Goal: Task Accomplishment & Management: Manage account settings

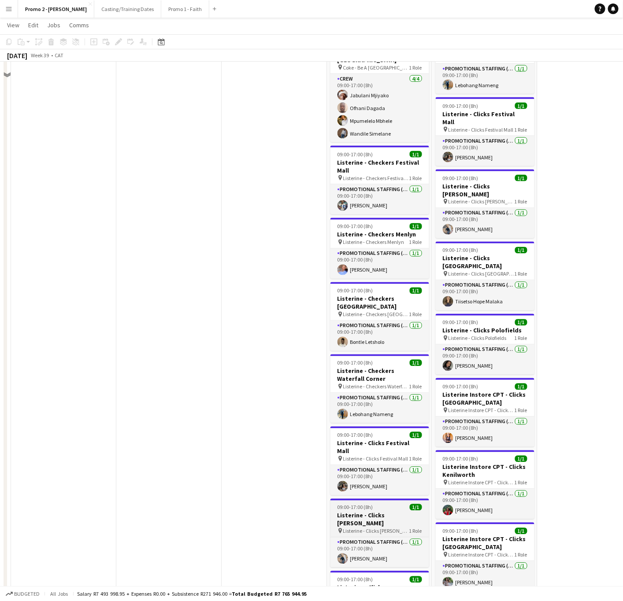
scroll to position [1718, 0]
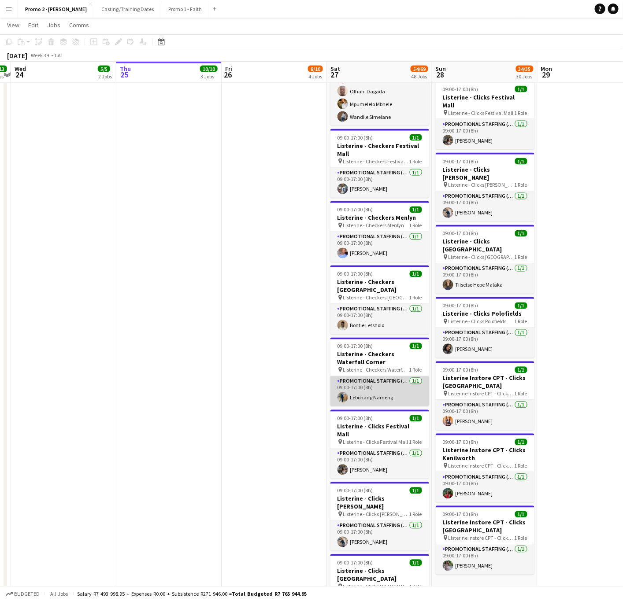
click at [374, 377] on app-card-role "Promotional Staffing (Brand Ambassadors) 1/1 09:00-17:00 (8h) Lebohang Nameng" at bounding box center [379, 392] width 99 height 30
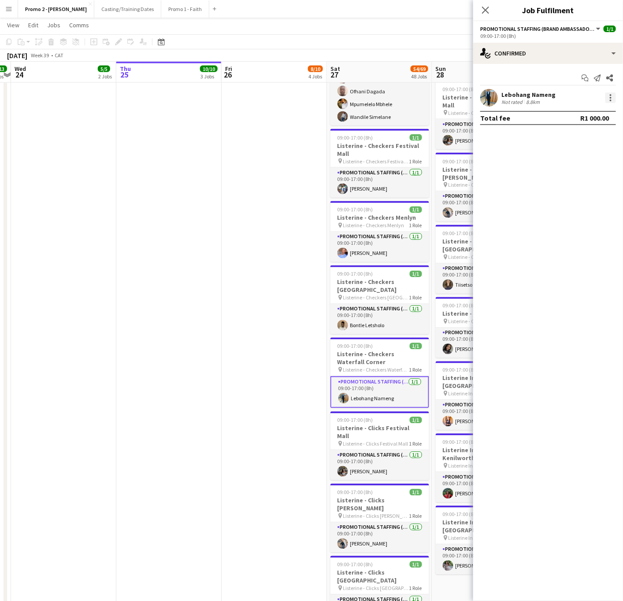
click at [506, 97] on div at bounding box center [610, 97] width 11 height 11
click at [506, 197] on span "Remove" at bounding box center [567, 198] width 26 height 7
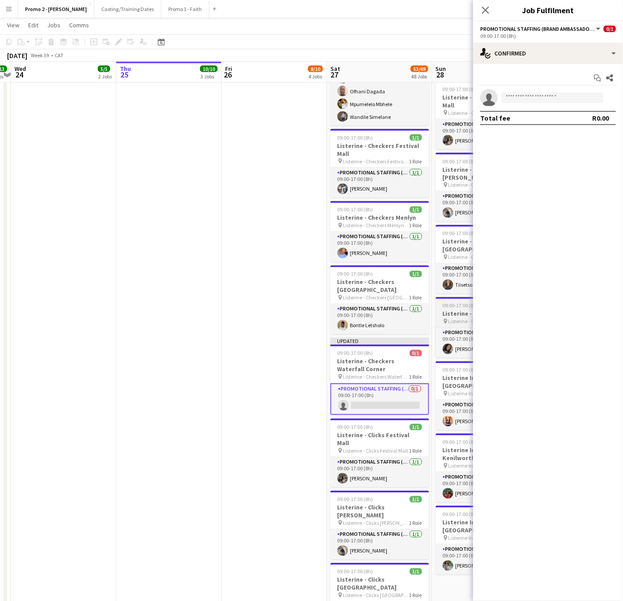
click at [452, 318] on span "Listerine - Clicks Polofields" at bounding box center [477, 321] width 58 height 7
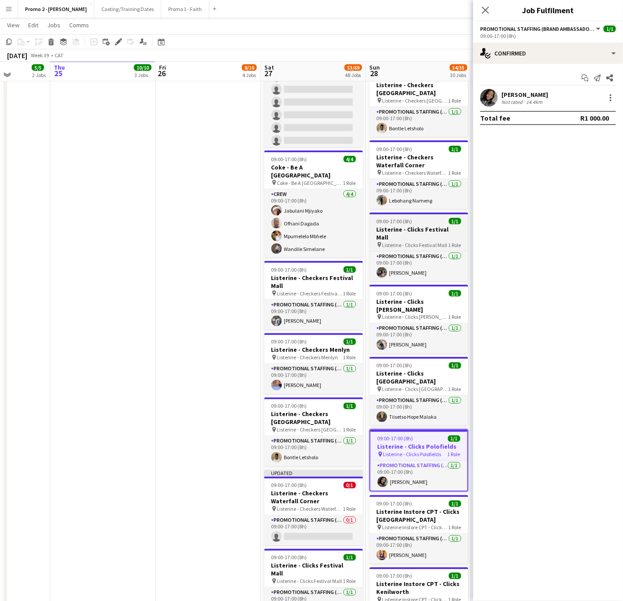
scroll to position [1519, 0]
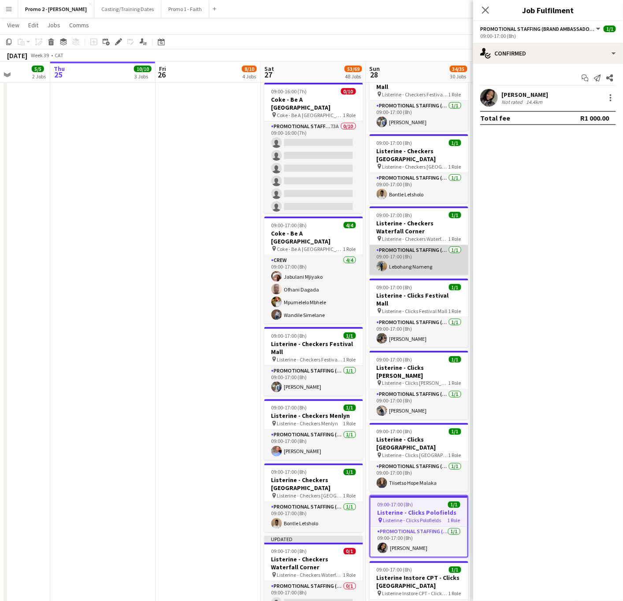
click at [410, 245] on app-card-role "Promotional Staffing (Brand Ambassadors) 1/1 09:00-17:00 (8h) Lebohang Nameng" at bounding box center [419, 260] width 99 height 30
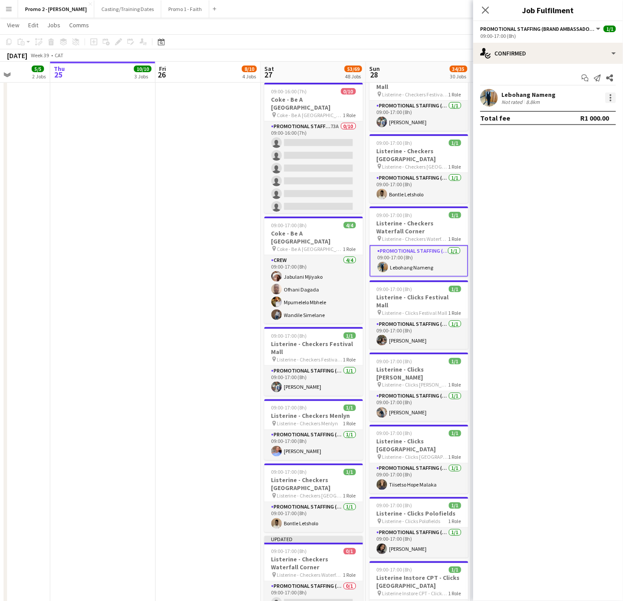
click at [506, 100] on div at bounding box center [610, 97] width 11 height 11
click at [506, 198] on span "Remove" at bounding box center [567, 198] width 26 height 7
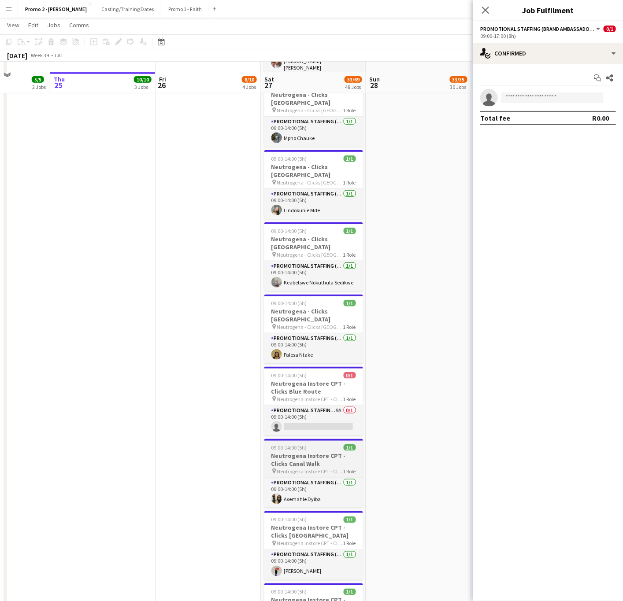
scroll to position [2642, 0]
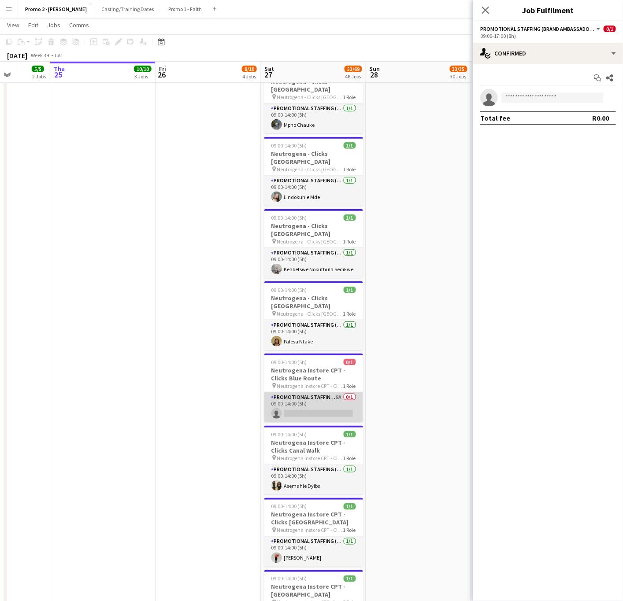
click at [271, 392] on app-card-role "Promotional Staffing (Brand Ambassadors) 9A 0/1 09:00-14:00 (5h) single-neutral…" at bounding box center [313, 407] width 99 height 30
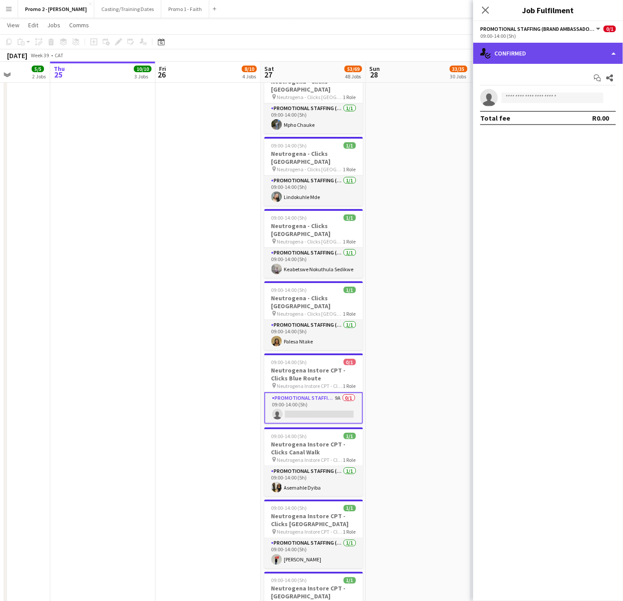
click at [506, 60] on div "single-neutral-actions-check-2 Confirmed" at bounding box center [548, 53] width 150 height 21
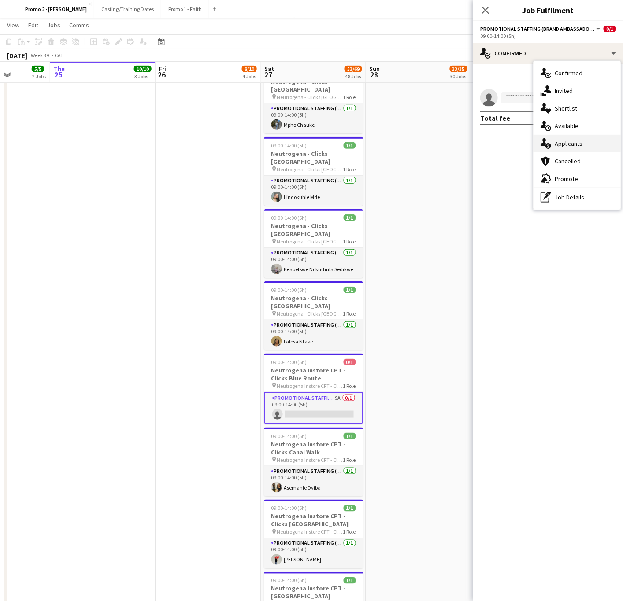
click at [506, 142] on span "Applicants" at bounding box center [568, 144] width 28 height 8
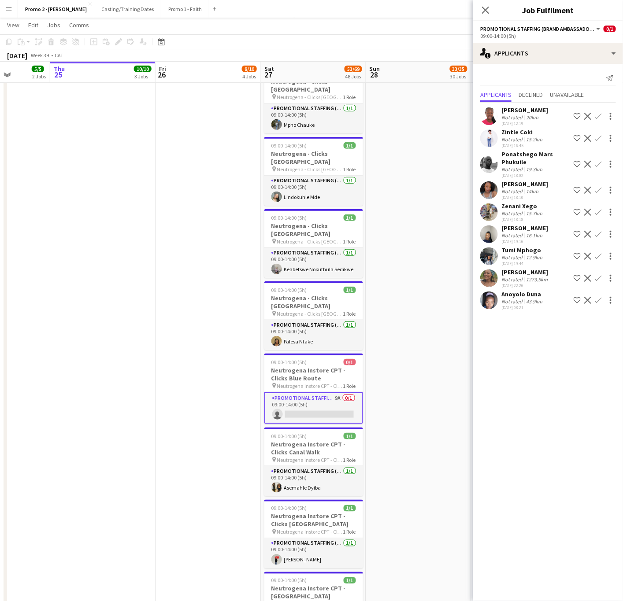
click at [500, 249] on div "Tumi Mphogo Not rated 12.9km 23-09-2025 19:44 Shortlist crew Decline Confirm" at bounding box center [548, 256] width 150 height 20
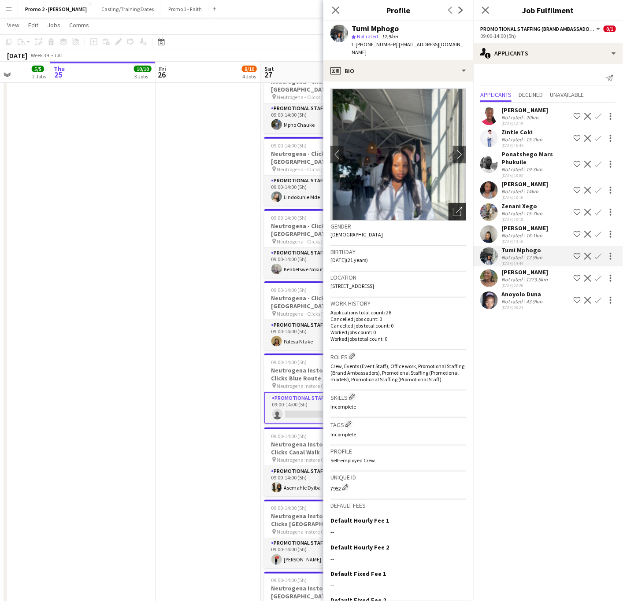
click at [453, 207] on icon "Open photos pop-in" at bounding box center [457, 211] width 9 height 9
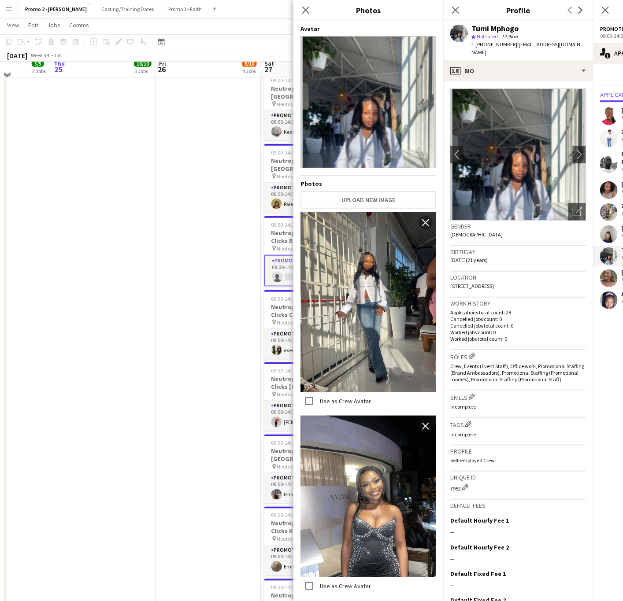
scroll to position [2775, 0]
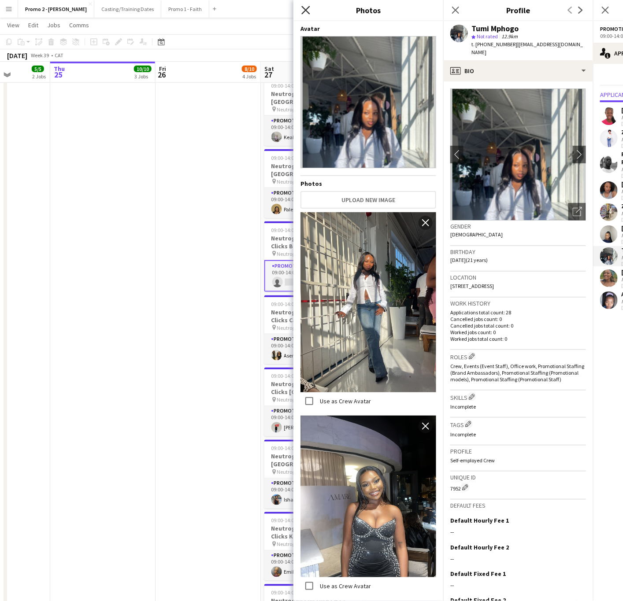
click at [307, 13] on icon "Close pop-in" at bounding box center [305, 10] width 8 height 8
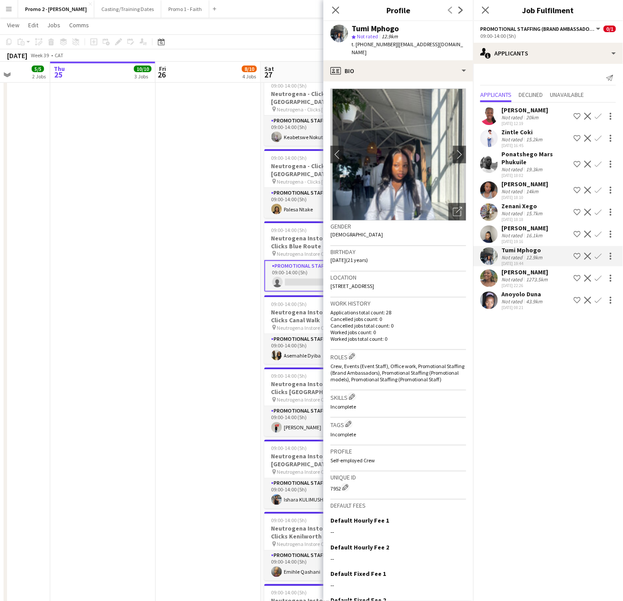
click at [506, 229] on div "Mosa Senosha" at bounding box center [524, 228] width 47 height 8
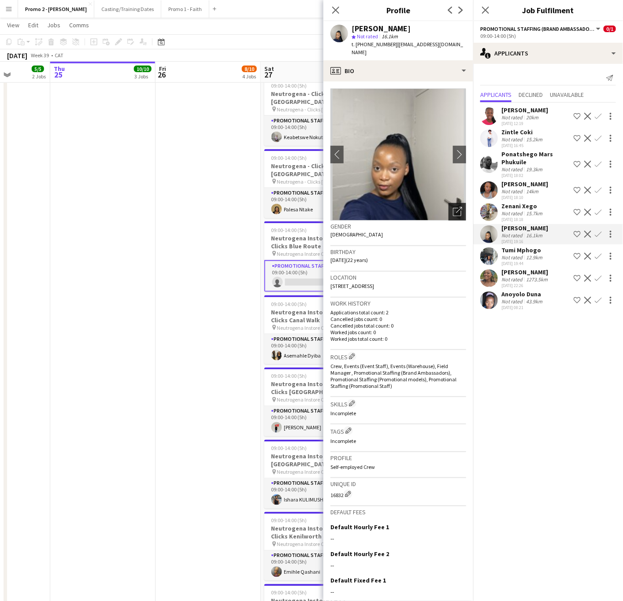
click at [452, 207] on div "Open photos pop-in" at bounding box center [457, 212] width 18 height 18
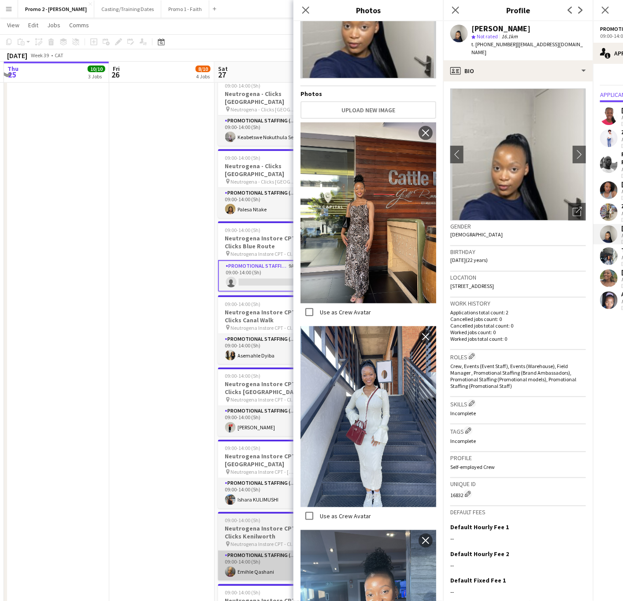
scroll to position [0, 332]
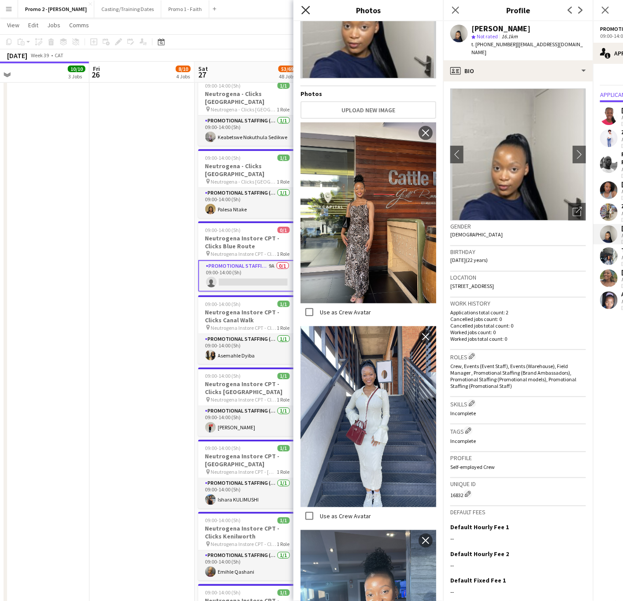
click at [304, 11] on icon "Close pop-in" at bounding box center [305, 10] width 8 height 8
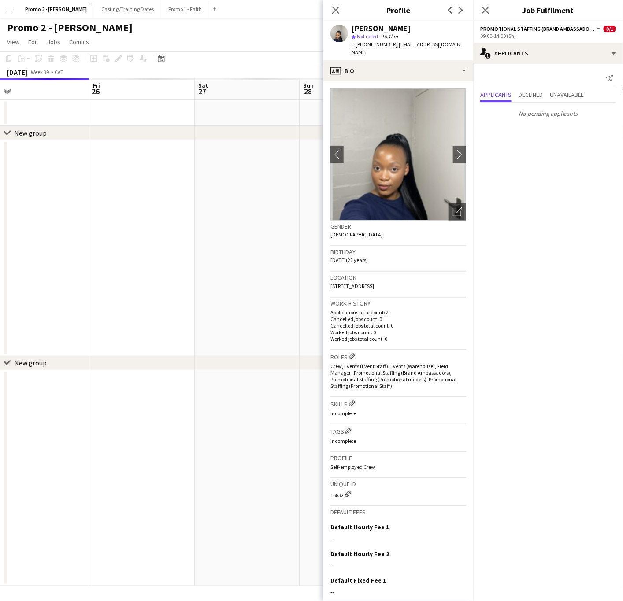
scroll to position [0, 0]
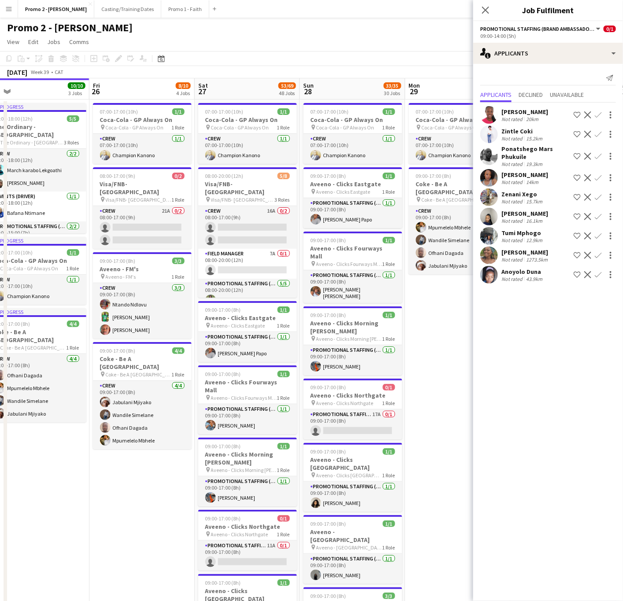
click at [506, 233] on div "Tumi Mphogo" at bounding box center [522, 233] width 43 height 8
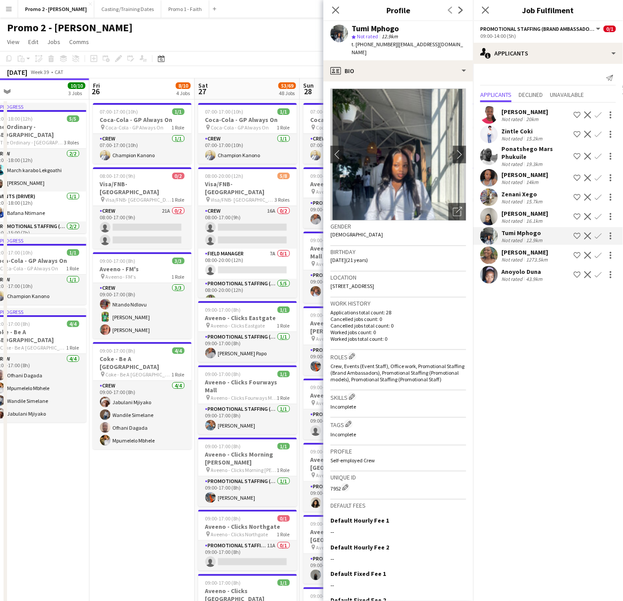
click at [506, 175] on div "Amahle Zulu" at bounding box center [524, 175] width 47 height 8
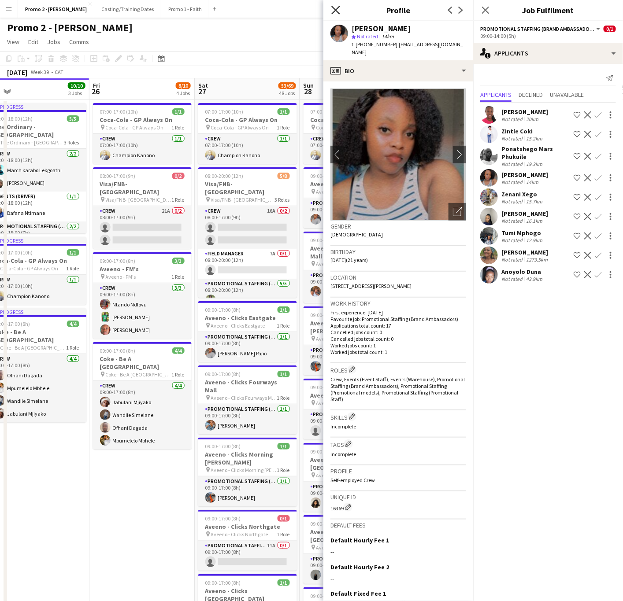
click at [339, 8] on icon "Close pop-in" at bounding box center [335, 10] width 8 height 8
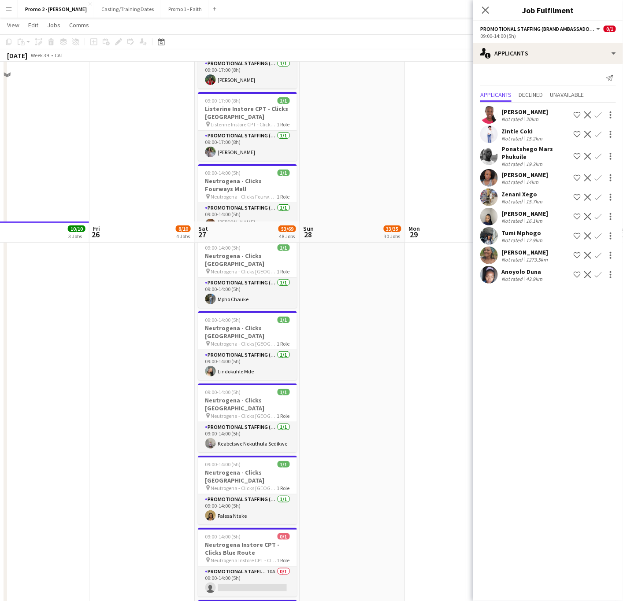
scroll to position [2642, 0]
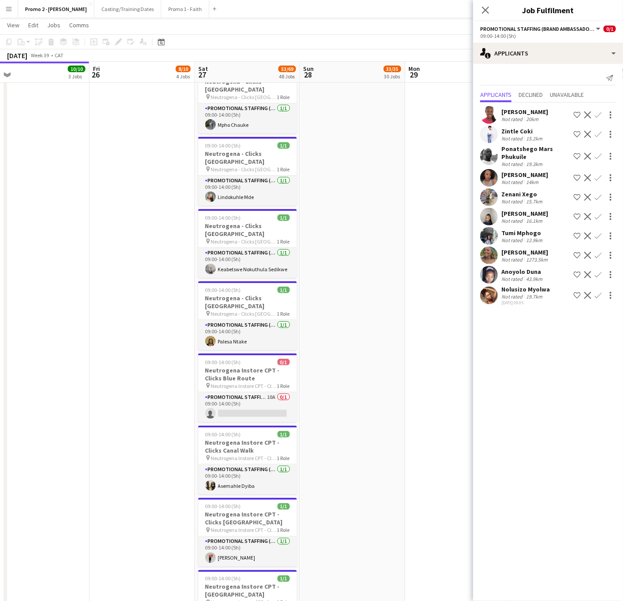
click at [506, 214] on app-icon "Confirm" at bounding box center [598, 216] width 7 height 7
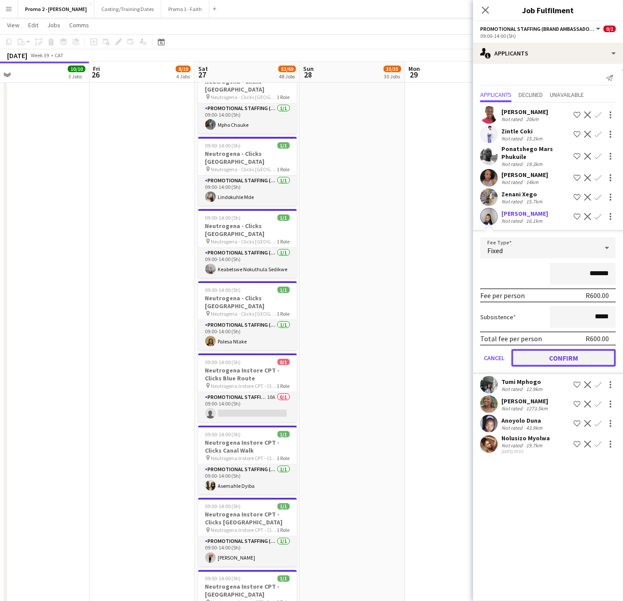
click at [506, 359] on button "Confirm" at bounding box center [563, 358] width 104 height 18
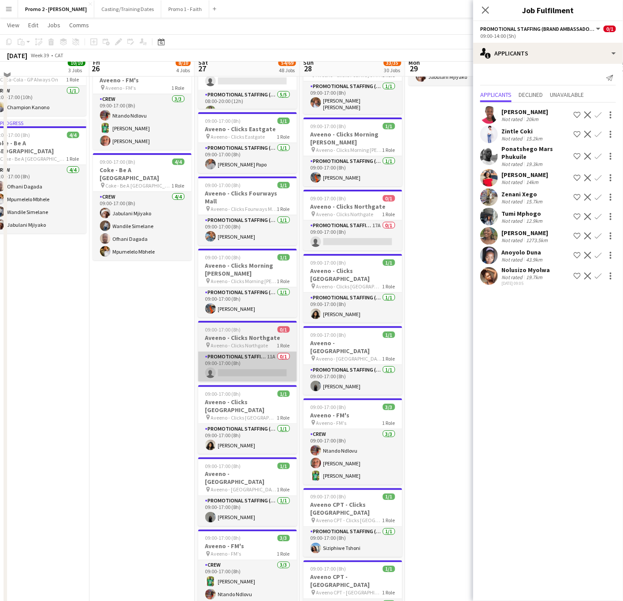
scroll to position [198, 0]
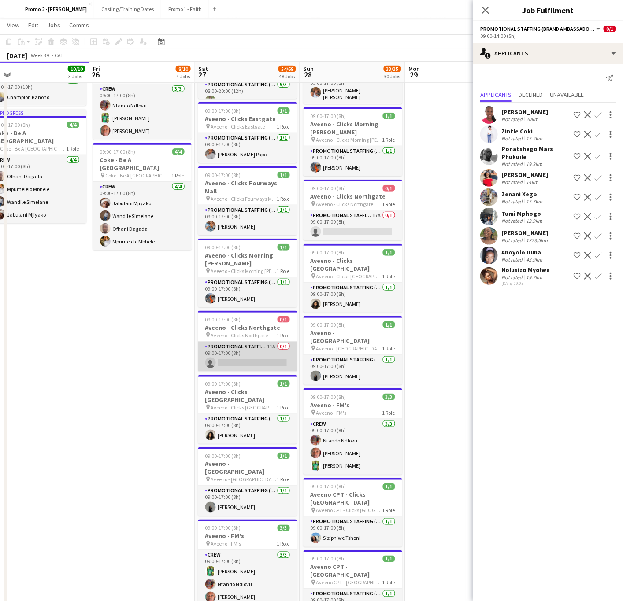
click at [251, 342] on app-card-role "Promotional Staffing (Brand Ambassadors) 11A 0/1 09:00-17:00 (8h) single-neutra…" at bounding box center [247, 357] width 99 height 30
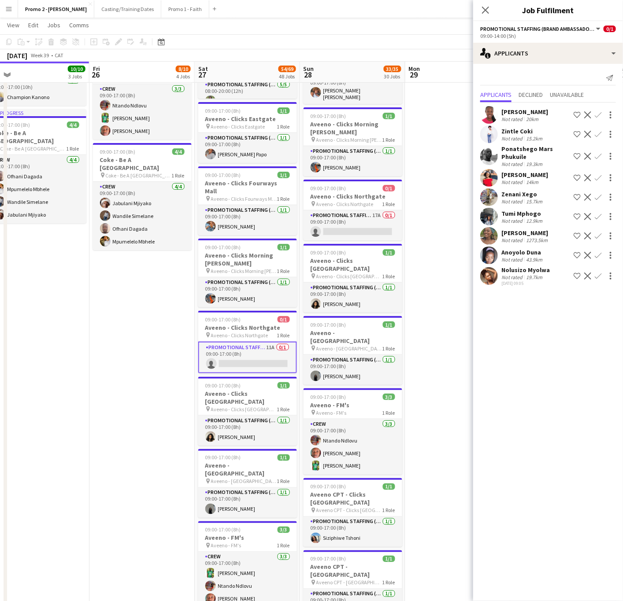
click at [236, 343] on app-card-role "Promotional Staffing (Brand Ambassadors) 11A 0/1 09:00-17:00 (8h) single-neutra…" at bounding box center [247, 358] width 99 height 32
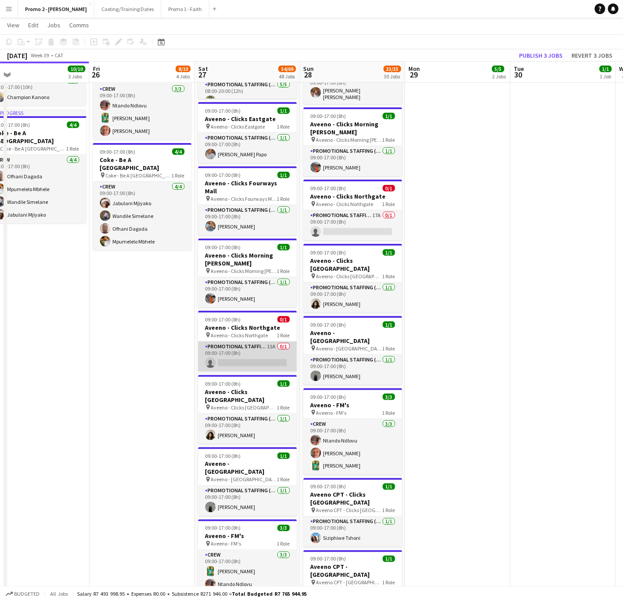
click at [237, 342] on app-card-role "Promotional Staffing (Brand Ambassadors) 11A 0/1 09:00-17:00 (8h) single-neutra…" at bounding box center [247, 357] width 99 height 30
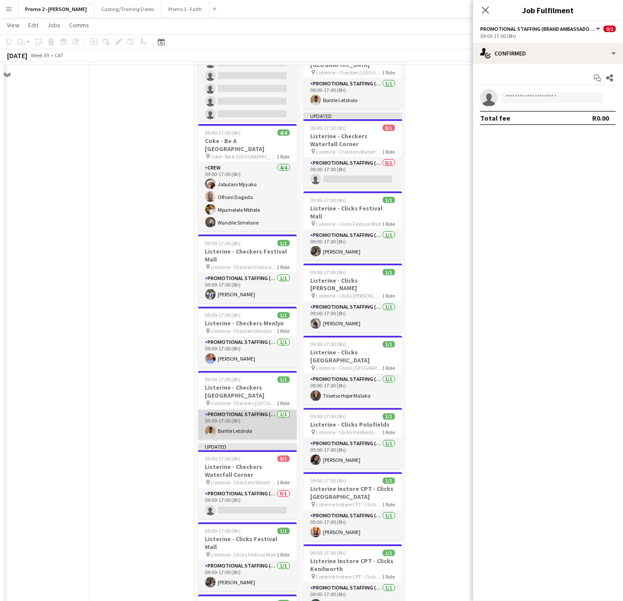
scroll to position [1652, 0]
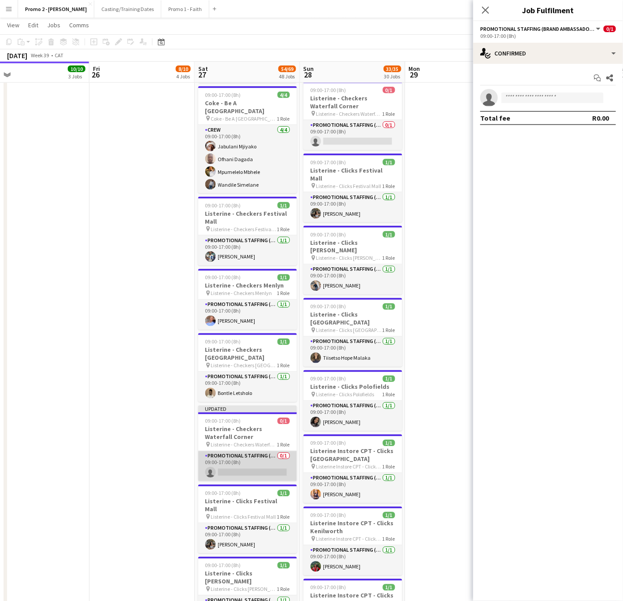
click at [242, 451] on app-card-role "Promotional Staffing (Brand Ambassadors) 0/1 09:00-17:00 (8h) single-neutral-ac…" at bounding box center [247, 466] width 99 height 30
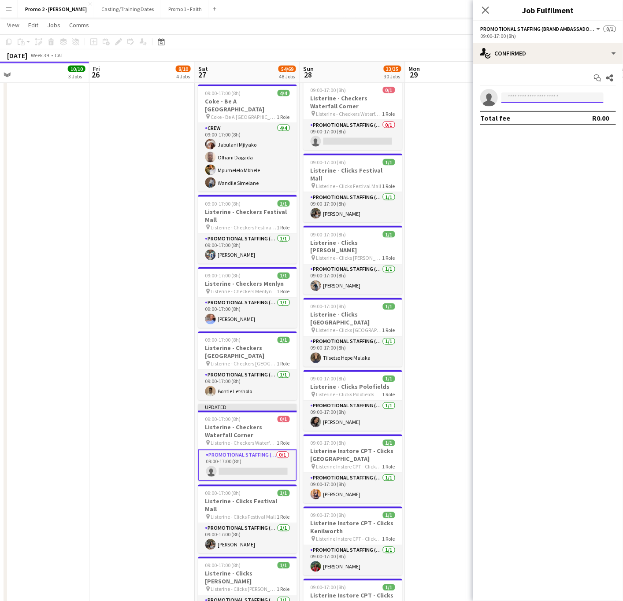
click at [506, 93] on input at bounding box center [552, 97] width 102 height 11
type input "*******"
click at [506, 115] on span "lebop22@icloud.com" at bounding box center [552, 118] width 88 height 7
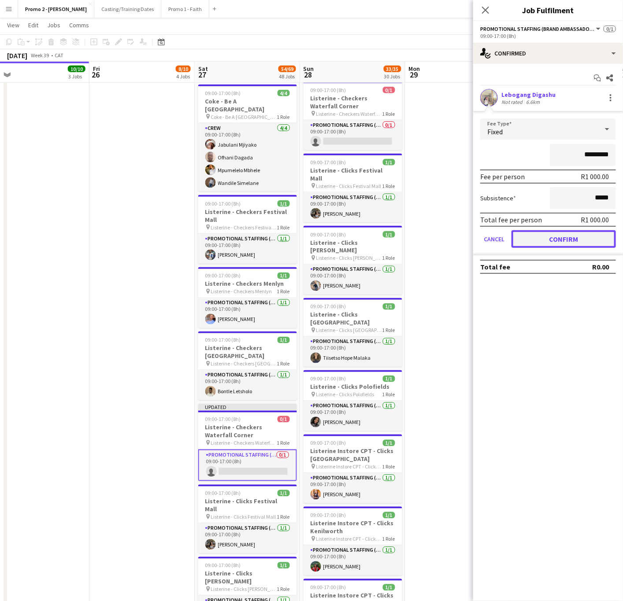
click at [506, 235] on button "Confirm" at bounding box center [563, 239] width 104 height 18
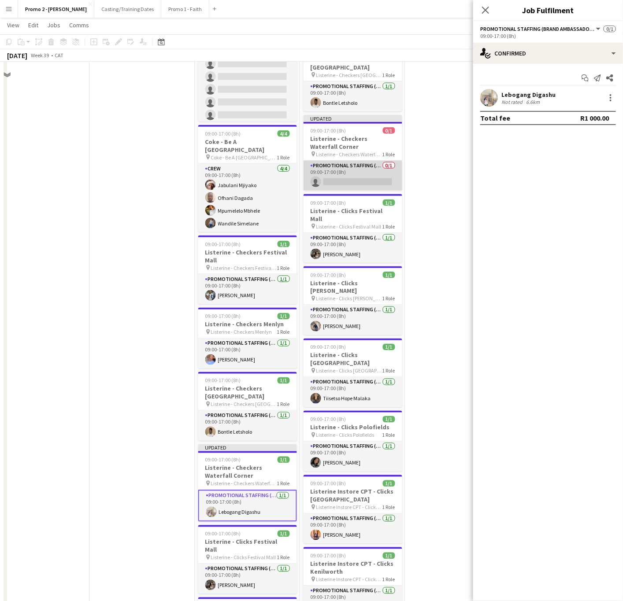
scroll to position [1585, 0]
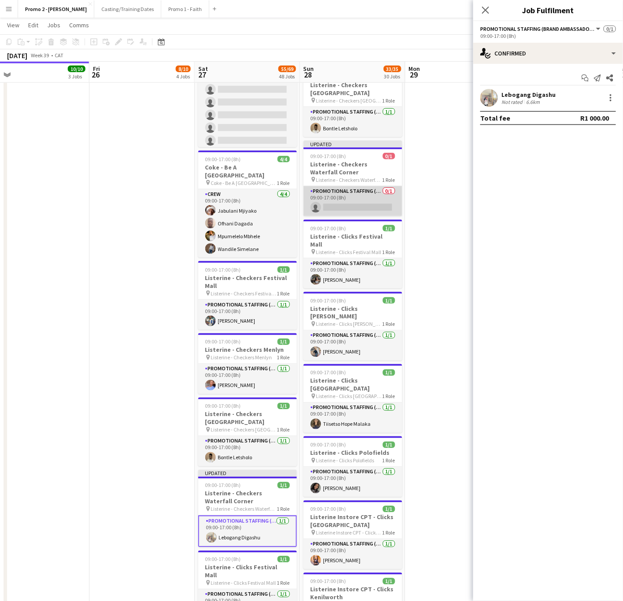
click at [366, 186] on app-card-role "Promotional Staffing (Brand Ambassadors) 0/1 09:00-17:00 (8h) single-neutral-ac…" at bounding box center [352, 201] width 99 height 30
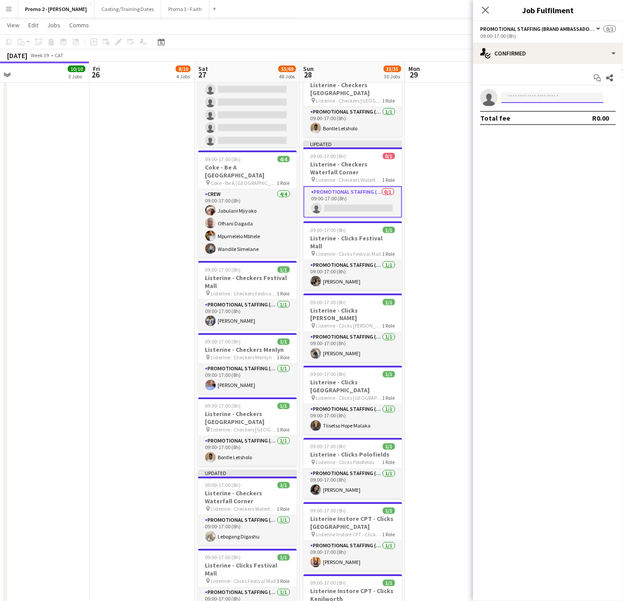
click at [506, 98] on input at bounding box center [552, 97] width 102 height 11
type input "*******"
click at [506, 119] on span "lebop22@icloud.com" at bounding box center [552, 118] width 88 height 7
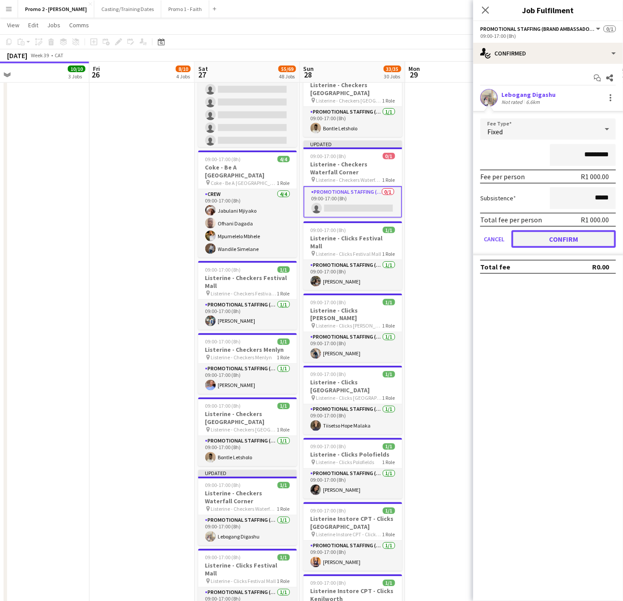
click at [506, 236] on button "Confirm" at bounding box center [563, 239] width 104 height 18
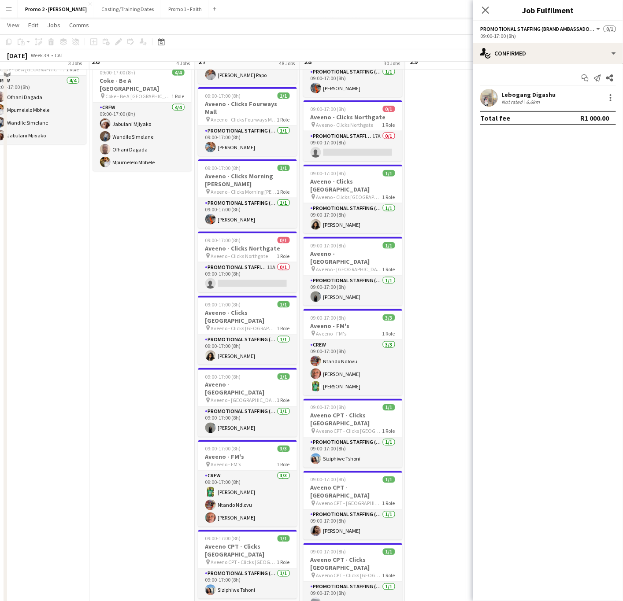
scroll to position [264, 0]
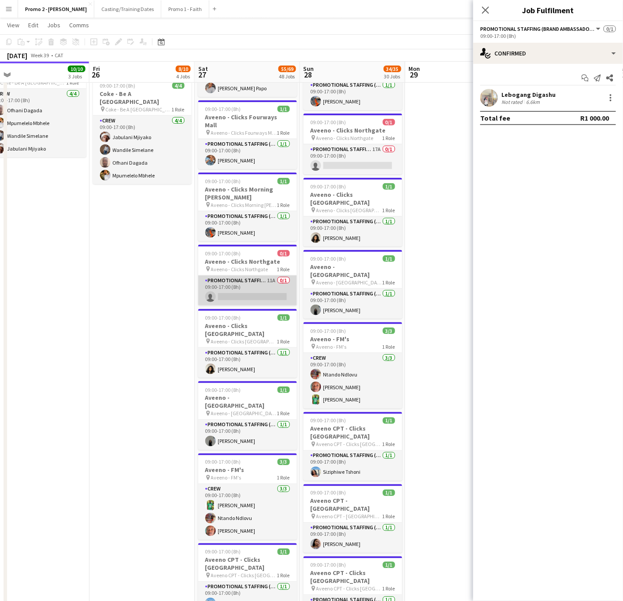
click at [215, 278] on app-card-role "Promotional Staffing (Brand Ambassadors) 11A 0/1 09:00-17:00 (8h) single-neutra…" at bounding box center [247, 291] width 99 height 30
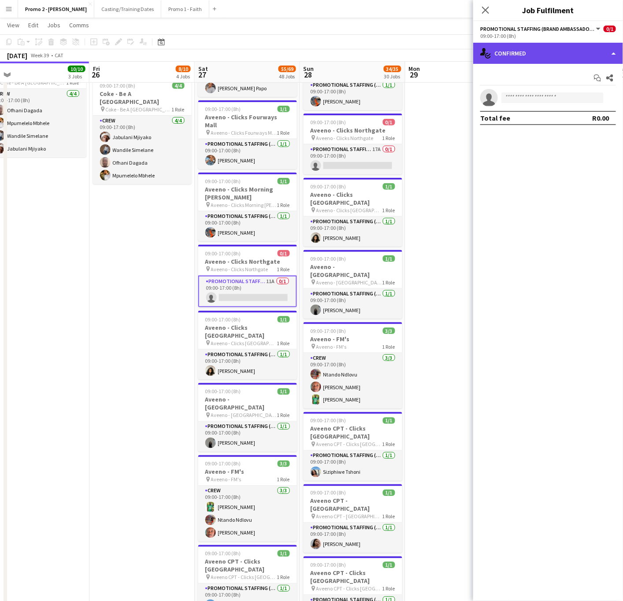
click at [506, 52] on div "single-neutral-actions-check-2 Confirmed" at bounding box center [548, 53] width 150 height 21
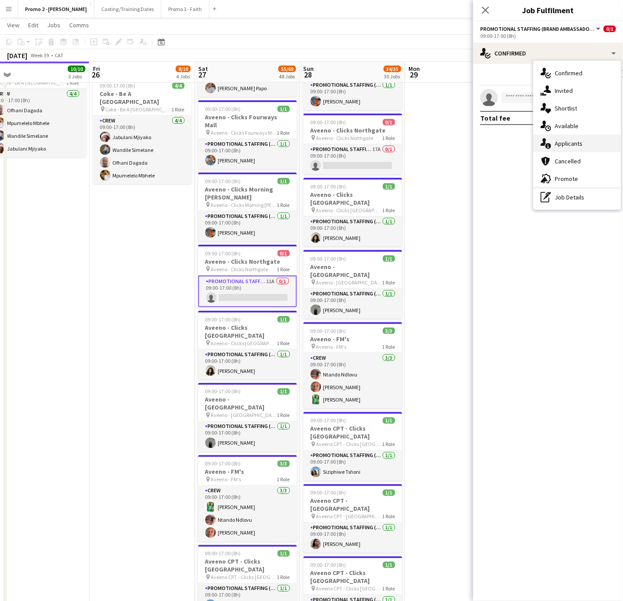
click at [506, 147] on span "Applicants" at bounding box center [568, 144] width 28 height 8
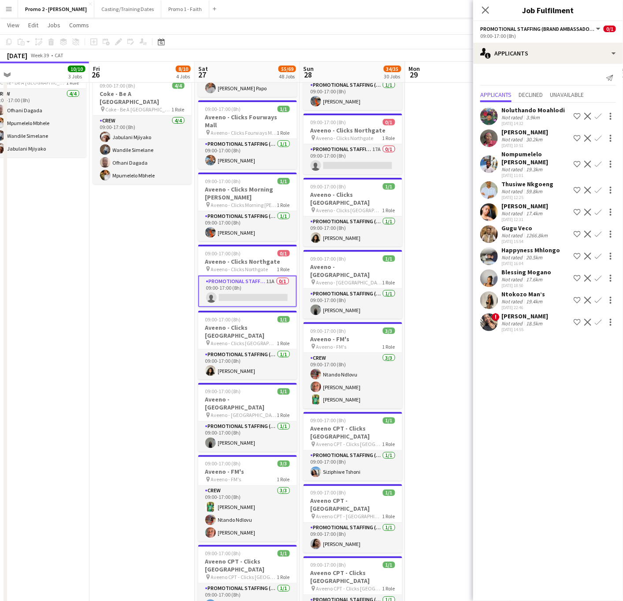
click at [506, 292] on div "Ntokozo Man’s" at bounding box center [523, 294] width 44 height 8
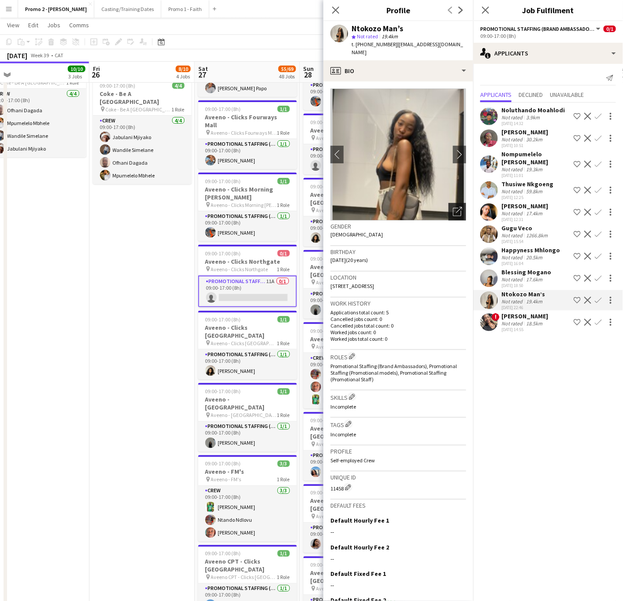
click at [453, 208] on icon at bounding box center [457, 212] width 8 height 8
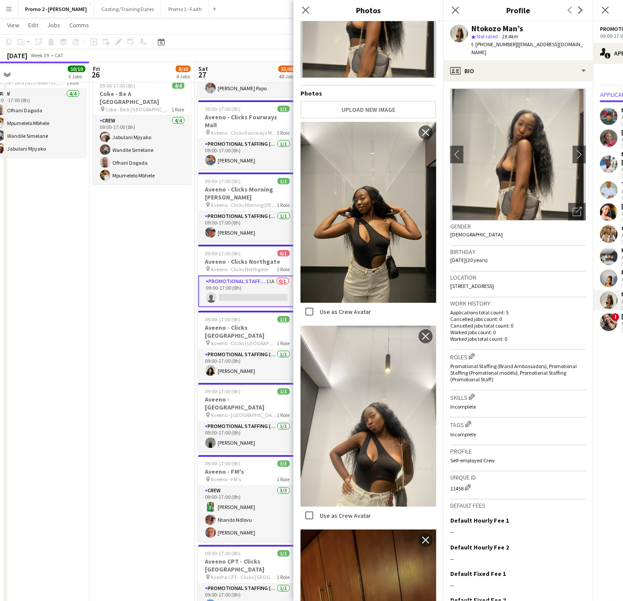
scroll to position [0, 0]
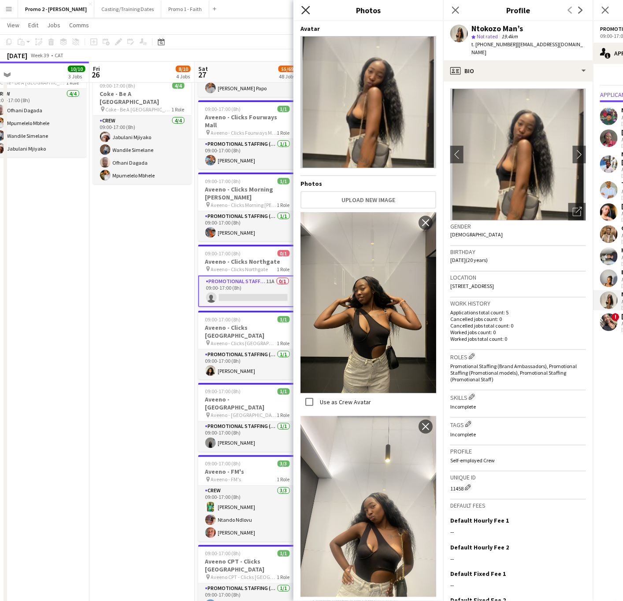
click at [301, 12] on icon "Close pop-in" at bounding box center [305, 10] width 8 height 8
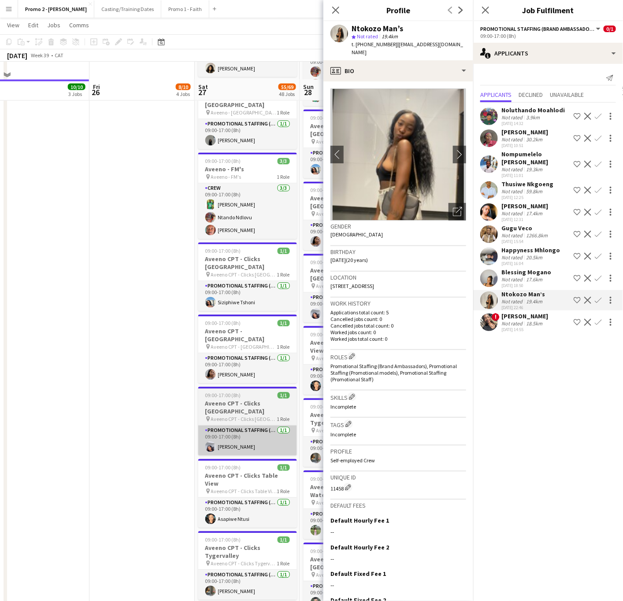
scroll to position [595, 0]
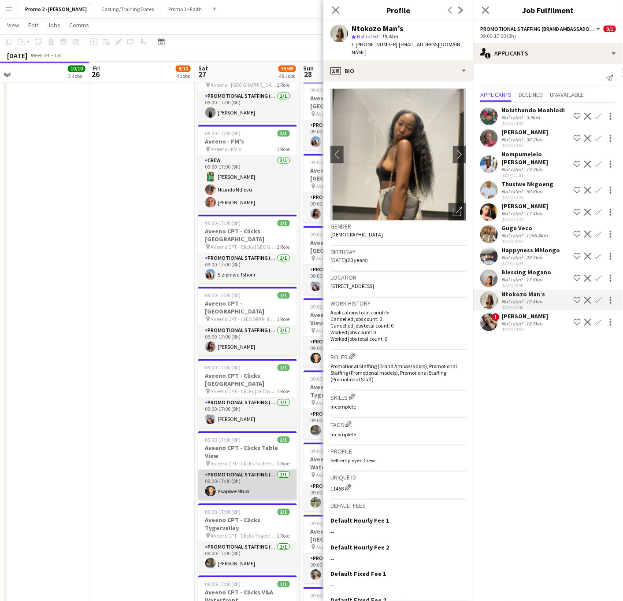
click at [240, 458] on app-card-role "Promotional Staffing (Brand Ambassadors) 1/1 09:00-17:00 (8h) Asapiwe Ntusi" at bounding box center [247, 485] width 99 height 30
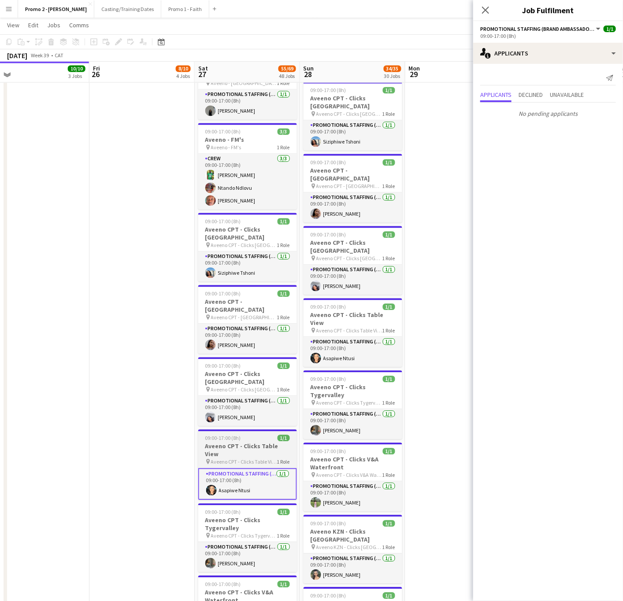
click at [225, 443] on h3 "Aveeno CPT - Clicks Table View" at bounding box center [247, 451] width 99 height 16
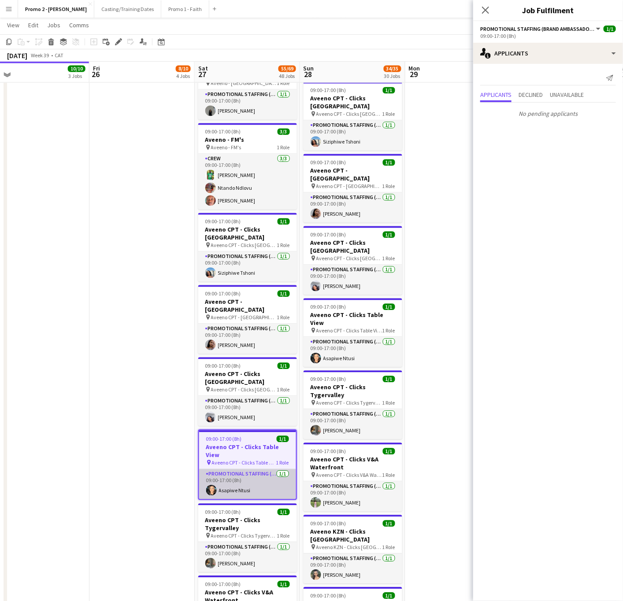
click at [233, 458] on app-card-role "Promotional Staffing (Brand Ambassadors) 1/1 09:00-17:00 (8h) Asapiwe Ntusi" at bounding box center [247, 484] width 97 height 30
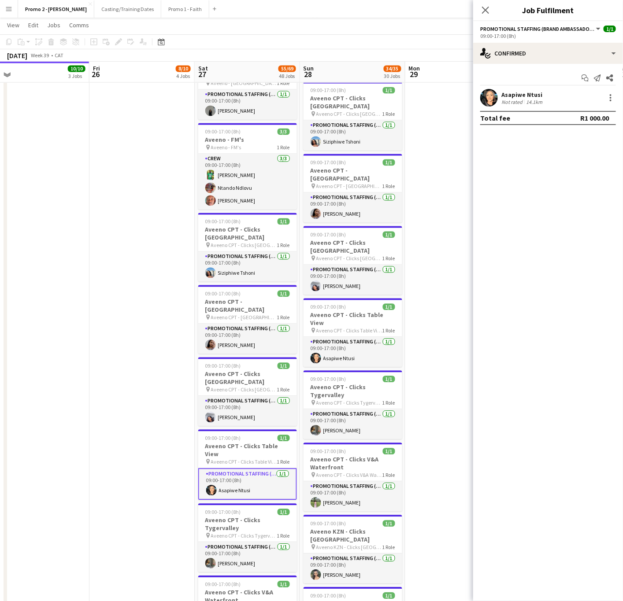
click at [233, 458] on app-card-role "Promotional Staffing (Brand Ambassadors) 1/1 09:00-17:00 (8h) Asapiwe Ntusi" at bounding box center [247, 485] width 99 height 32
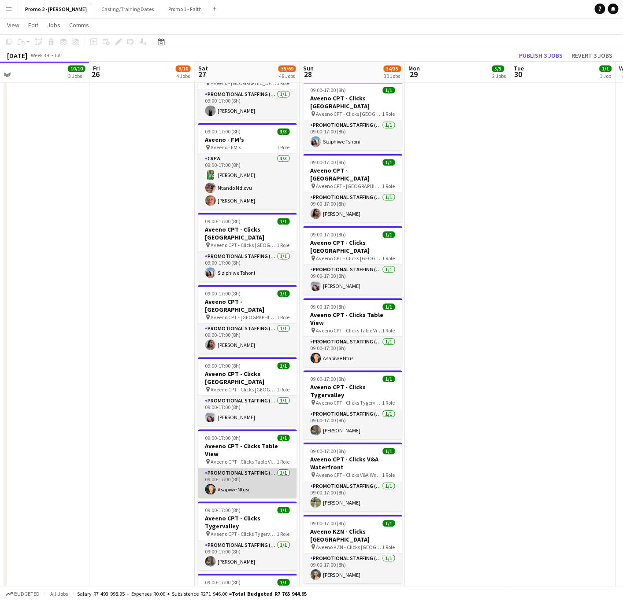
click at [233, 458] on app-card-role "Promotional Staffing (Brand Ambassadors) 1/1 09:00-17:00 (8h) Asapiwe Ntusi" at bounding box center [247, 484] width 99 height 30
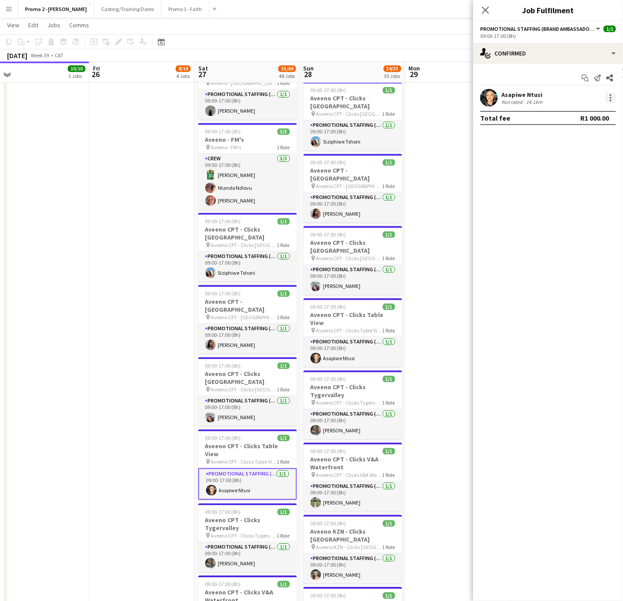
click at [506, 99] on div at bounding box center [610, 97] width 11 height 11
click at [506, 200] on span "Remove" at bounding box center [567, 198] width 26 height 7
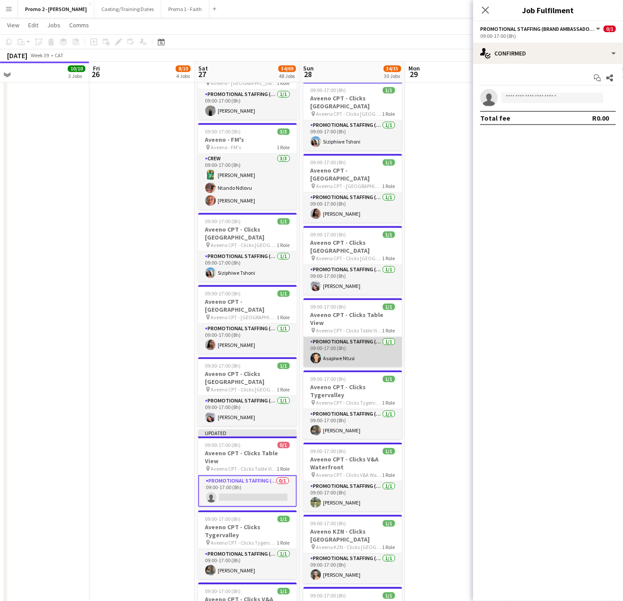
click at [348, 337] on app-card-role "Promotional Staffing (Brand Ambassadors) 1/1 09:00-17:00 (8h) Asapiwe Ntusi" at bounding box center [352, 352] width 99 height 30
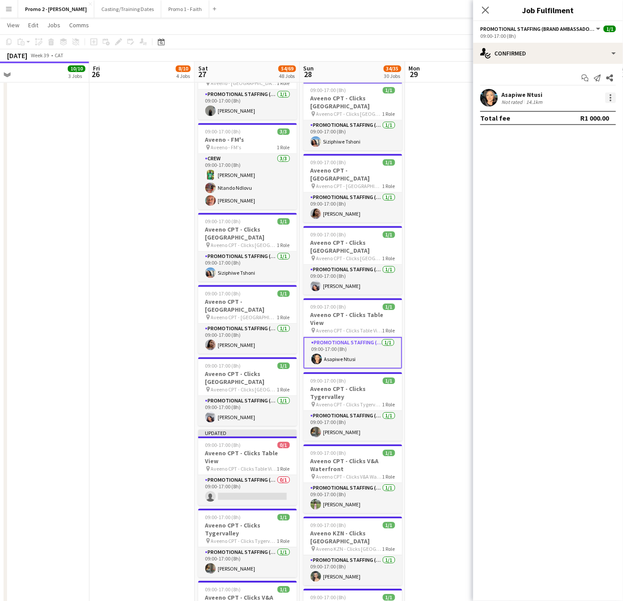
click at [506, 99] on div at bounding box center [610, 97] width 11 height 11
click at [506, 201] on span "Remove" at bounding box center [581, 199] width 55 height 8
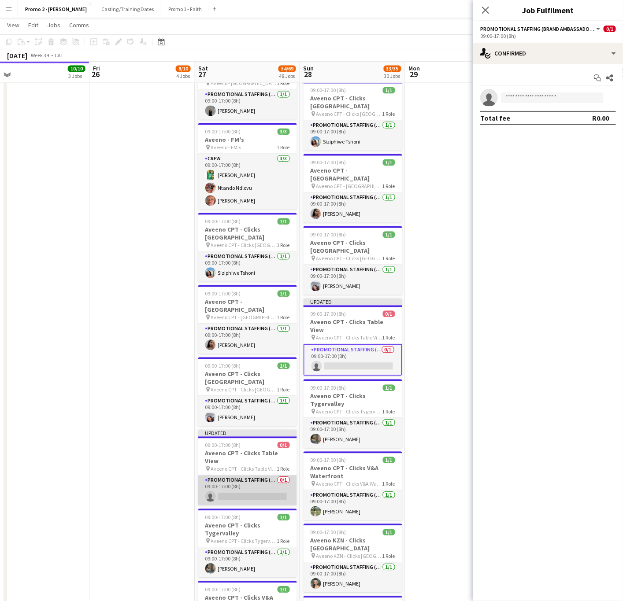
click at [227, 458] on app-card-role "Promotional Staffing (Brand Ambassadors) 0/1 09:00-17:00 (8h) single-neutral-ac…" at bounding box center [247, 491] width 99 height 30
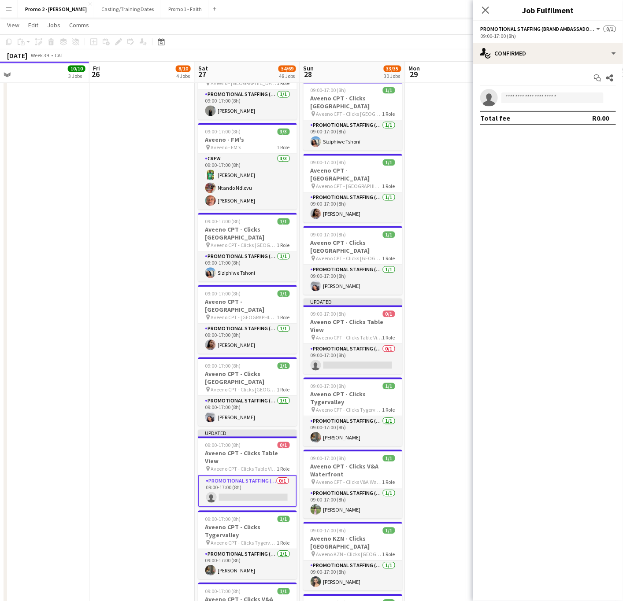
click at [221, 458] on app-card-role "Promotional Staffing (Brand Ambassadors) 0/1 09:00-17:00 (8h) single-neutral-ac…" at bounding box center [247, 492] width 99 height 32
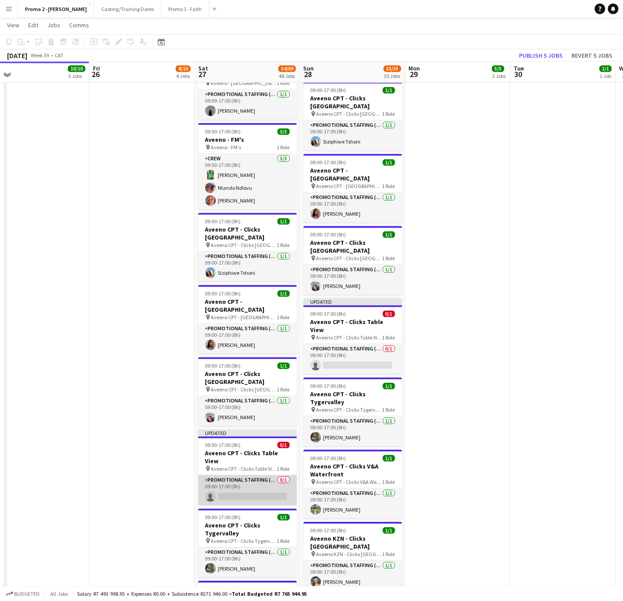
click at [226, 458] on app-card-role "Promotional Staffing (Brand Ambassadors) 0/1 09:00-17:00 (8h) single-neutral-ac…" at bounding box center [247, 491] width 99 height 30
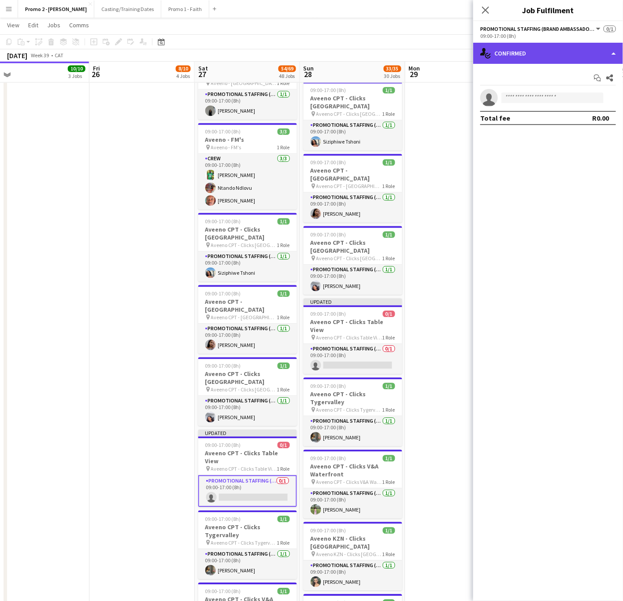
click at [506, 55] on div "single-neutral-actions-check-2 Confirmed" at bounding box center [548, 53] width 150 height 21
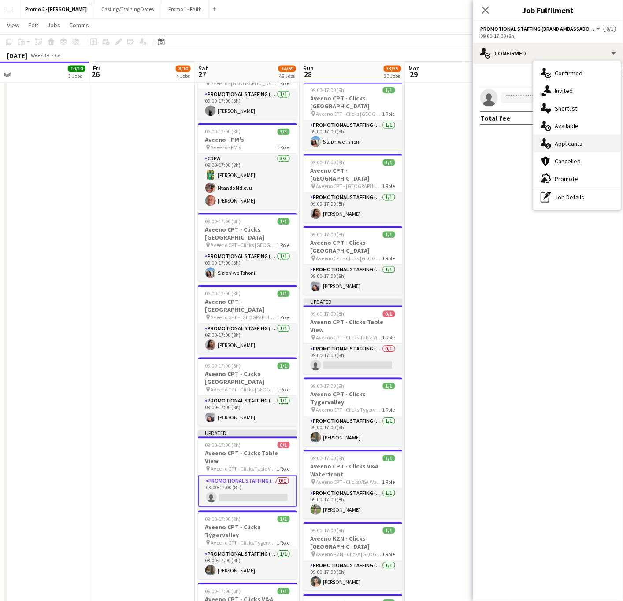
click at [506, 143] on span "Applicants" at bounding box center [568, 144] width 28 height 8
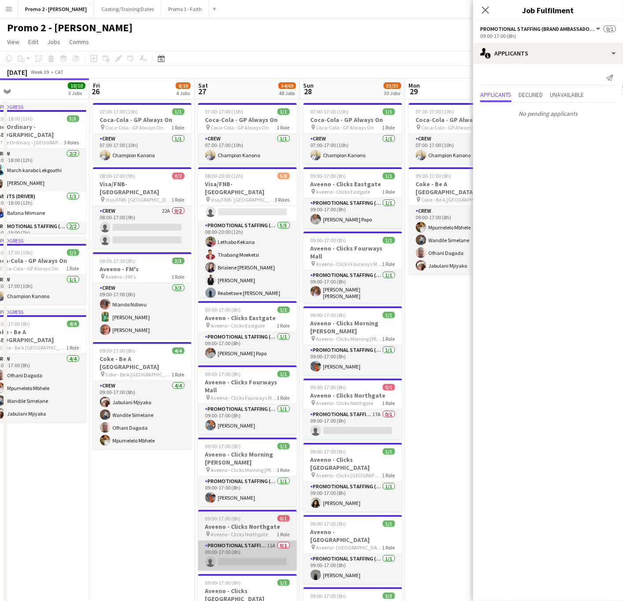
scroll to position [66, 0]
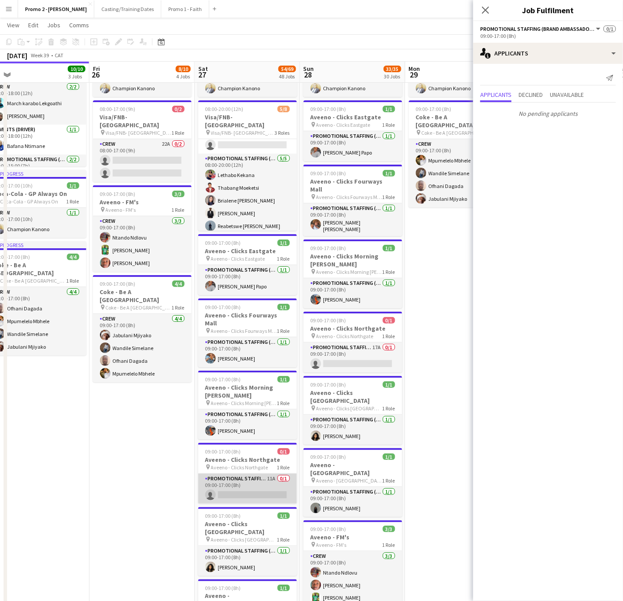
click at [254, 458] on app-card-role "Promotional Staffing (Brand Ambassadors) 11A 0/1 09:00-17:00 (8h) single-neutra…" at bounding box center [247, 489] width 99 height 30
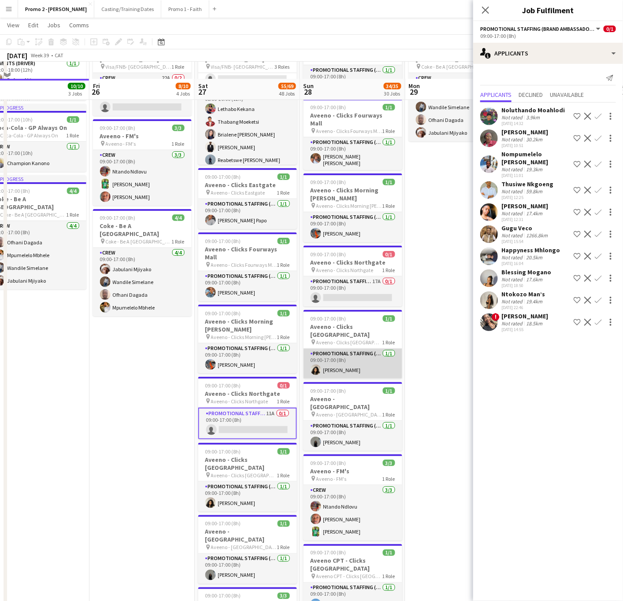
scroll to position [198, 0]
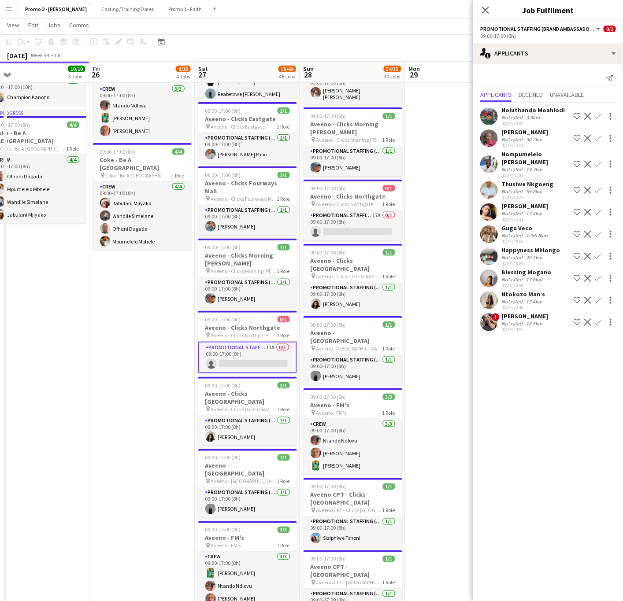
click at [258, 342] on app-card-role "Promotional Staffing (Brand Ambassadors) 11A 0/1 09:00-17:00 (8h) single-neutra…" at bounding box center [247, 358] width 99 height 32
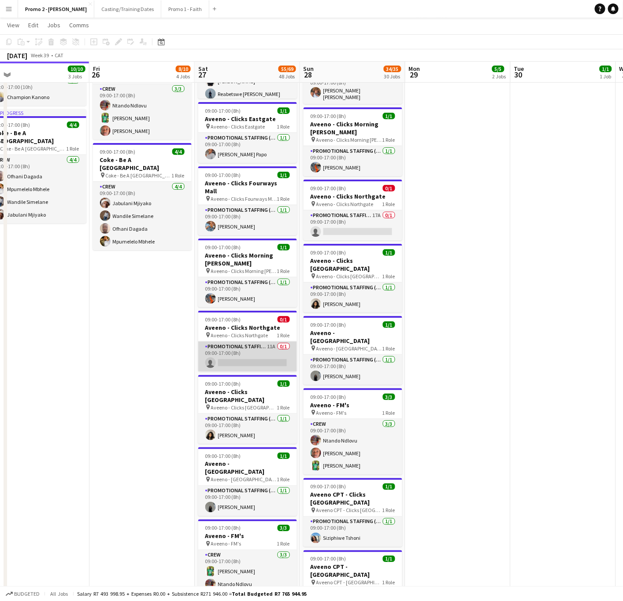
click at [242, 347] on app-card-role "Promotional Staffing (Brand Ambassadors) 11A 0/1 09:00-17:00 (8h) single-neutra…" at bounding box center [247, 357] width 99 height 30
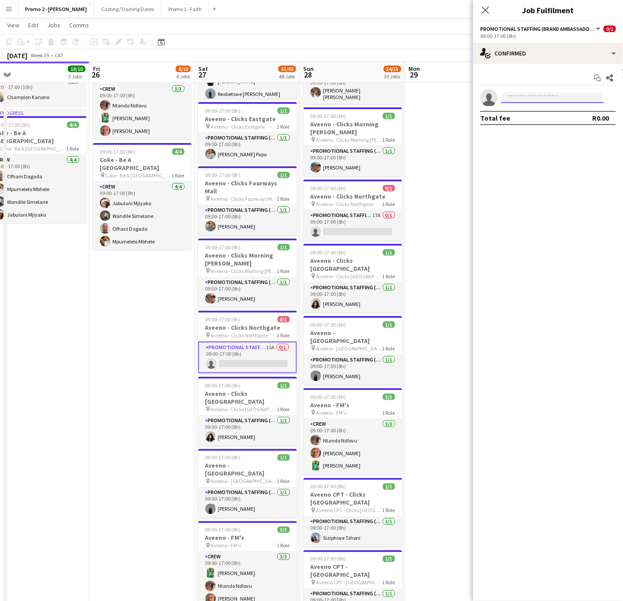
click at [506, 96] on input at bounding box center [552, 97] width 102 height 11
type input "*****"
click at [506, 120] on span "ntandoyakheluphahla@gmail.com" at bounding box center [552, 118] width 88 height 7
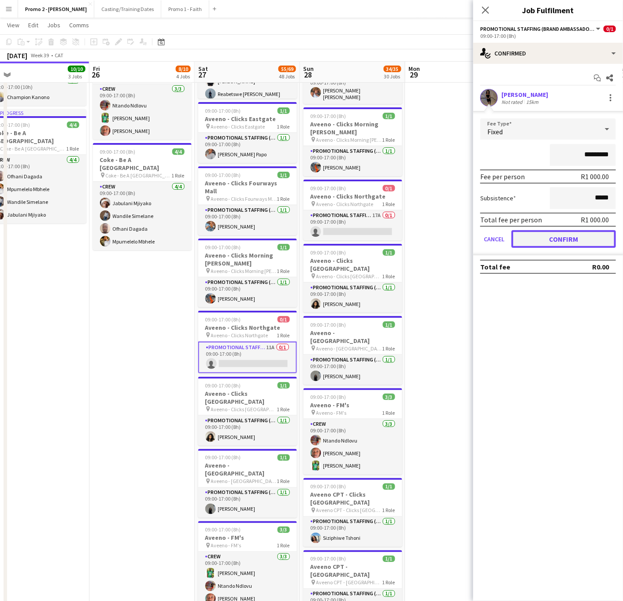
click at [506, 239] on button "Confirm" at bounding box center [563, 239] width 104 height 18
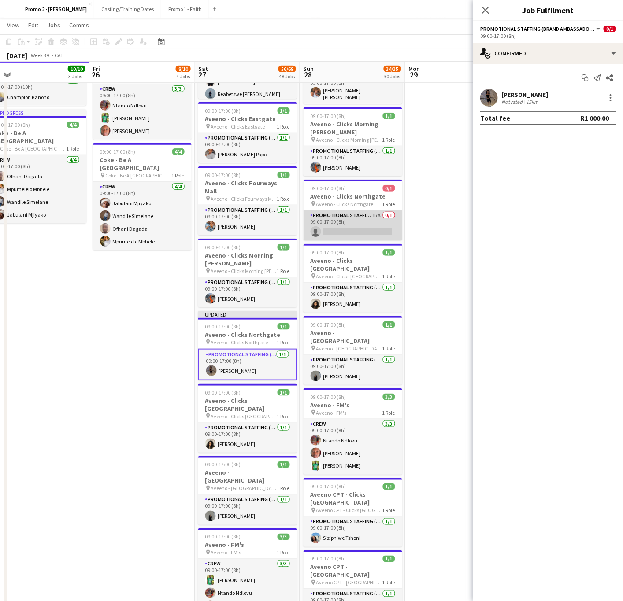
click at [346, 212] on app-card-role "Promotional Staffing (Brand Ambassadors) 17A 0/1 09:00-17:00 (8h) single-neutra…" at bounding box center [352, 226] width 99 height 30
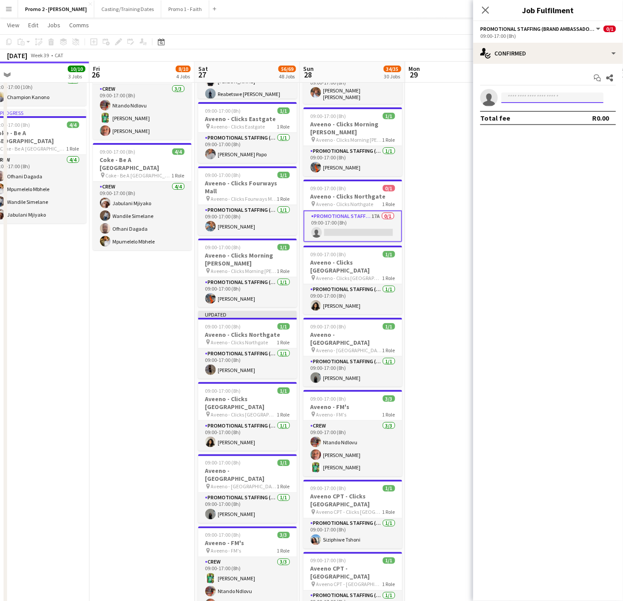
click at [506, 101] on input at bounding box center [552, 97] width 102 height 11
type input "*****"
click at [506, 115] on span "ntandoyakheluphahla@gmail.com" at bounding box center [552, 118] width 88 height 7
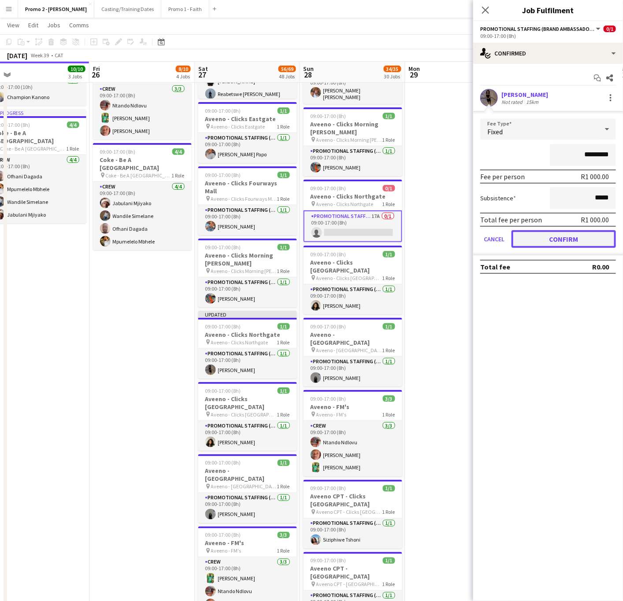
click at [506, 241] on button "Confirm" at bounding box center [563, 239] width 104 height 18
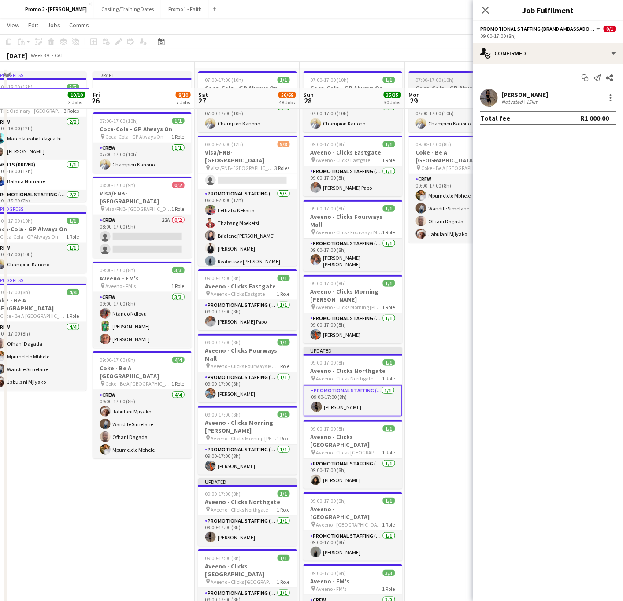
scroll to position [0, 0]
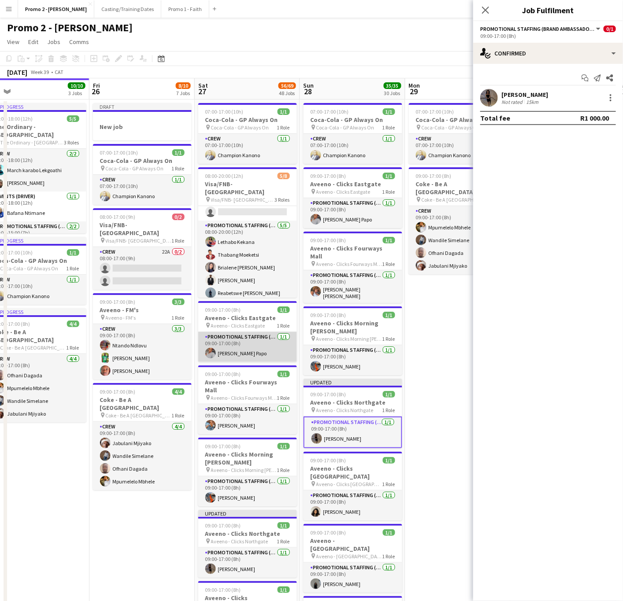
click at [246, 351] on app-card-role "Promotional Staffing (Brand Ambassadors) 1/1 09:00-17:00 (8h) Ayanda Kefilwe Pa…" at bounding box center [247, 347] width 99 height 30
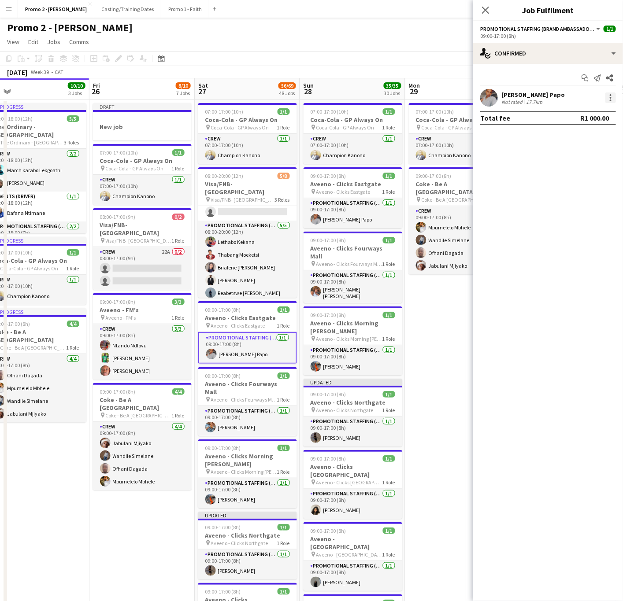
click at [506, 101] on div at bounding box center [610, 97] width 11 height 11
click at [506, 202] on span "Remove" at bounding box center [567, 198] width 26 height 7
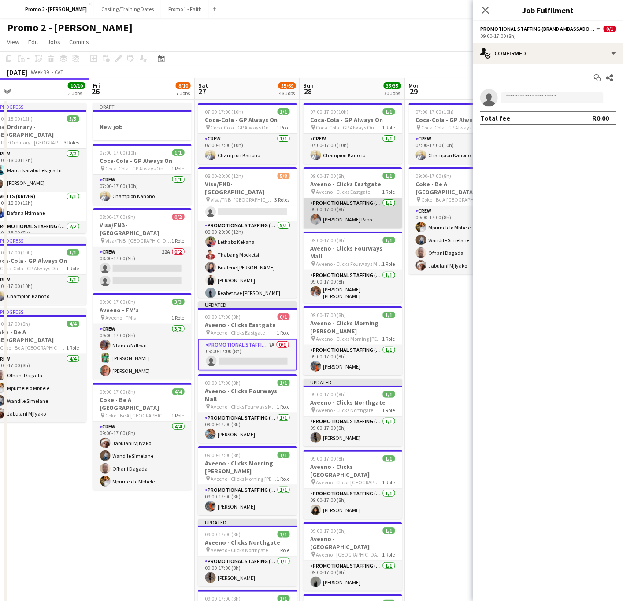
click at [355, 215] on app-card-role "Promotional Staffing (Brand Ambassadors) 1/1 09:00-17:00 (8h) Ayanda Kefilwe Pa…" at bounding box center [352, 213] width 99 height 30
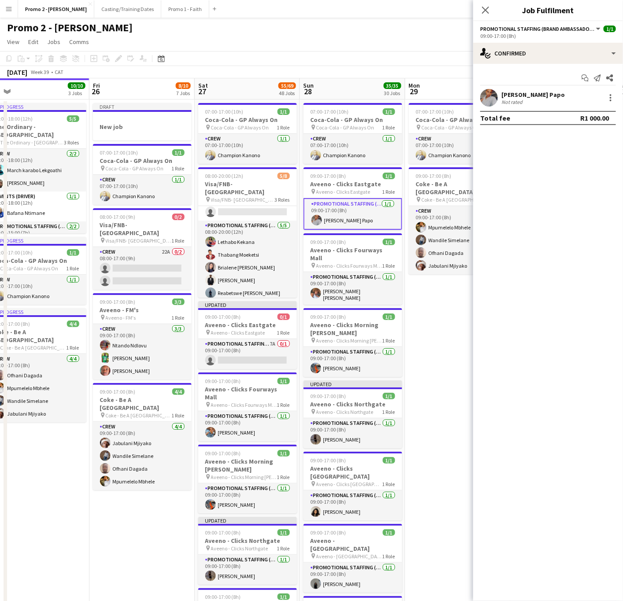
scroll to position [0, 331]
click at [506, 99] on div at bounding box center [610, 97] width 11 height 11
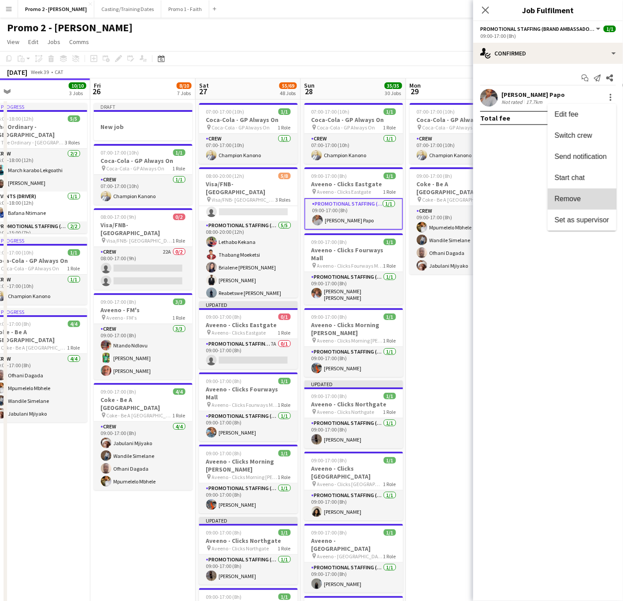
click at [506, 197] on span "Remove" at bounding box center [567, 198] width 26 height 7
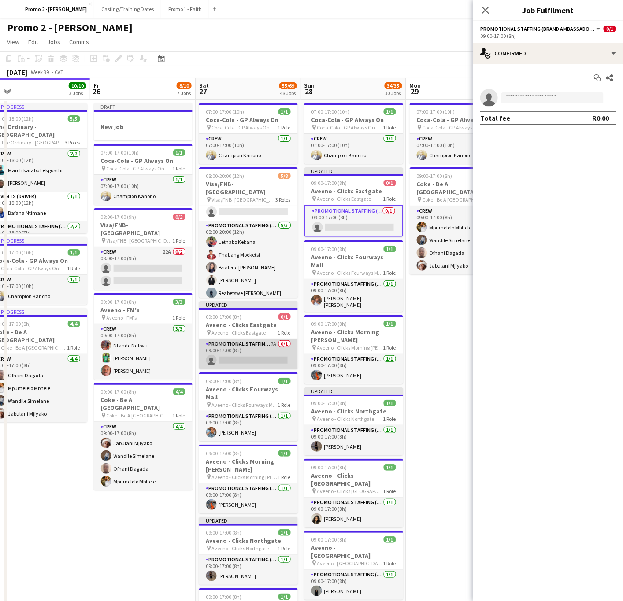
click at [242, 357] on app-card-role "Promotional Staffing (Brand Ambassadors) 7A 0/1 09:00-17:00 (8h) single-neutral…" at bounding box center [248, 354] width 99 height 30
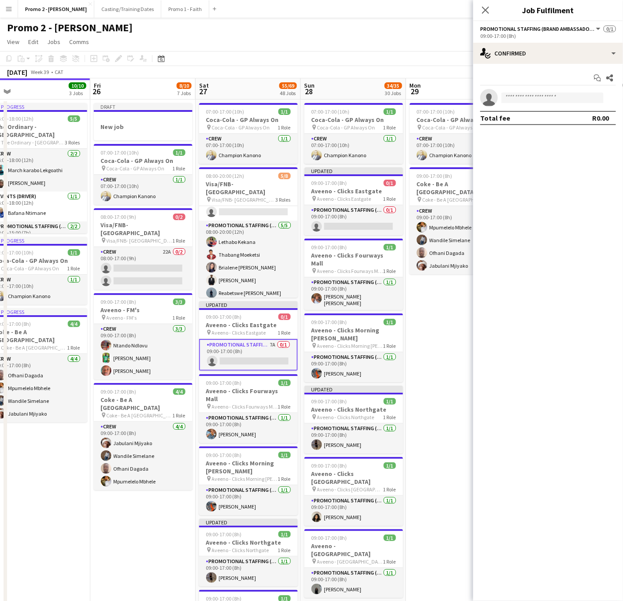
click at [242, 357] on app-card-role "Promotional Staffing (Brand Ambassadors) 7A 0/1 09:00-17:00 (8h) single-neutral…" at bounding box center [248, 355] width 99 height 32
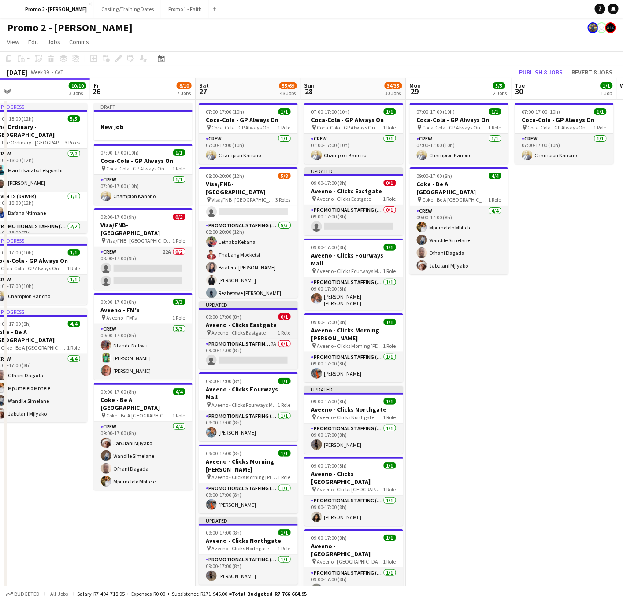
click at [254, 337] on app-job-card "Updated 09:00-17:00 (8h) 0/1 Aveeno - Clicks Eastgate pin Aveeno - Clicks Eastg…" at bounding box center [248, 335] width 99 height 68
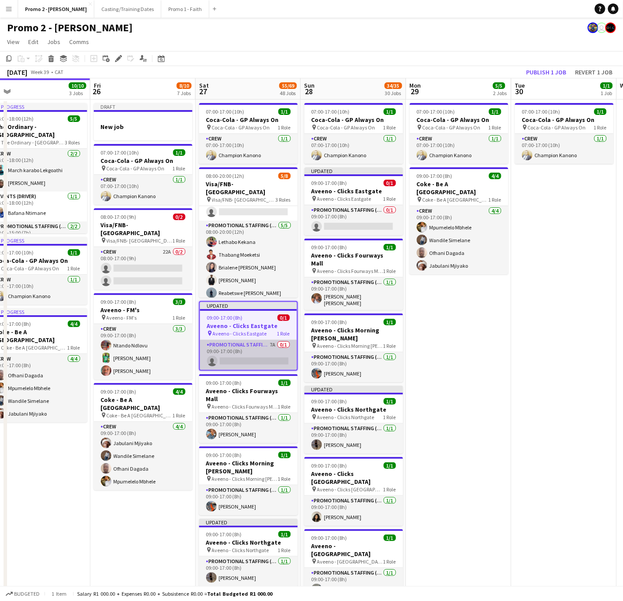
click at [221, 355] on app-card-role "Promotional Staffing (Brand Ambassadors) 7A 0/1 09:00-17:00 (8h) single-neutral…" at bounding box center [248, 355] width 97 height 30
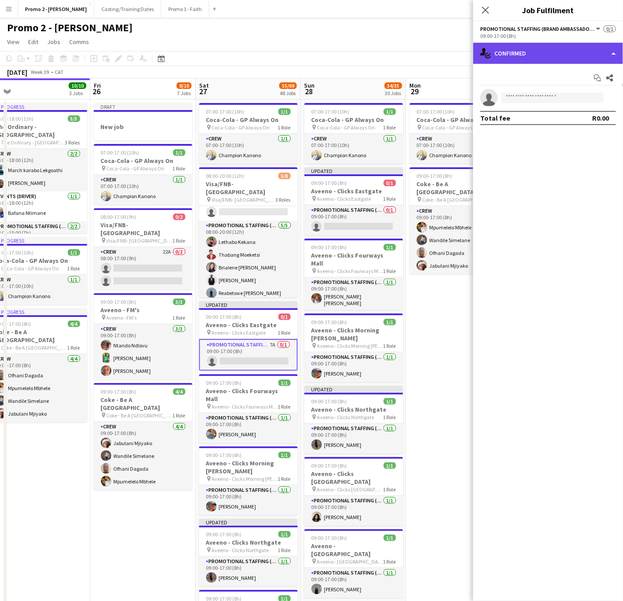
click at [506, 59] on div "single-neutral-actions-check-2 Confirmed" at bounding box center [548, 53] width 150 height 21
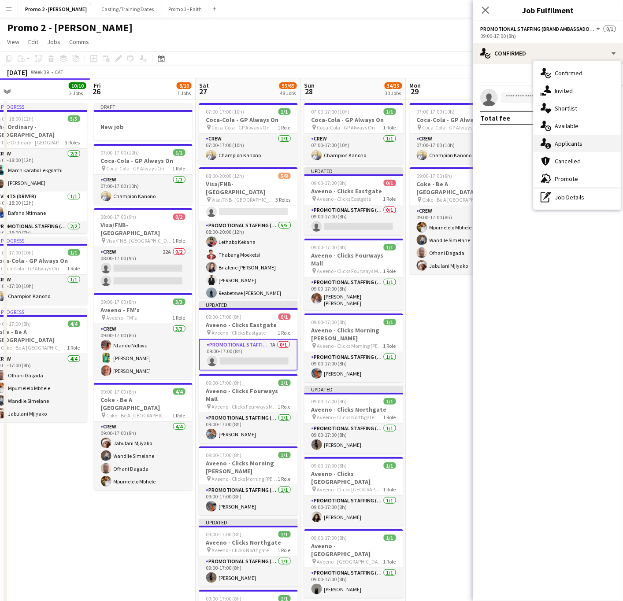
click at [506, 145] on span "Applicants" at bounding box center [568, 144] width 28 height 8
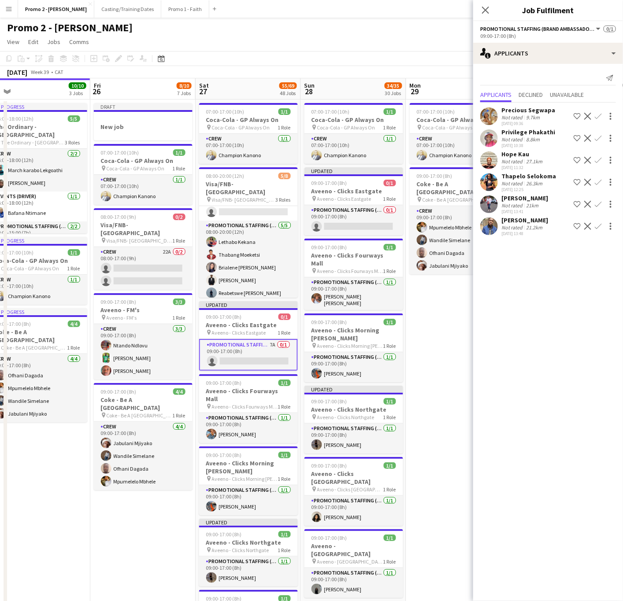
click at [506, 179] on div "Thapelo Selokoma" at bounding box center [528, 176] width 55 height 8
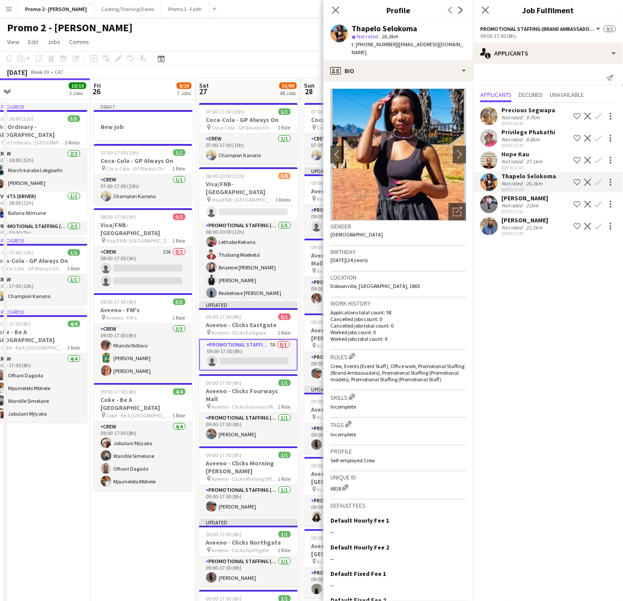
click at [506, 154] on div "Hope Kau" at bounding box center [522, 154] width 43 height 8
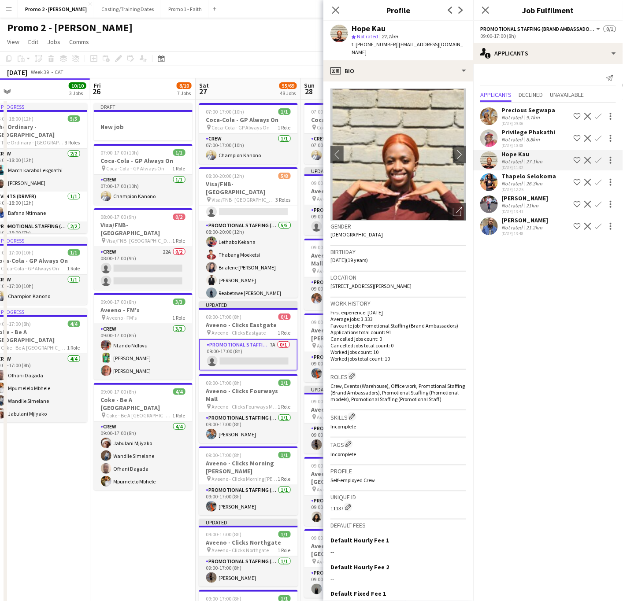
click at [506, 135] on div "Privilege Phakathi" at bounding box center [528, 132] width 54 height 8
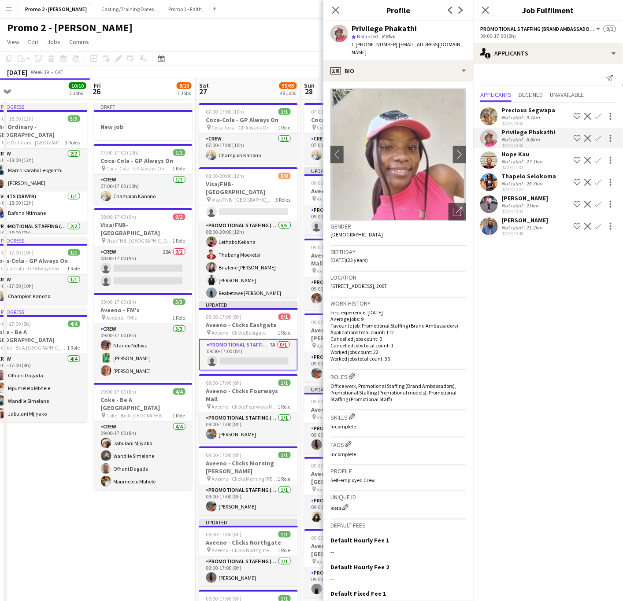
click at [503, 118] on div "Not rated" at bounding box center [512, 117] width 23 height 7
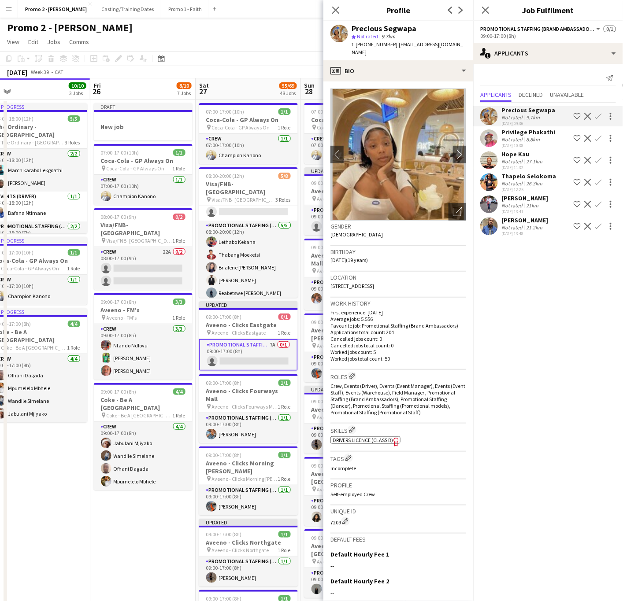
click at [506, 224] on div "Boitumelo Hebert Meletse" at bounding box center [524, 220] width 47 height 8
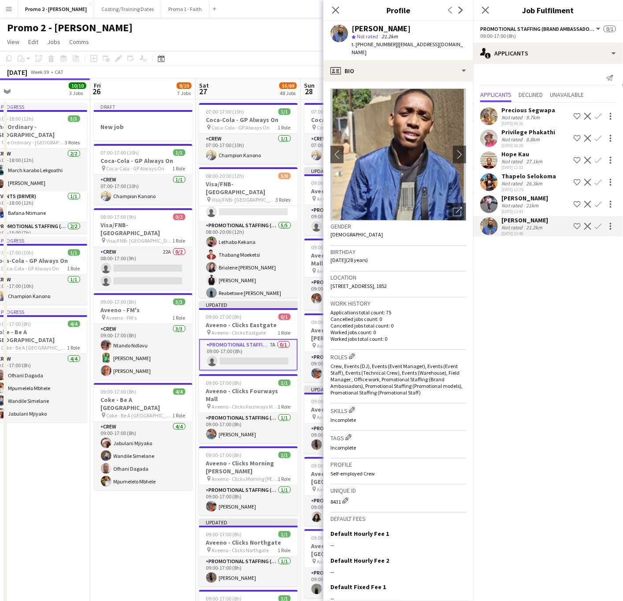
click at [506, 198] on div "Gugu Mdluli" at bounding box center [524, 198] width 47 height 8
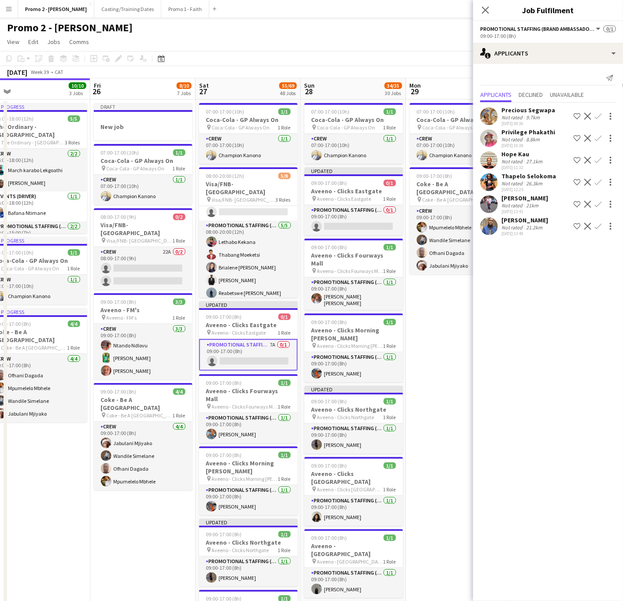
click at [227, 361] on app-card-role "Promotional Staffing (Brand Ambassadors) 7A 0/1 09:00-17:00 (8h) single-neutral…" at bounding box center [248, 355] width 99 height 32
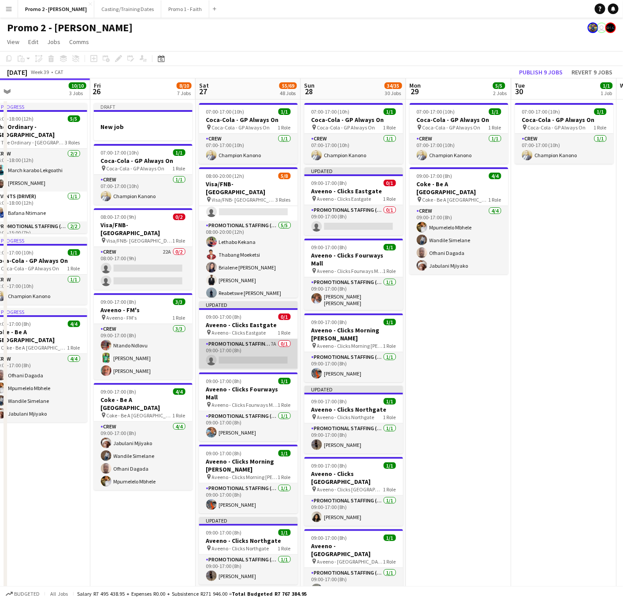
click at [227, 361] on app-card-role "Promotional Staffing (Brand Ambassadors) 7A 0/1 09:00-17:00 (8h) single-neutral…" at bounding box center [248, 354] width 99 height 30
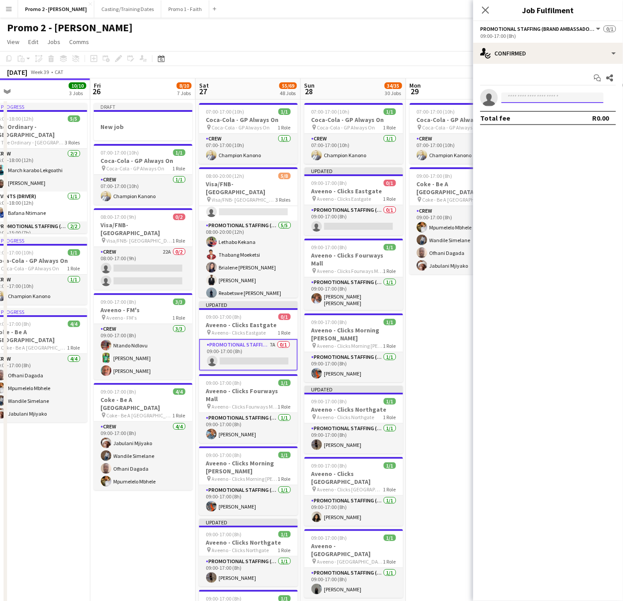
click at [506, 94] on input at bounding box center [552, 97] width 102 height 11
type input "**********"
click at [506, 107] on span "[PERSON_NAME]" at bounding box center [533, 110] width 51 height 7
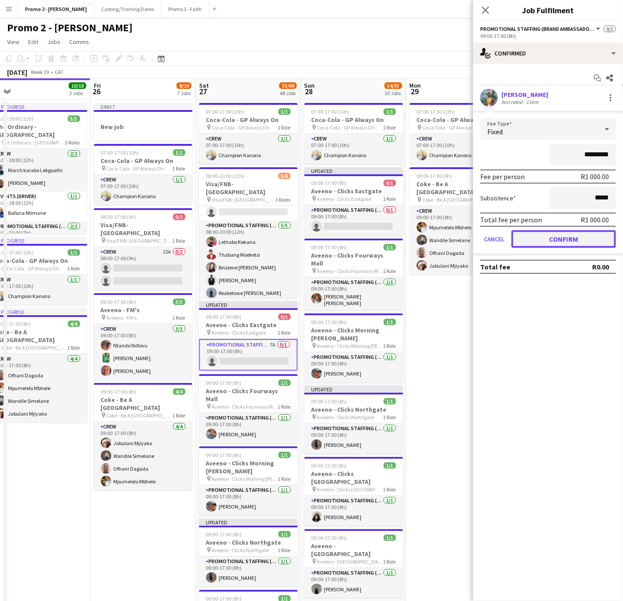
click at [506, 240] on button "Confirm" at bounding box center [563, 239] width 104 height 18
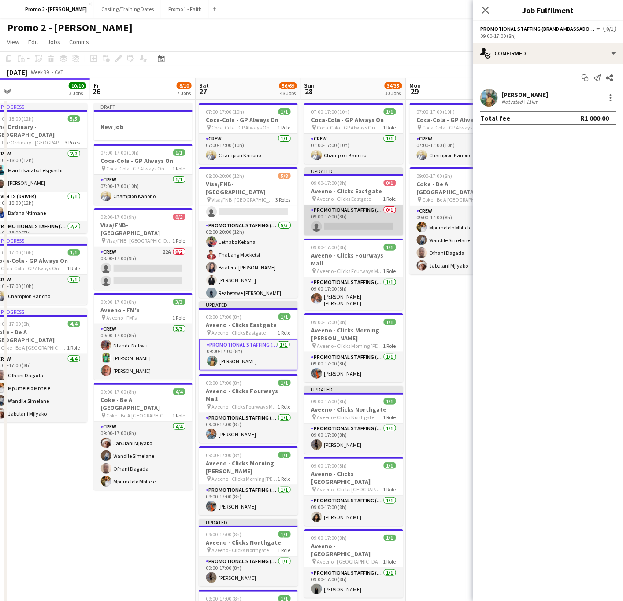
click at [353, 223] on app-card-role "Promotional Staffing (Brand Ambassadors) 0/1 09:00-17:00 (8h) single-neutral-ac…" at bounding box center [353, 220] width 99 height 30
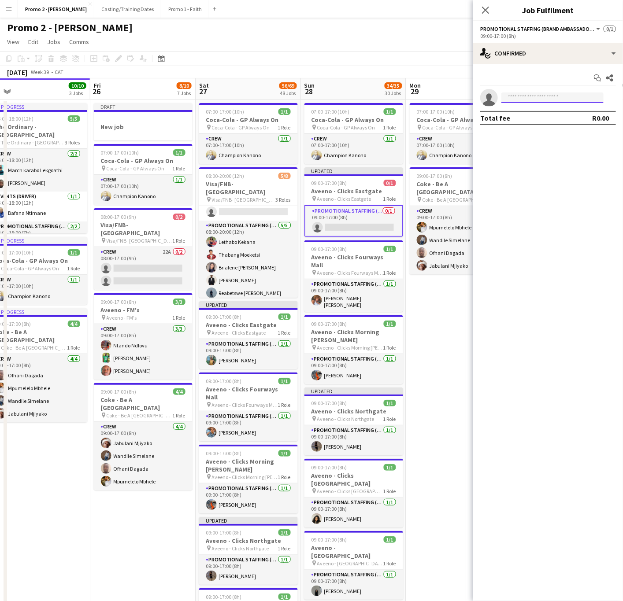
click at [506, 96] on input at bounding box center [552, 97] width 102 height 11
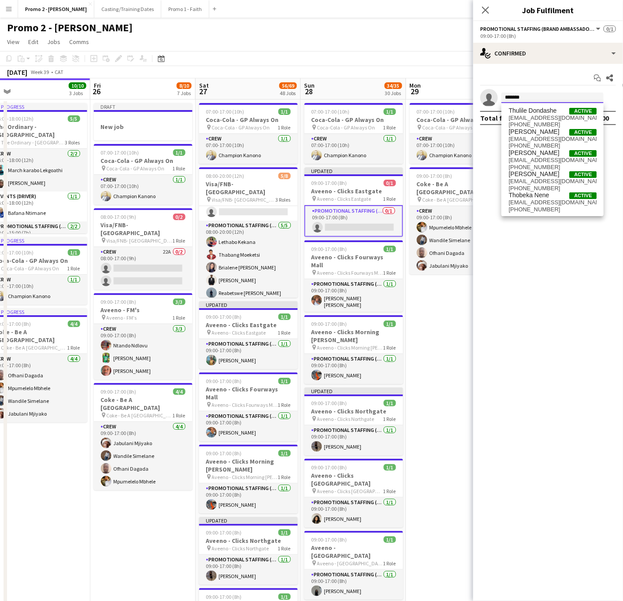
drag, startPoint x: 551, startPoint y: 98, endPoint x: 479, endPoint y: 131, distance: 79.4
click at [506, 98] on input "*******" at bounding box center [552, 97] width 102 height 11
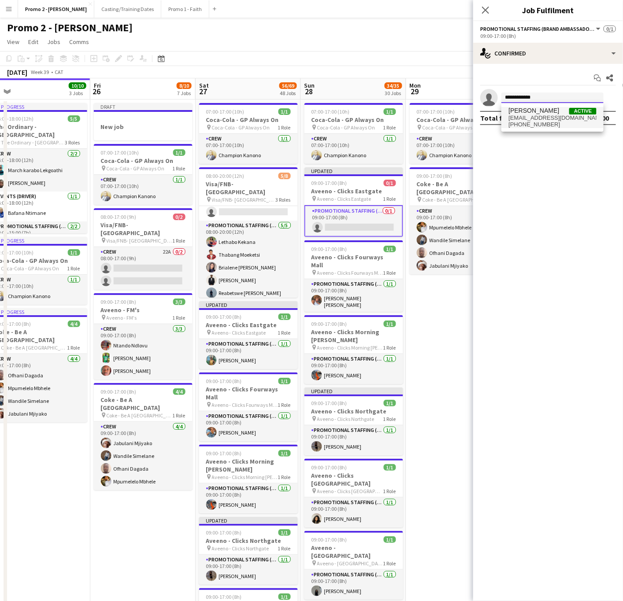
type input "**********"
click at [506, 117] on span "[EMAIL_ADDRESS][DOMAIN_NAME]" at bounding box center [552, 118] width 88 height 7
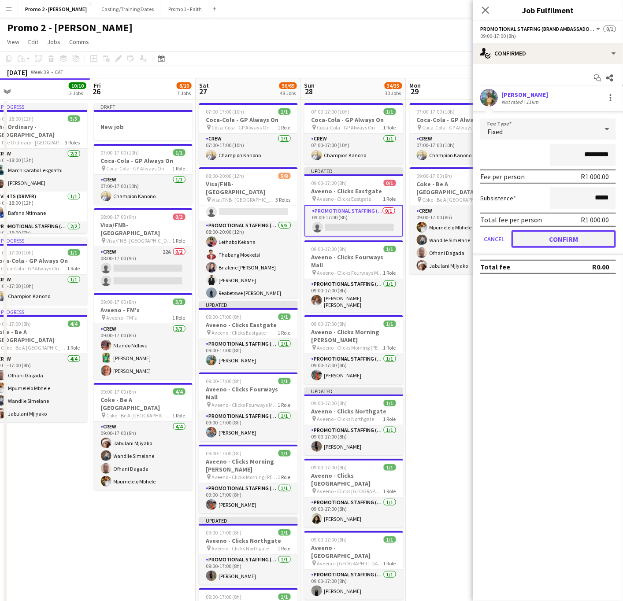
click at [506, 234] on button "Confirm" at bounding box center [563, 239] width 104 height 18
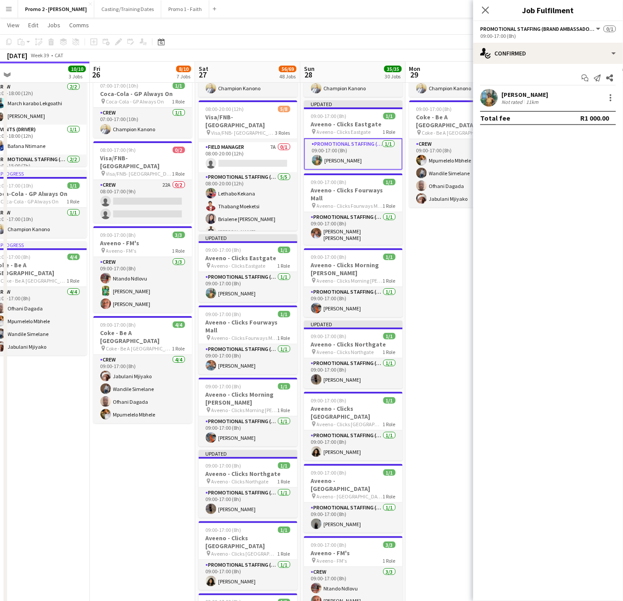
scroll to position [59, 0]
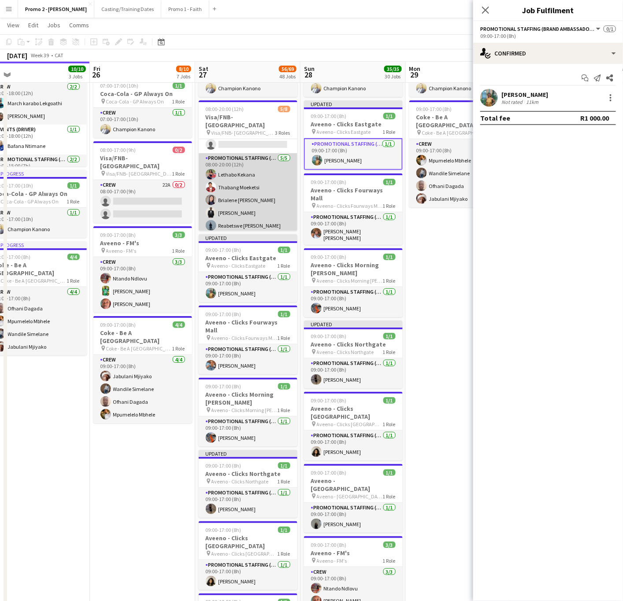
click at [241, 164] on app-card-role "Promotional Staffing (Brand Ambassadors) 5/5 08:00-20:00 (12h) Lethabo Kekana T…" at bounding box center [248, 193] width 99 height 81
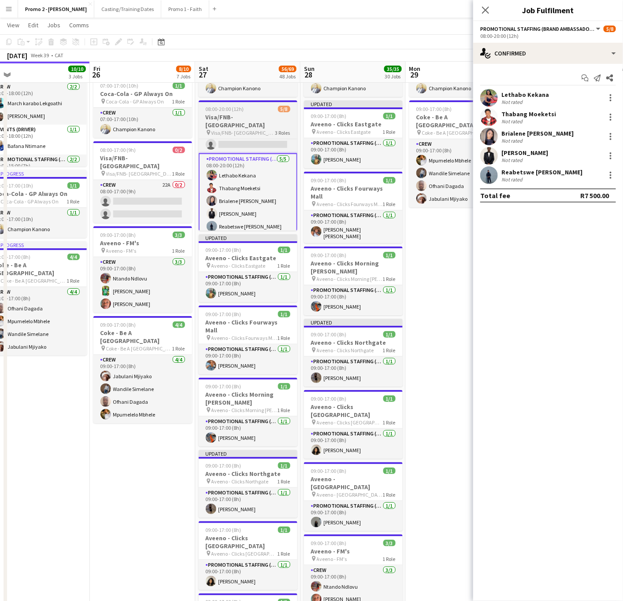
click at [226, 108] on span "08:00-20:00 (12h)" at bounding box center [225, 109] width 38 height 7
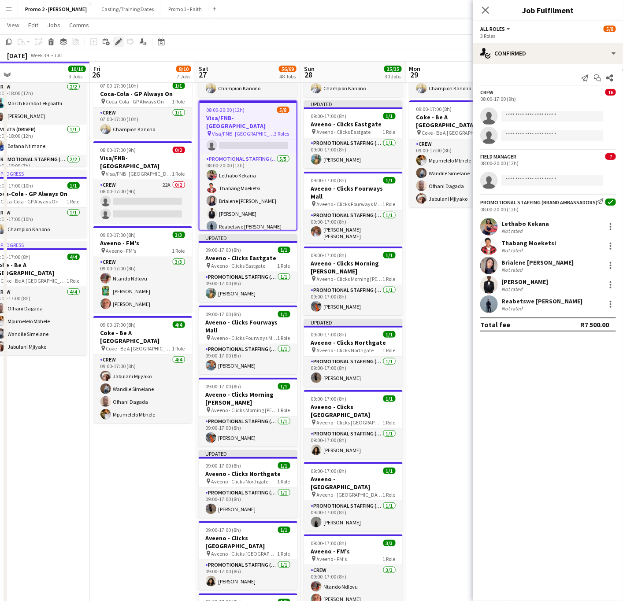
click at [113, 41] on div "Edit" at bounding box center [118, 42] width 11 height 11
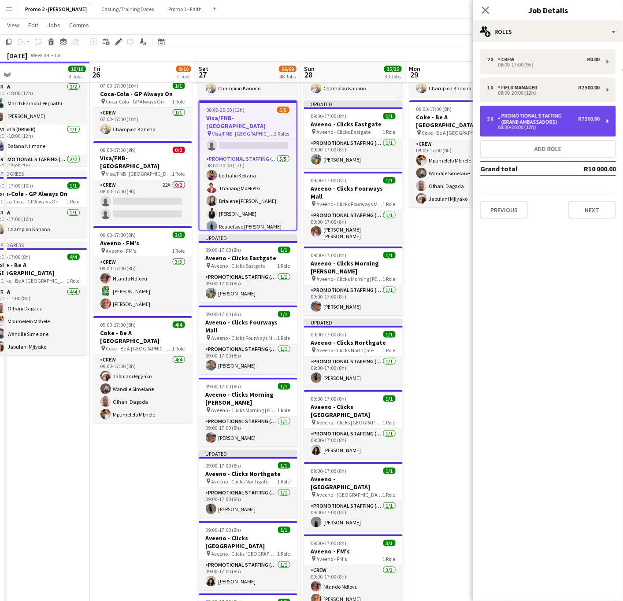
click at [506, 121] on div "Promotional Staffing (Brand Ambassadors)" at bounding box center [538, 119] width 81 height 12
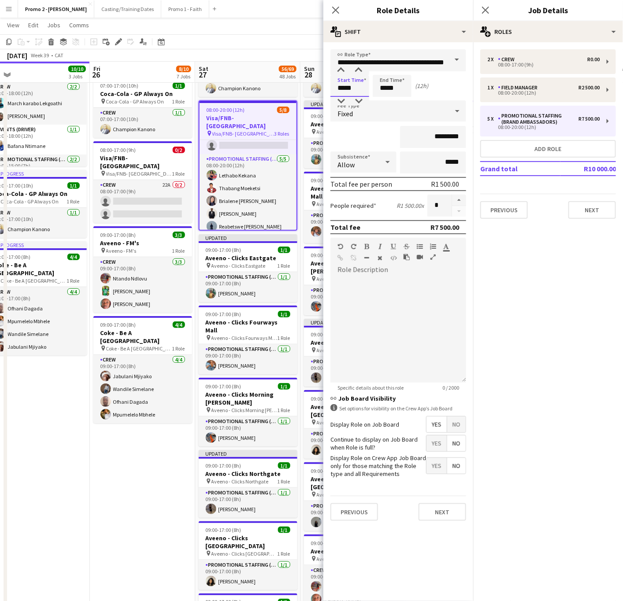
click at [347, 87] on input "*****" at bounding box center [349, 86] width 39 height 22
type input "*****"
click at [340, 73] on div at bounding box center [341, 70] width 18 height 9
click at [339, 9] on icon "Close pop-in" at bounding box center [335, 10] width 8 height 8
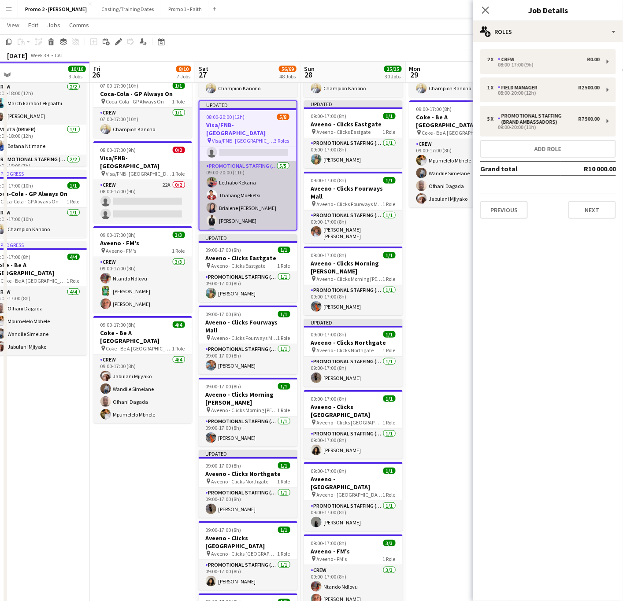
click at [227, 188] on app-card-role "Promotional Staffing (Brand Ambassadors) 5/5 09:00-20:00 (11h) Lethabo Kekana T…" at bounding box center [248, 201] width 97 height 81
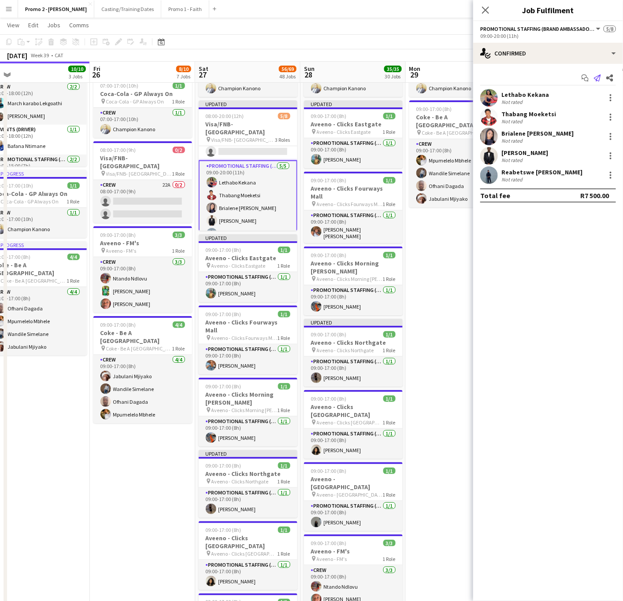
click at [506, 77] on icon "Send notification" at bounding box center [597, 77] width 7 height 7
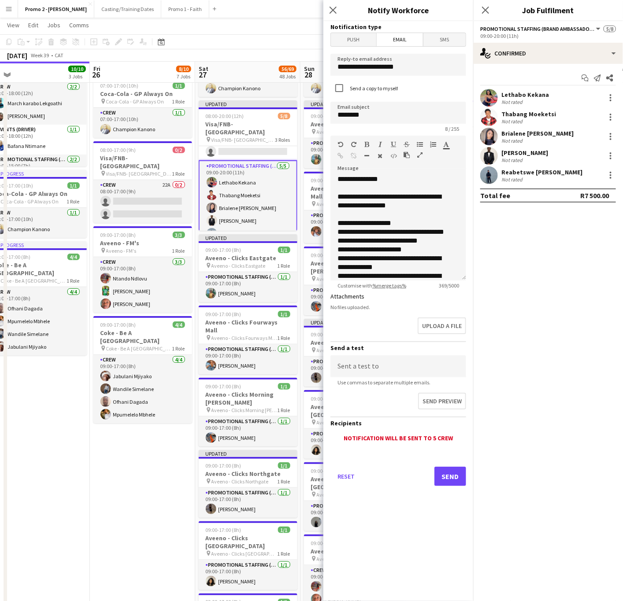
scroll to position [59, 0]
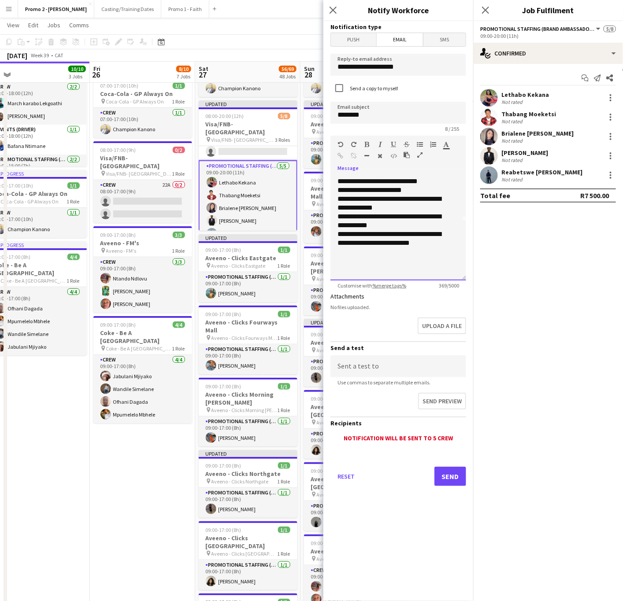
drag, startPoint x: 408, startPoint y: 267, endPoint x: 364, endPoint y: 191, distance: 88.2
click at [364, 191] on div "**********" at bounding box center [393, 203] width 112 height 141
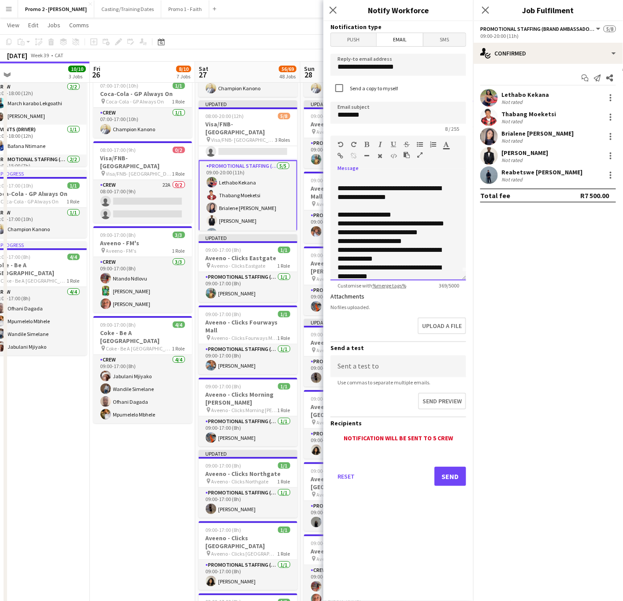
scroll to position [0, 0]
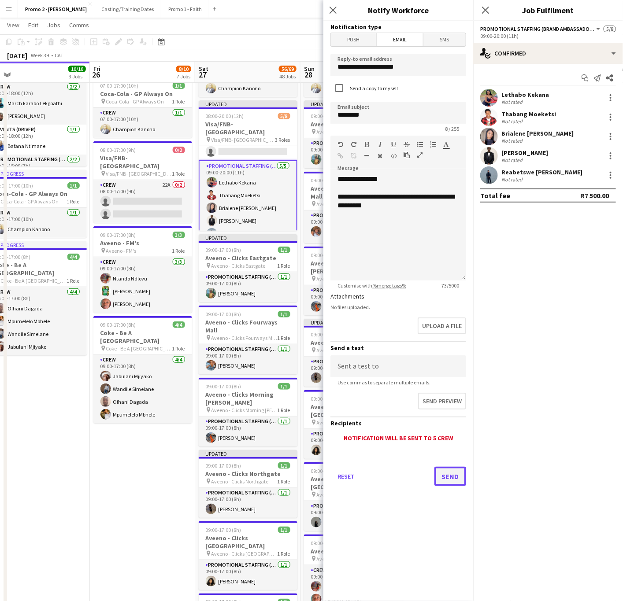
click at [445, 458] on button "Send" at bounding box center [450, 476] width 32 height 19
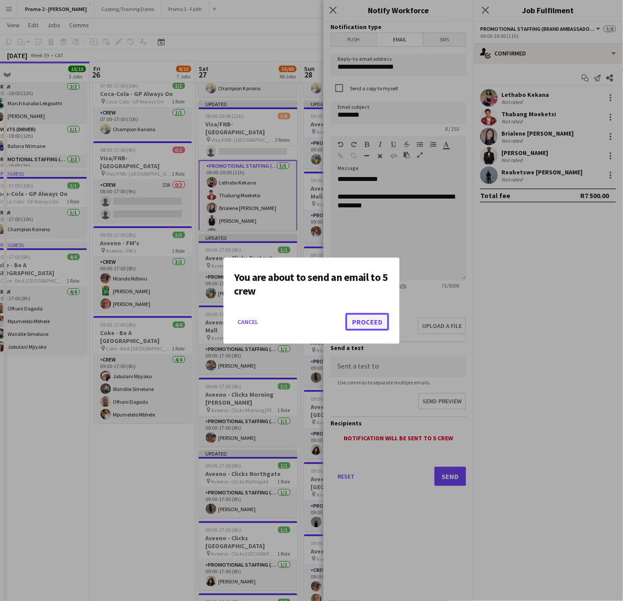
click at [376, 320] on button "Proceed" at bounding box center [367, 322] width 44 height 18
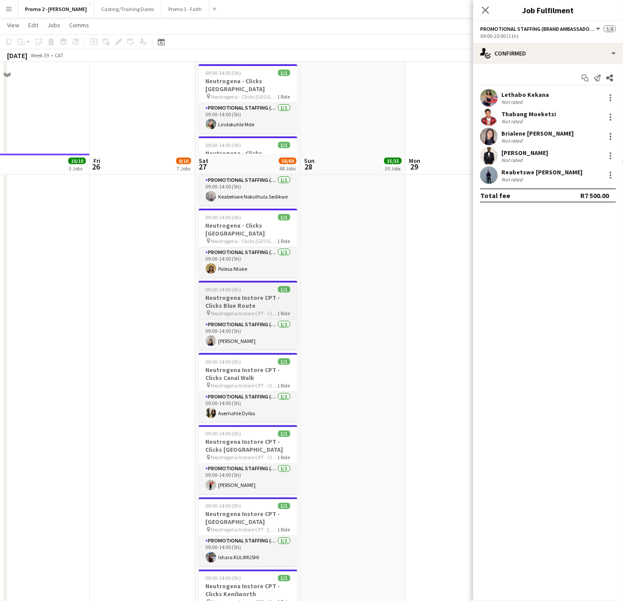
scroll to position [2709, 0]
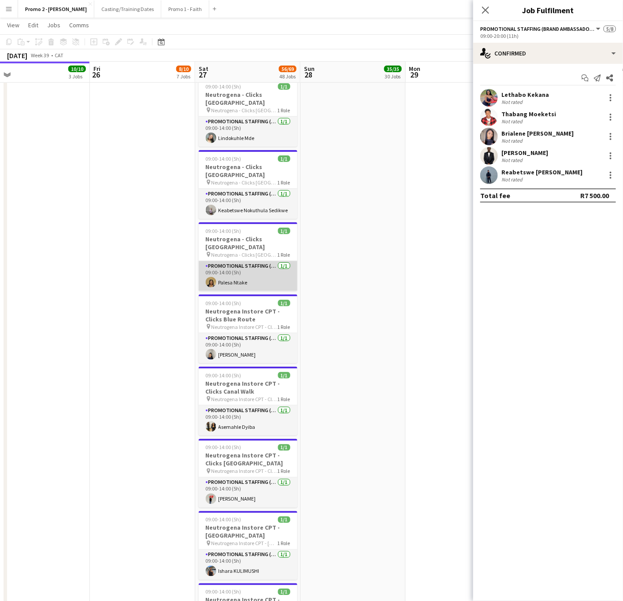
drag, startPoint x: 253, startPoint y: 213, endPoint x: 292, endPoint y: 217, distance: 39.8
click at [253, 261] on app-card-role "Promotional Staffing (Brand Ambassadors) 1/1 09:00-14:00 (5h) Palesa Ntake" at bounding box center [248, 276] width 99 height 30
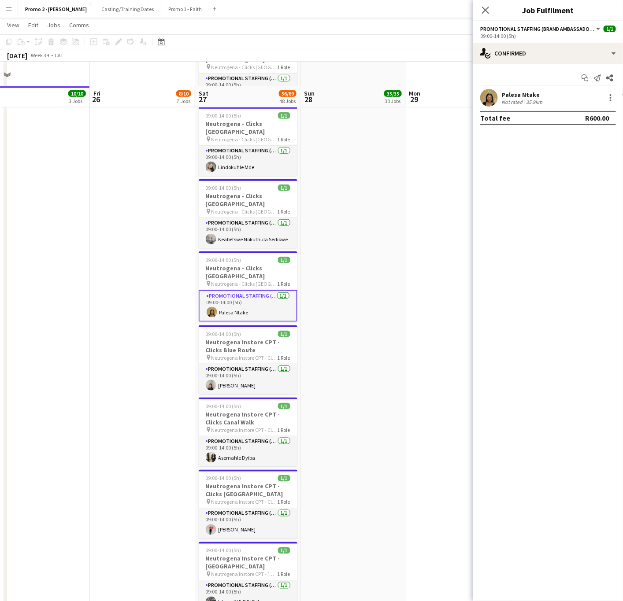
scroll to position [2642, 0]
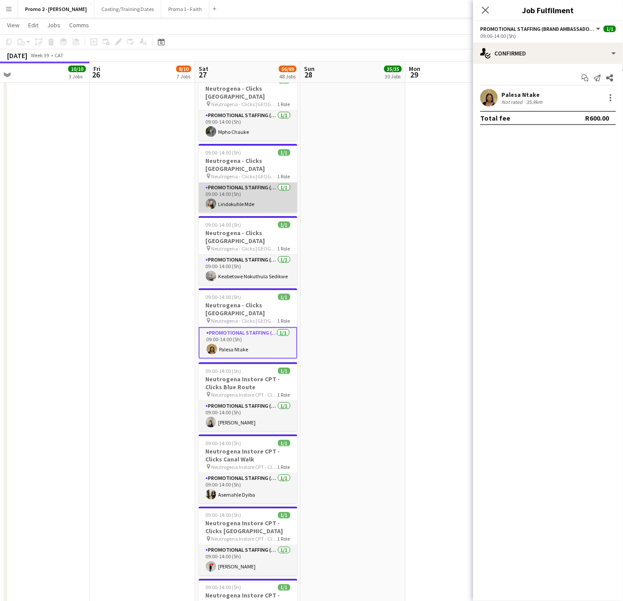
click at [266, 183] on app-card-role "Promotional Staffing (Brand Ambassadors) 1/1 09:00-14:00 (5h) Lindokuhle Mde" at bounding box center [248, 198] width 99 height 30
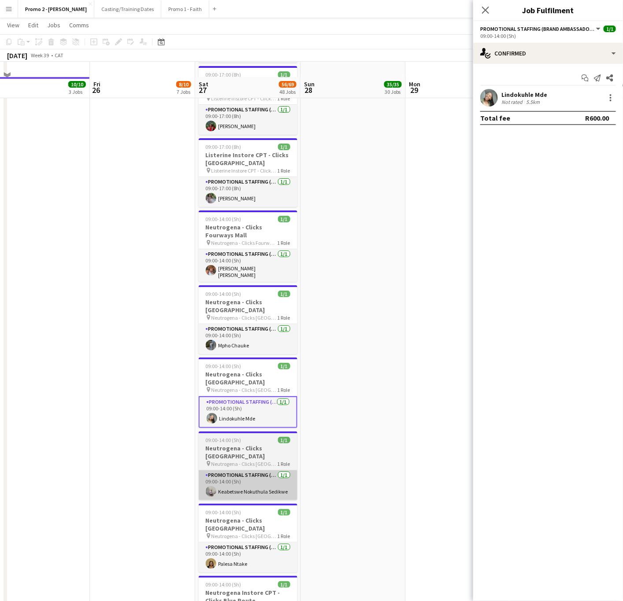
scroll to position [2444, 0]
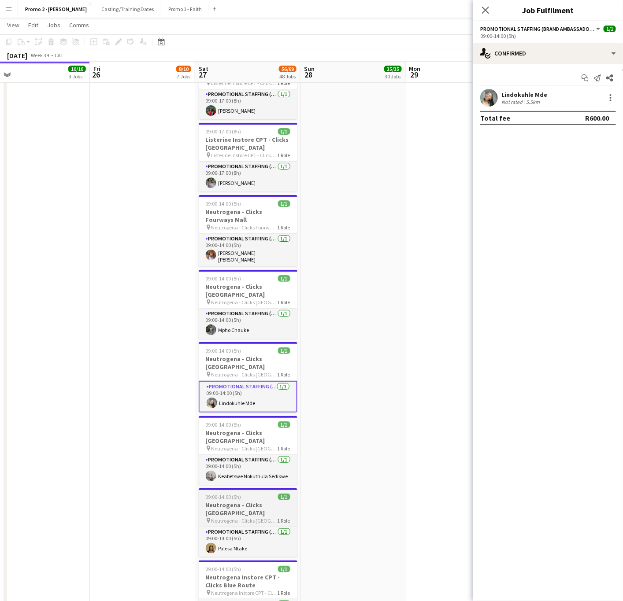
click at [244, 458] on h3 "Neutrogena - Clicks Woodmead Retail Centre" at bounding box center [248, 509] width 99 height 16
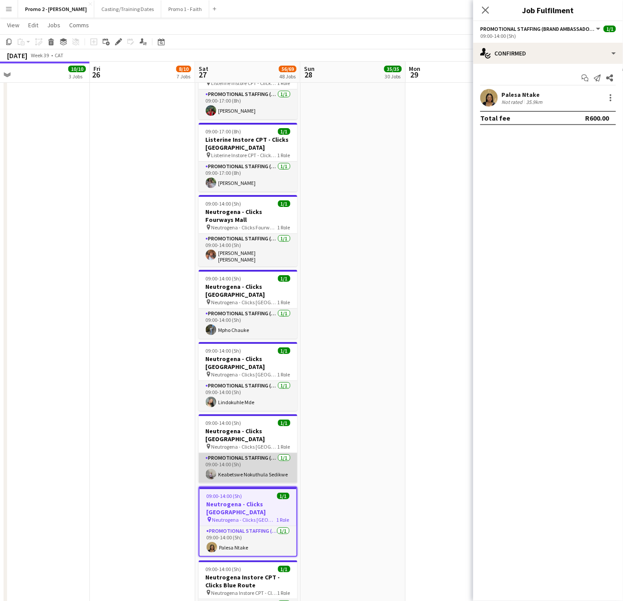
click at [242, 453] on app-card-role "Promotional Staffing (Brand Ambassadors) 1/1 09:00-14:00 (5h) Keabetswe Nokuthu…" at bounding box center [248, 468] width 99 height 30
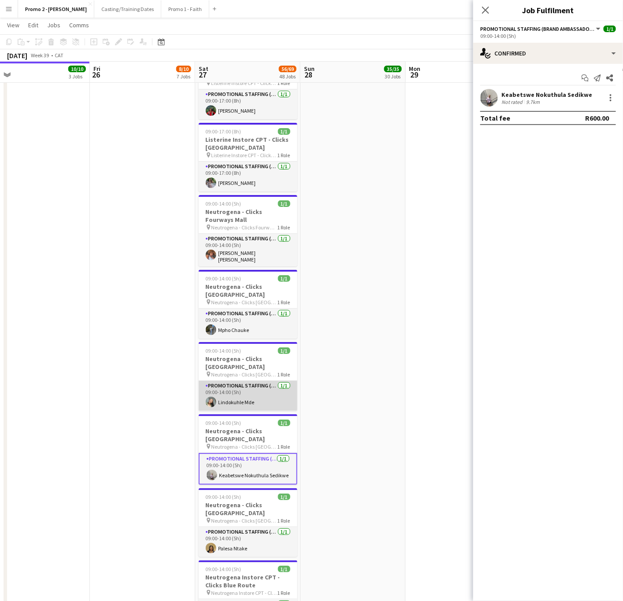
click at [230, 381] on app-card-role "Promotional Staffing (Brand Ambassadors) 1/1 09:00-14:00 (5h) Lindokuhle Mde" at bounding box center [248, 396] width 99 height 30
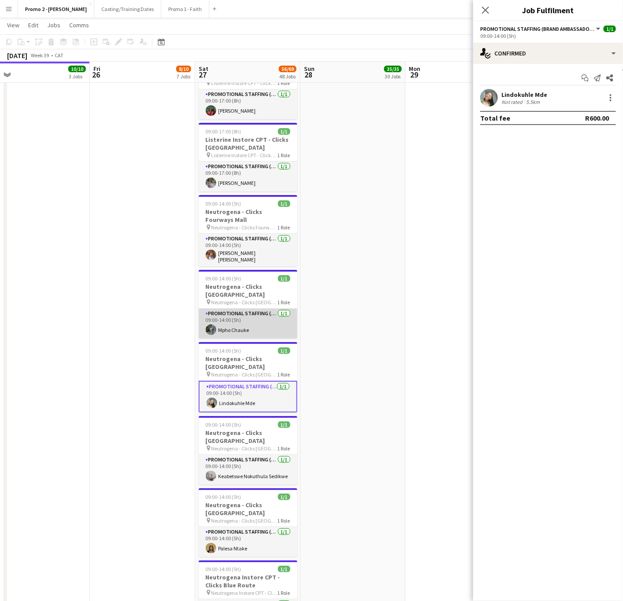
click at [238, 309] on app-card-role "Promotional Staffing (Brand Ambassadors) 1/1 09:00-14:00 (5h) Mpho Chauke" at bounding box center [248, 324] width 99 height 30
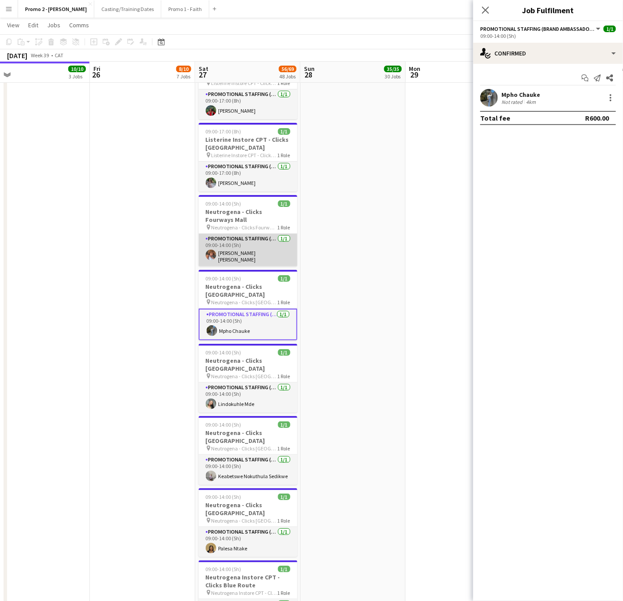
click at [250, 234] on app-card-role "Promotional Staffing (Brand Ambassadors) 1/1 09:00-14:00 (5h) Janice Andrea Arn…" at bounding box center [248, 250] width 99 height 33
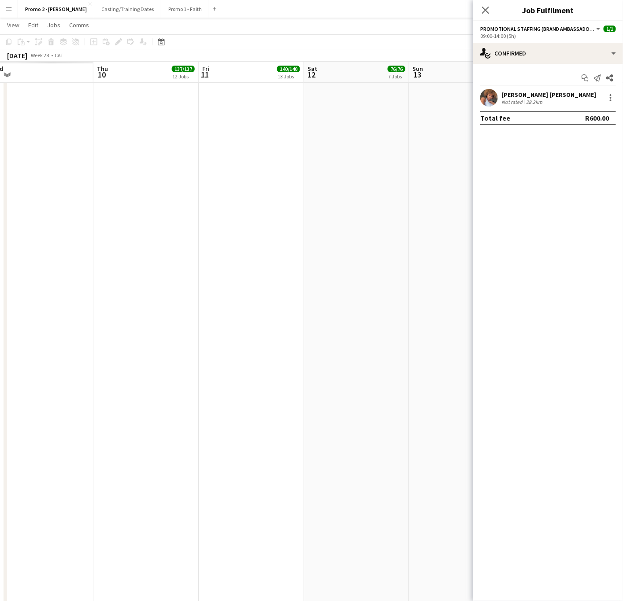
scroll to position [0, 211]
click at [163, 45] on icon at bounding box center [161, 41] width 7 height 7
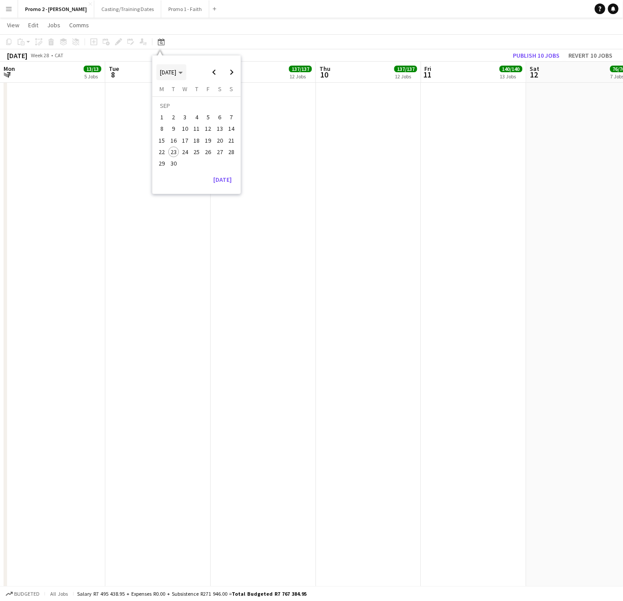
click at [176, 73] on span "SEP 2025" at bounding box center [168, 72] width 16 height 8
click at [165, 118] on span "2024" at bounding box center [166, 117] width 18 height 11
click at [167, 128] on span "SEP" at bounding box center [166, 129] width 18 height 11
click at [230, 140] on span "22" at bounding box center [231, 142] width 11 height 11
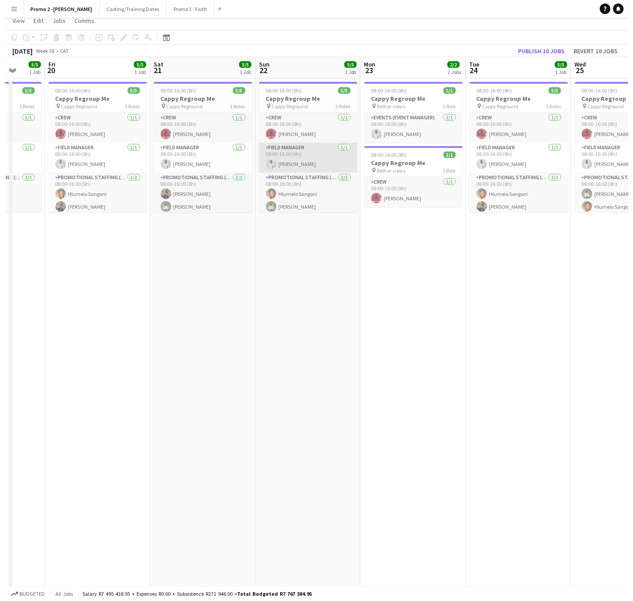
scroll to position [0, 0]
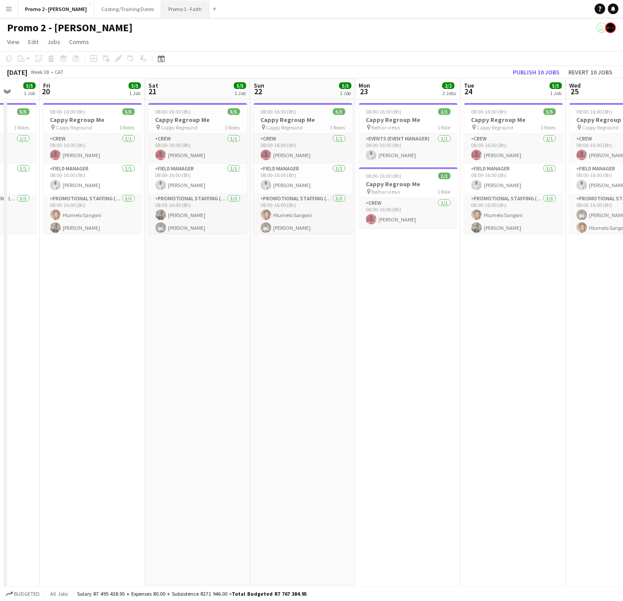
click at [161, 10] on button "Promo 1 - Faith Close" at bounding box center [185, 8] width 48 height 17
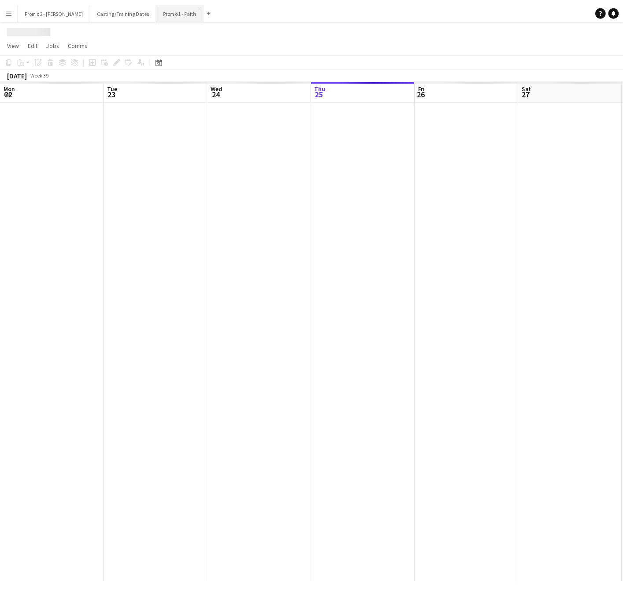
scroll to position [0, 211]
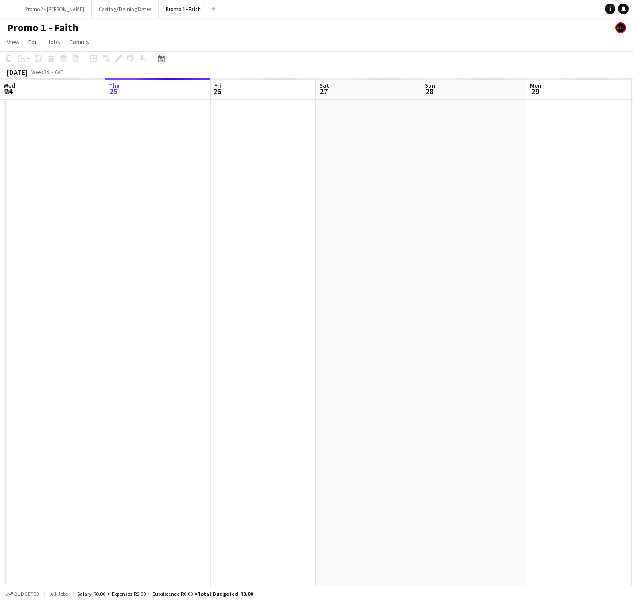
click at [158, 59] on icon at bounding box center [161, 58] width 7 height 7
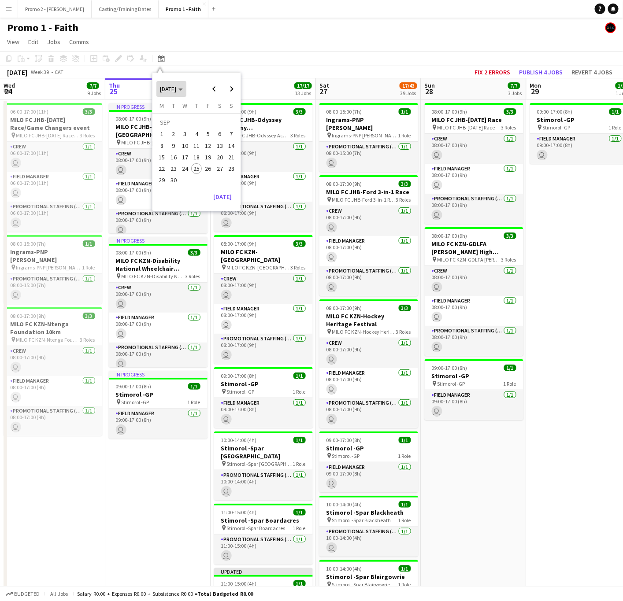
click at [176, 90] on span "SEP 2025" at bounding box center [168, 89] width 16 height 8
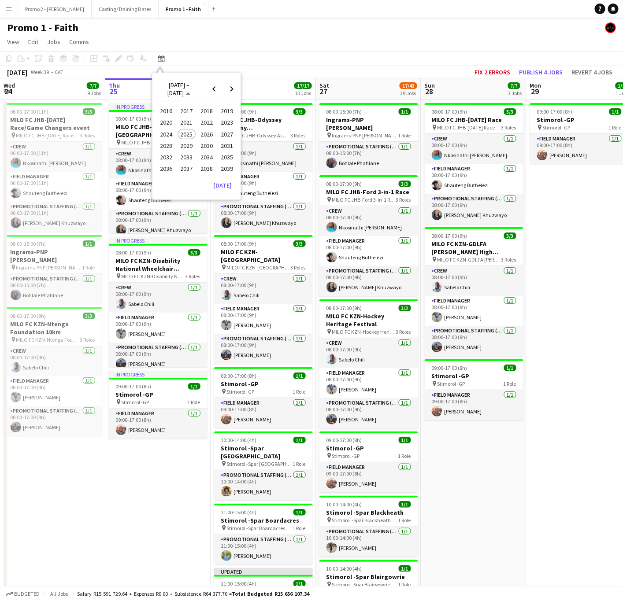
click at [166, 131] on span "2024" at bounding box center [166, 134] width 18 height 11
click at [168, 144] on span "SEP" at bounding box center [166, 145] width 18 height 11
click at [228, 160] on span "22" at bounding box center [231, 159] width 11 height 11
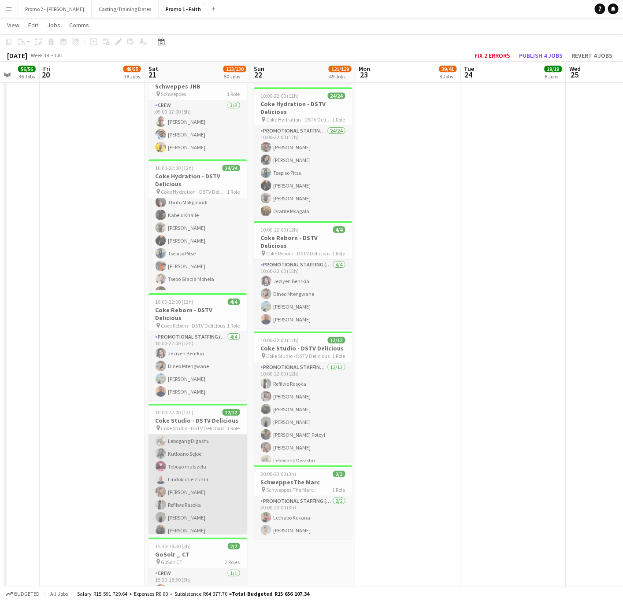
scroll to position [71, 0]
click at [203, 403] on app-card-role "Promotional Staffing (Brand Ambassadors) 12/12 10:00-22:00 (12h) user Thato Mon…" at bounding box center [197, 449] width 99 height 170
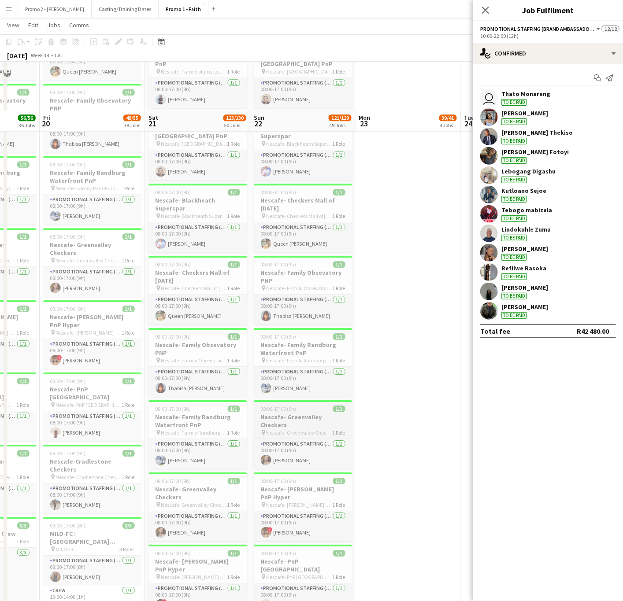
scroll to position [2180, 0]
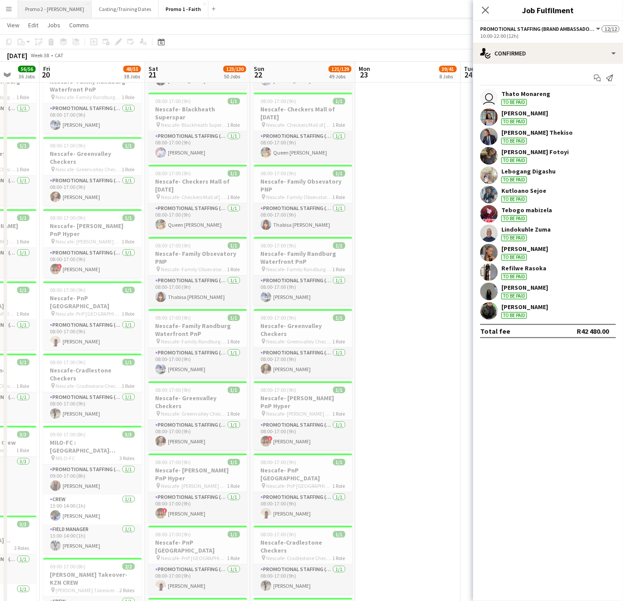
click at [46, 11] on button "Promo 2 - Mel Close" at bounding box center [55, 8] width 74 height 17
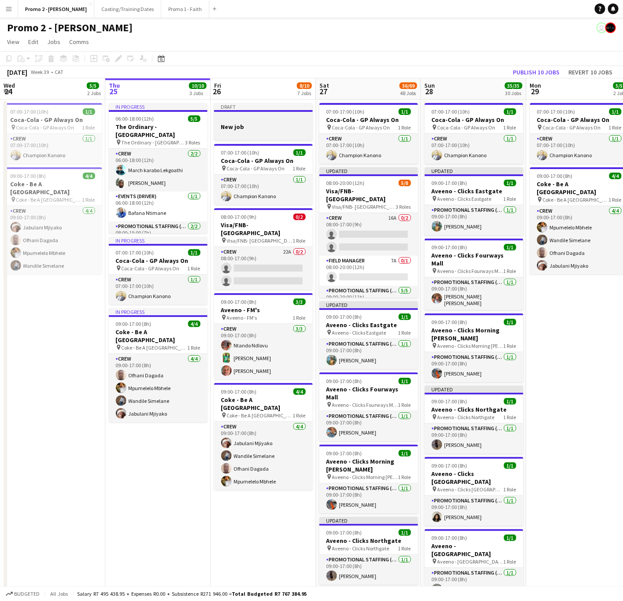
click at [253, 129] on h3 "New job" at bounding box center [263, 127] width 99 height 8
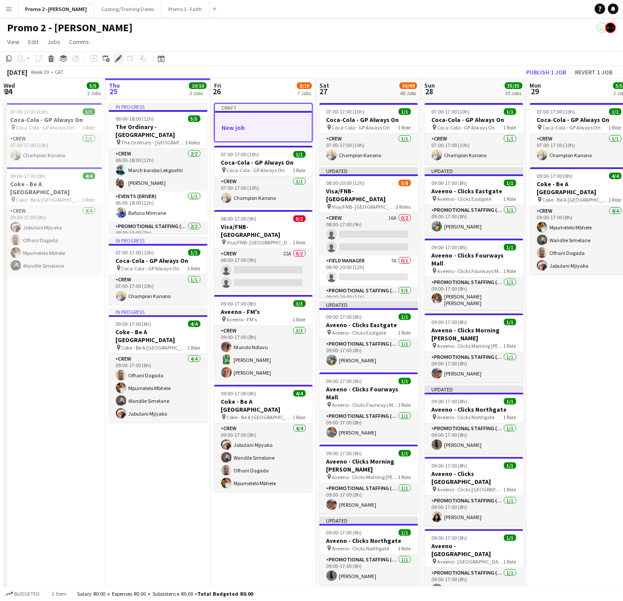
click at [118, 55] on icon "Edit" at bounding box center [118, 58] width 7 height 7
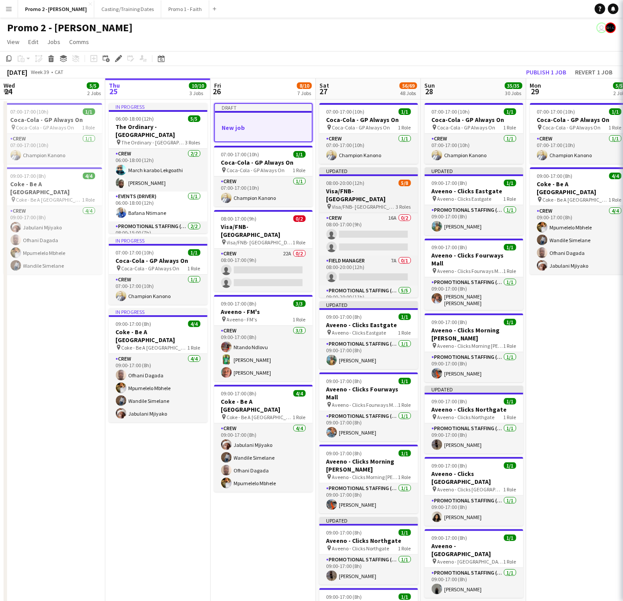
type input "*******"
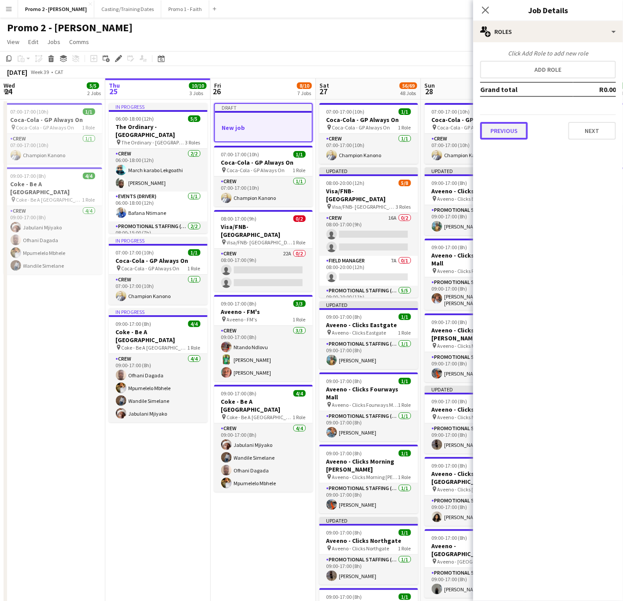
click at [506, 131] on button "Previous" at bounding box center [504, 131] width 48 height 18
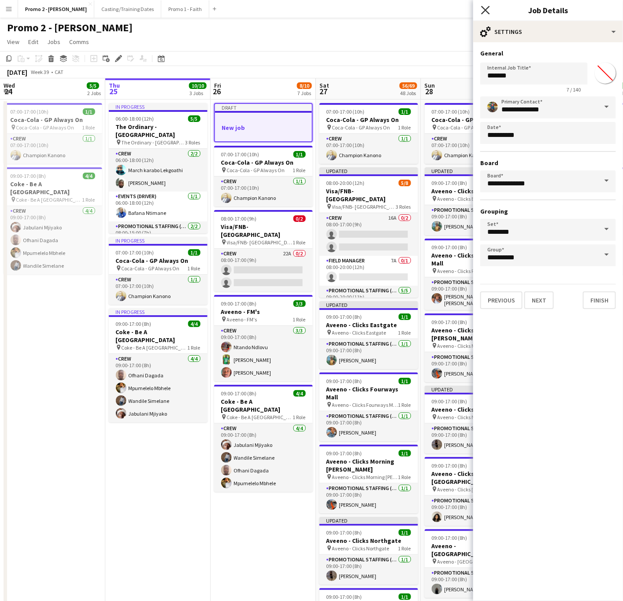
click at [487, 9] on icon at bounding box center [485, 10] width 8 height 8
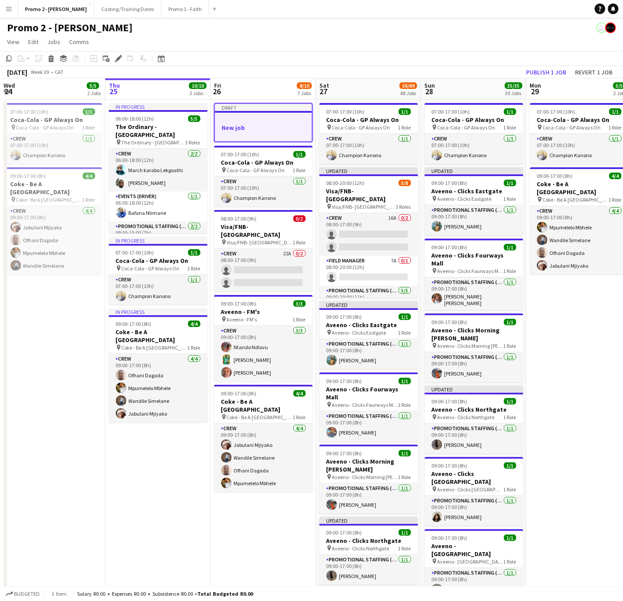
click at [244, 119] on div at bounding box center [263, 119] width 97 height 7
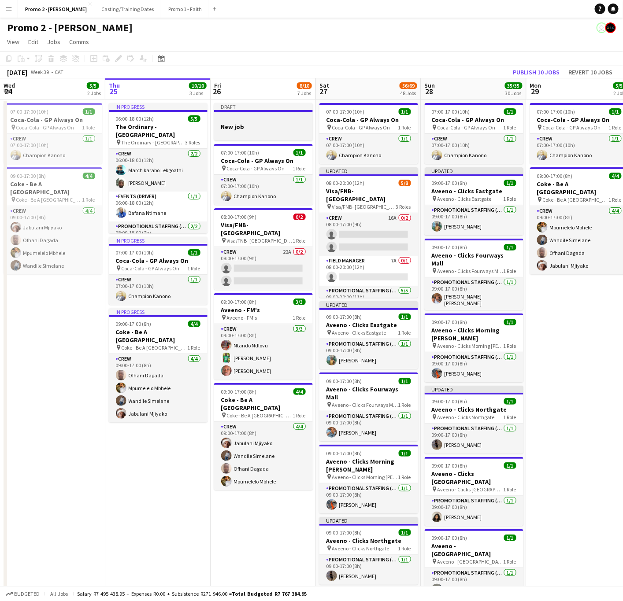
click at [244, 119] on div at bounding box center [263, 118] width 99 height 7
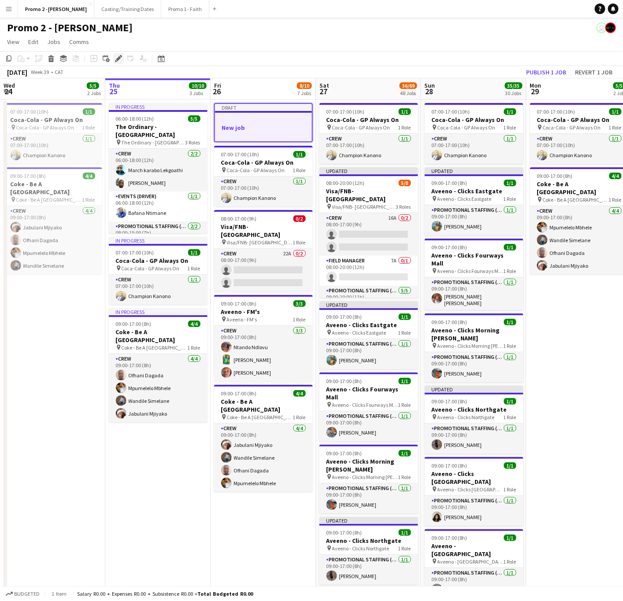
click at [115, 59] on icon "Edit" at bounding box center [118, 58] width 7 height 7
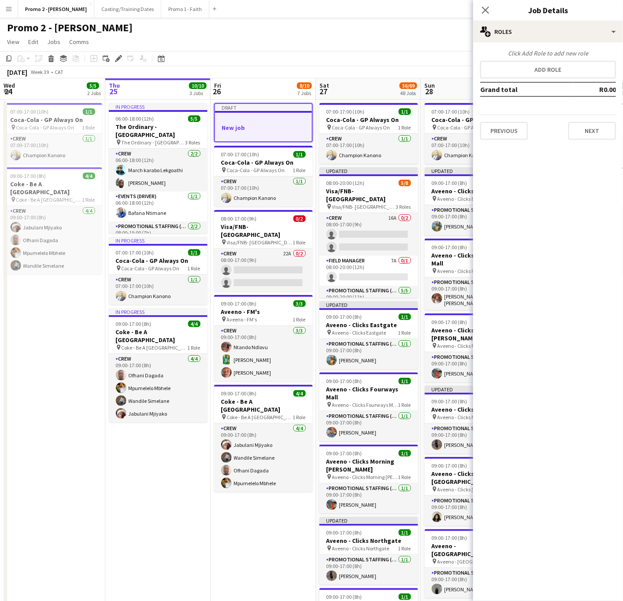
drag, startPoint x: 485, startPoint y: 5, endPoint x: 481, endPoint y: 11, distance: 6.6
click at [485, 6] on app-icon "Close pop-in" at bounding box center [485, 10] width 11 height 11
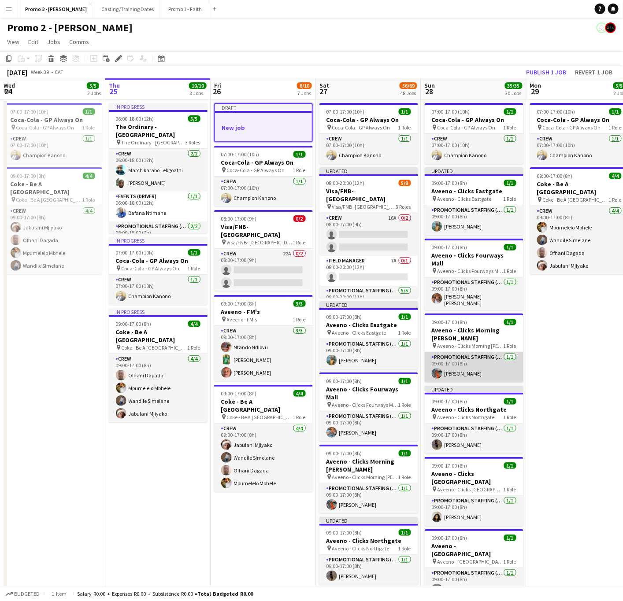
drag, startPoint x: 464, startPoint y: 359, endPoint x: 510, endPoint y: 361, distance: 46.3
click at [464, 359] on app-card-role "Promotional Staffing (Brand Ambassadors) 1/1 09:00-17:00 (8h) Yolanda Mtshali" at bounding box center [474, 367] width 99 height 30
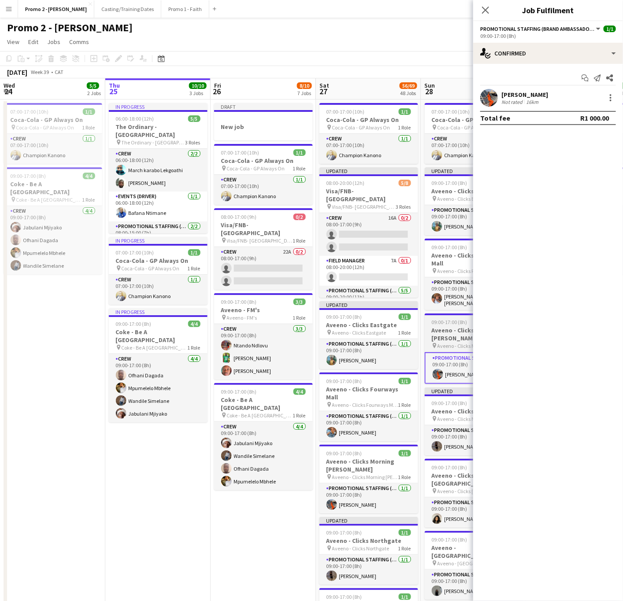
click at [437, 326] on h3 "Aveeno - Clicks Morning Glen" at bounding box center [474, 334] width 99 height 16
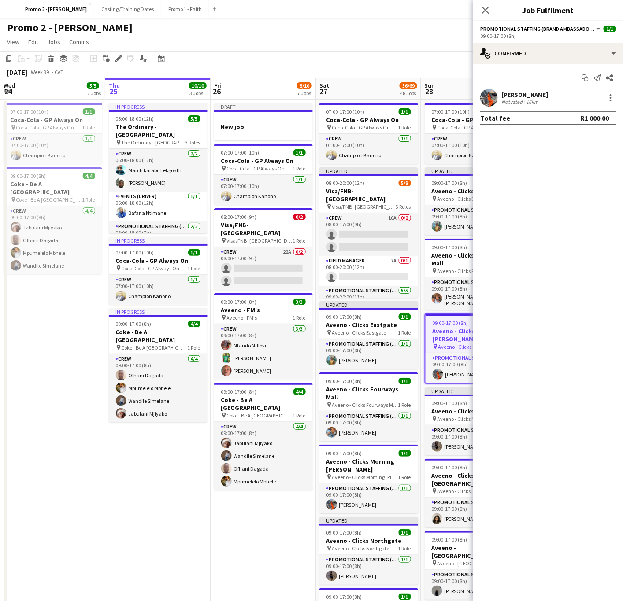
click at [443, 327] on h3 "Aveeno - Clicks Morning Glen" at bounding box center [473, 335] width 97 height 16
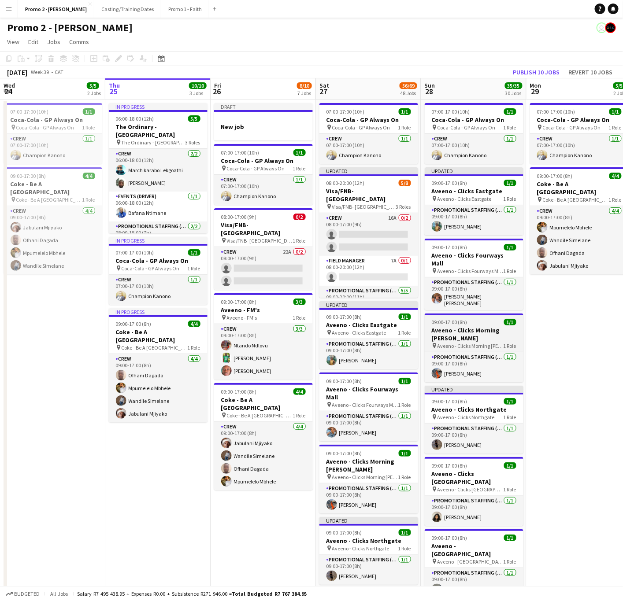
click at [444, 326] on h3 "Aveeno - Clicks Morning Glen" at bounding box center [474, 334] width 99 height 16
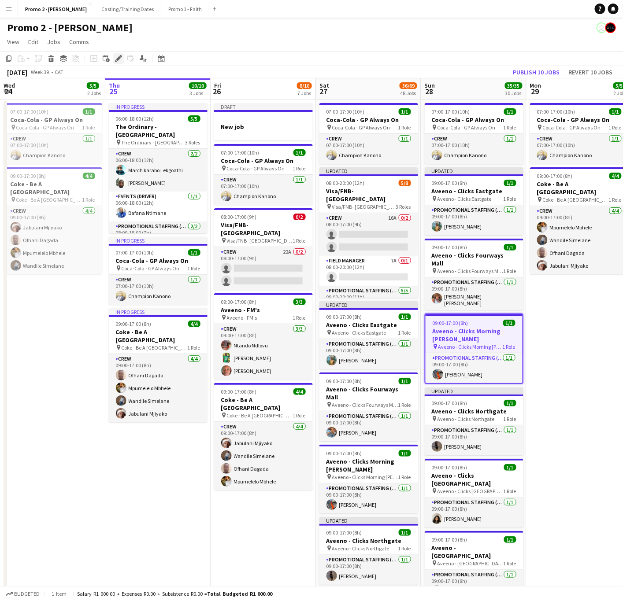
click at [118, 56] on icon "Edit" at bounding box center [118, 58] width 7 height 7
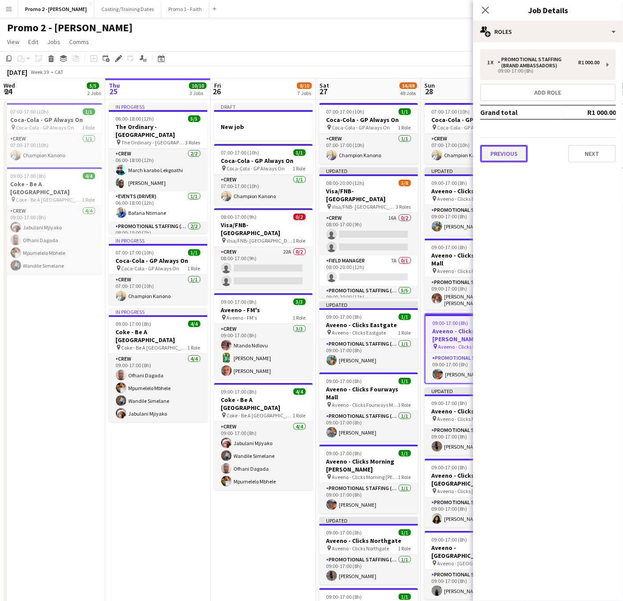
click at [500, 155] on button "Previous" at bounding box center [504, 154] width 48 height 18
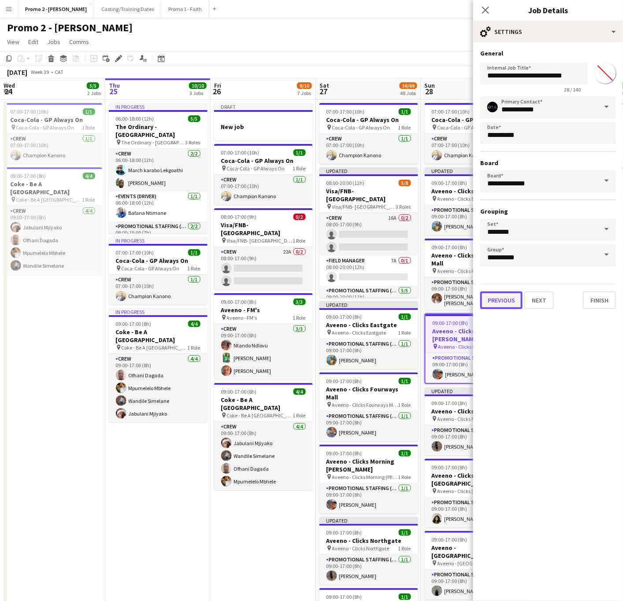
click at [500, 292] on button "Previous" at bounding box center [501, 301] width 42 height 18
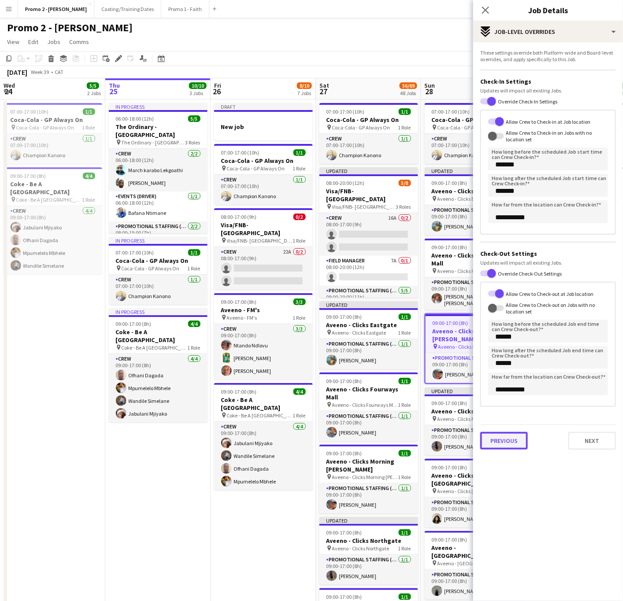
click at [503, 436] on button "Previous" at bounding box center [504, 441] width 48 height 18
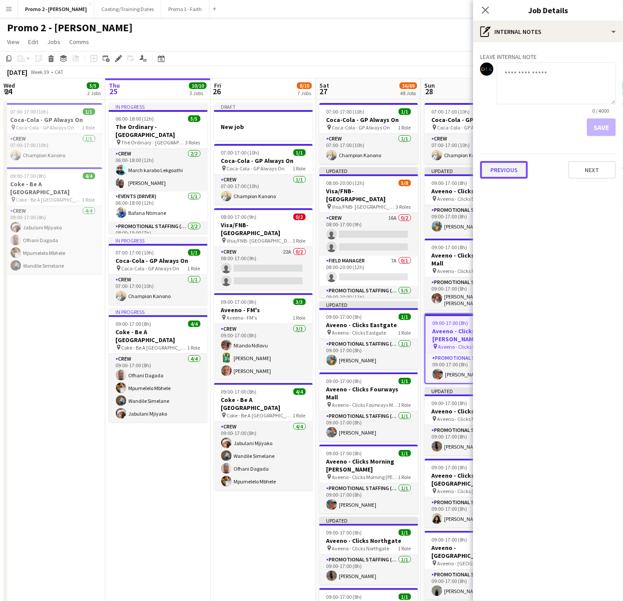
click at [501, 164] on button "Previous" at bounding box center [504, 170] width 48 height 18
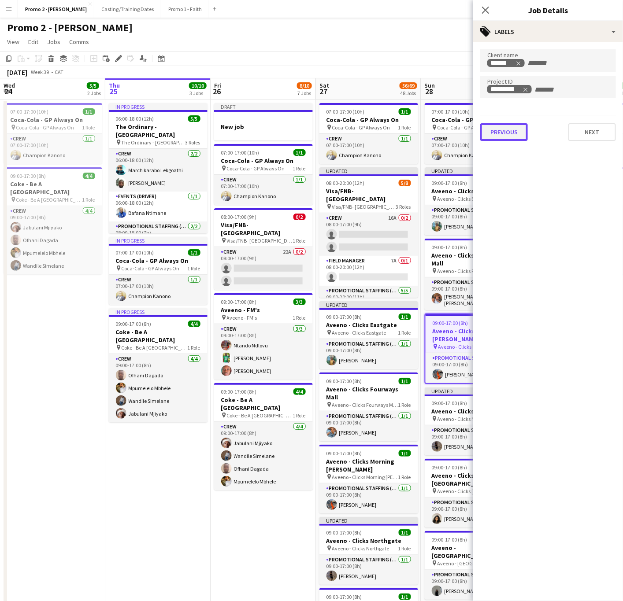
click at [501, 130] on button "Previous" at bounding box center [504, 132] width 48 height 18
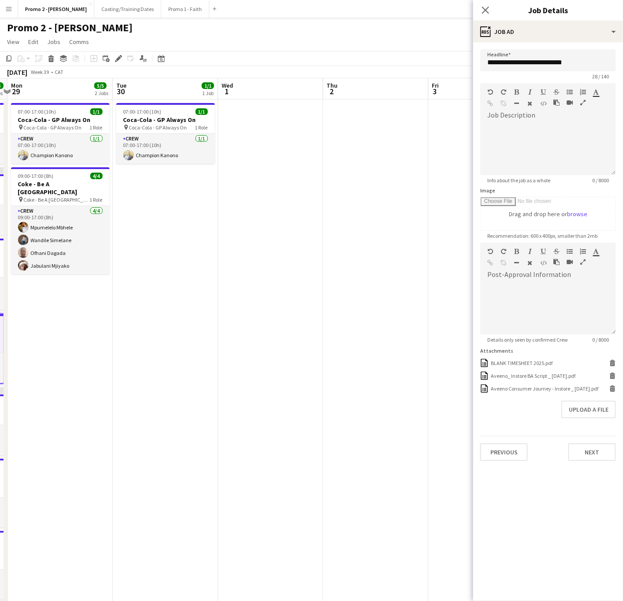
scroll to position [0, 319]
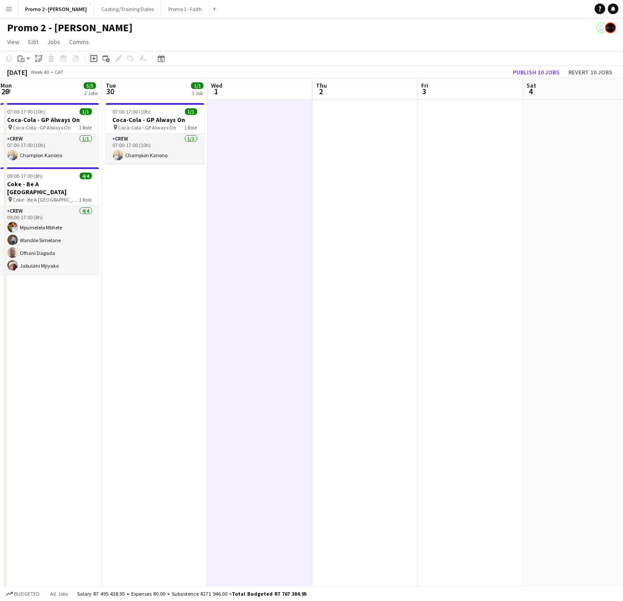
click at [91, 57] on icon "Add job" at bounding box center [93, 58] width 7 height 7
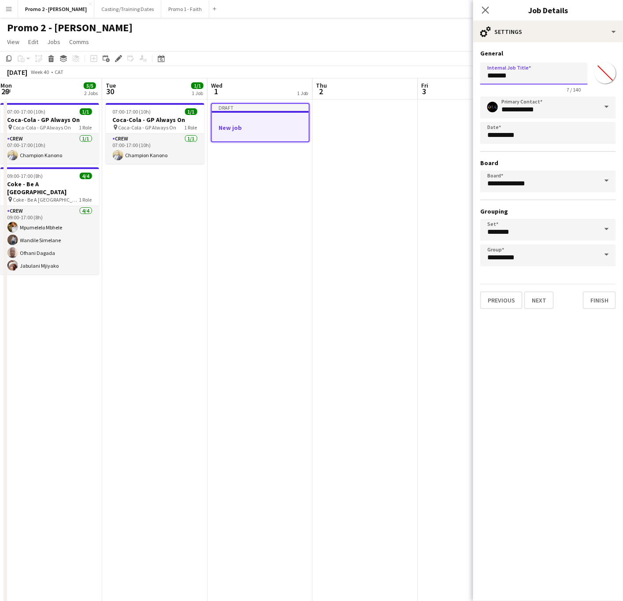
drag, startPoint x: 540, startPoint y: 74, endPoint x: 464, endPoint y: 82, distance: 77.0
type input "**********"
click at [506, 304] on button "Next" at bounding box center [539, 301] width 30 height 18
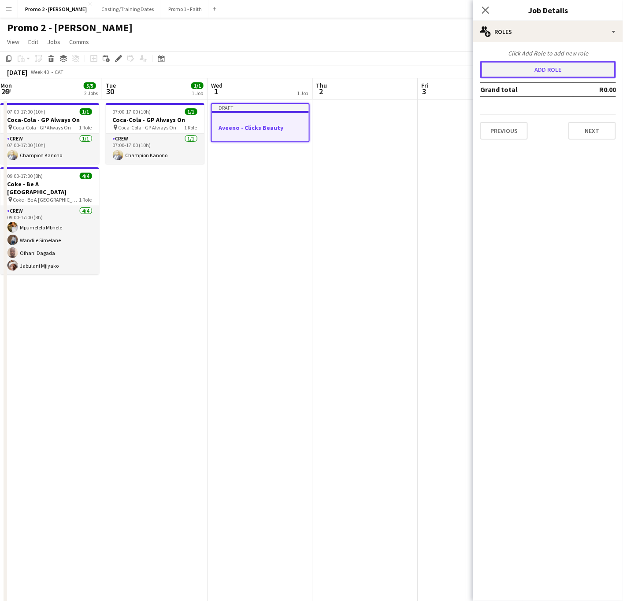
click at [506, 63] on button "Add role" at bounding box center [548, 70] width 136 height 18
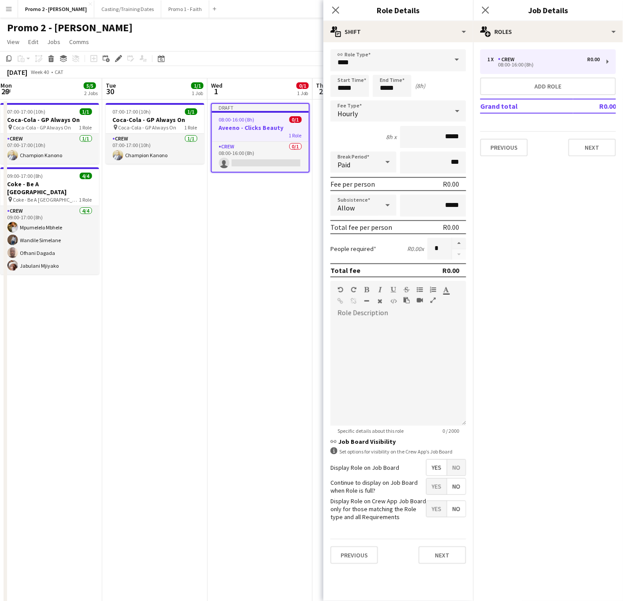
click at [455, 62] on span at bounding box center [456, 59] width 18 height 21
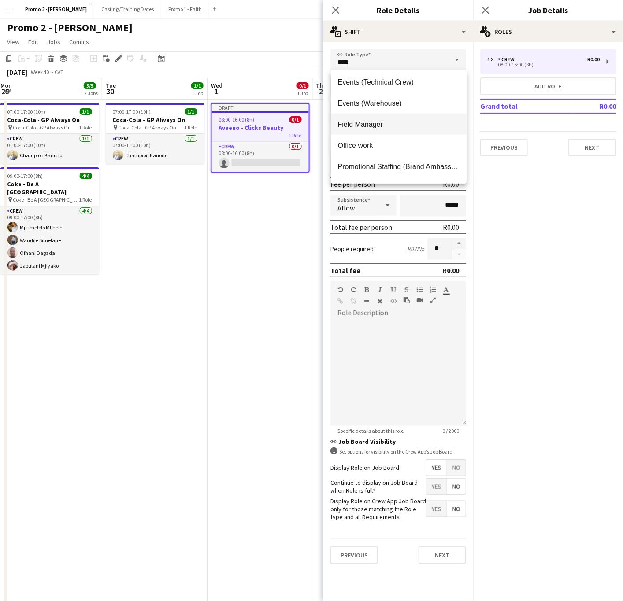
scroll to position [132, 0]
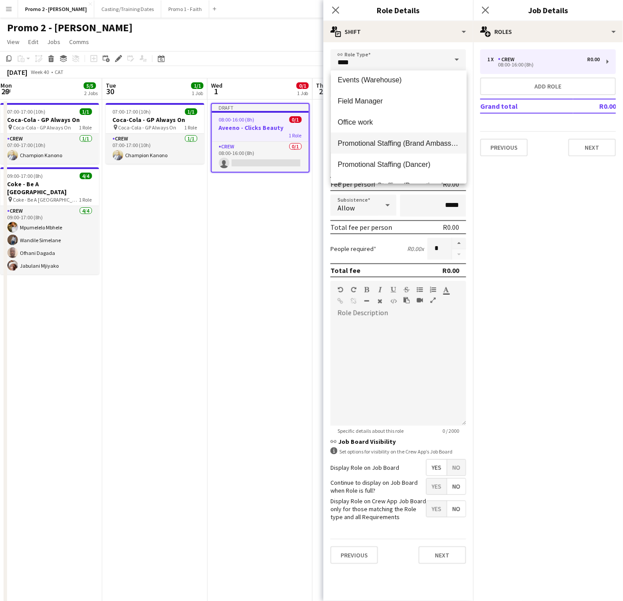
click at [395, 144] on span "Promotional Staffing (Brand Ambassadors)" at bounding box center [399, 143] width 122 height 8
type input "**********"
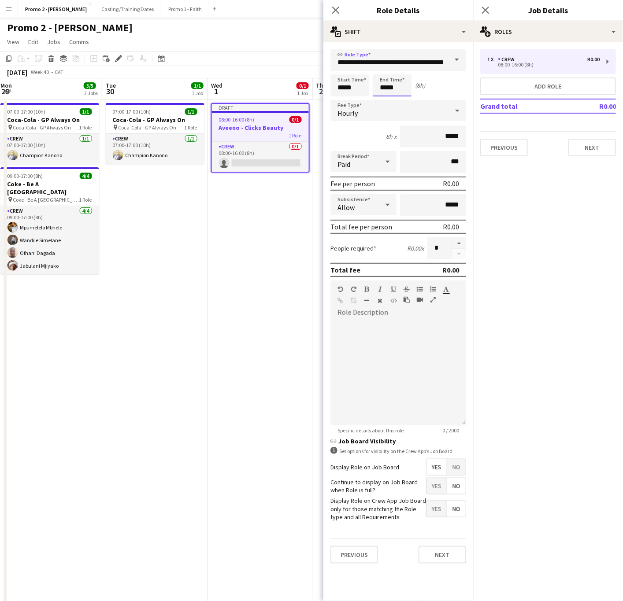
scroll to position [0, 0]
click at [385, 86] on input "*****" at bounding box center [392, 85] width 39 height 22
type input "*****"
click at [382, 67] on div at bounding box center [383, 70] width 18 height 9
click at [443, 110] on div "Hourly" at bounding box center [389, 110] width 118 height 21
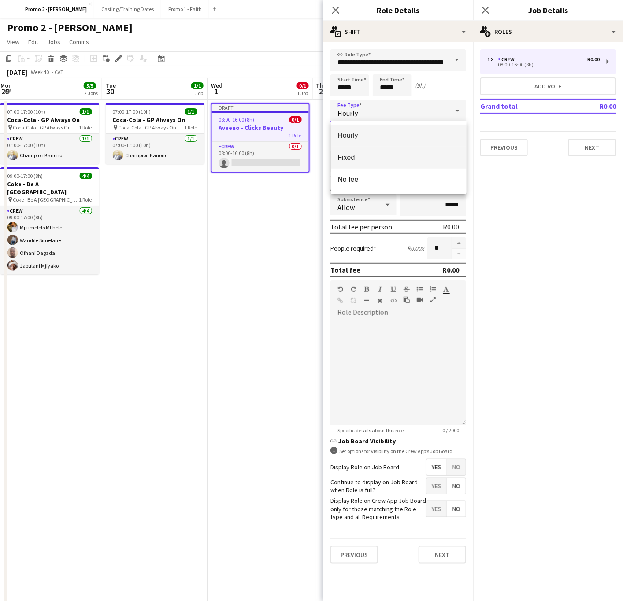
click at [403, 163] on mat-option "Fixed" at bounding box center [399, 158] width 136 height 22
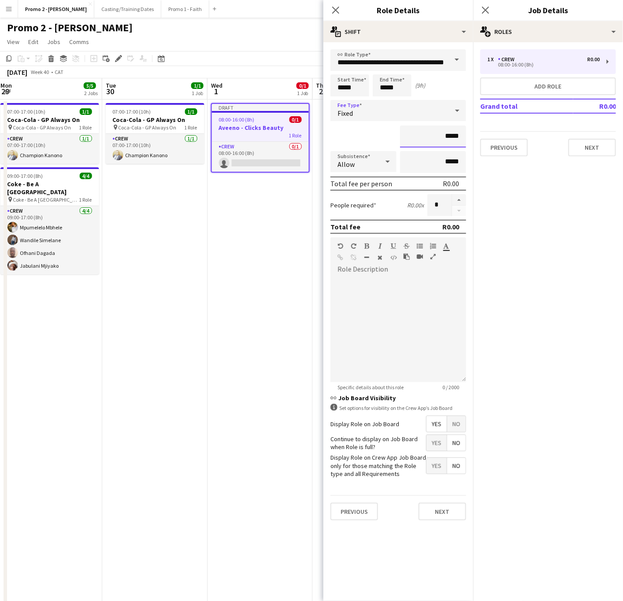
click at [447, 143] on input "*****" at bounding box center [433, 137] width 66 height 22
click at [452, 135] on input "*****" at bounding box center [433, 137] width 66 height 22
type input "*****"
click at [461, 196] on button "button" at bounding box center [459, 199] width 14 height 11
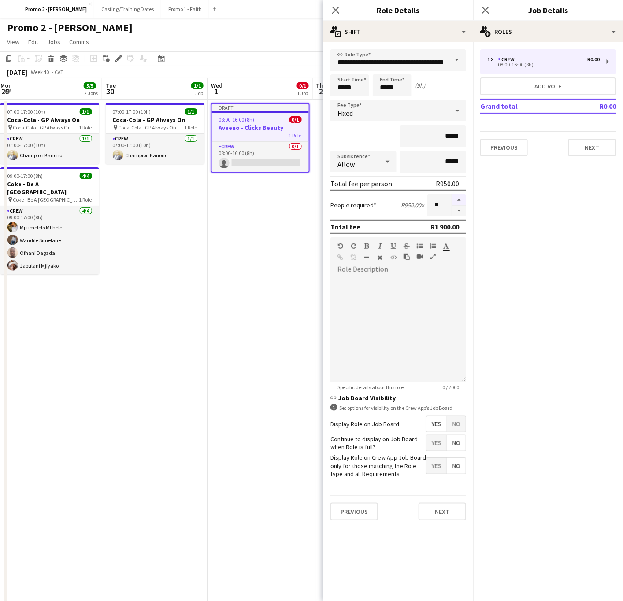
click at [461, 196] on button "button" at bounding box center [459, 199] width 14 height 11
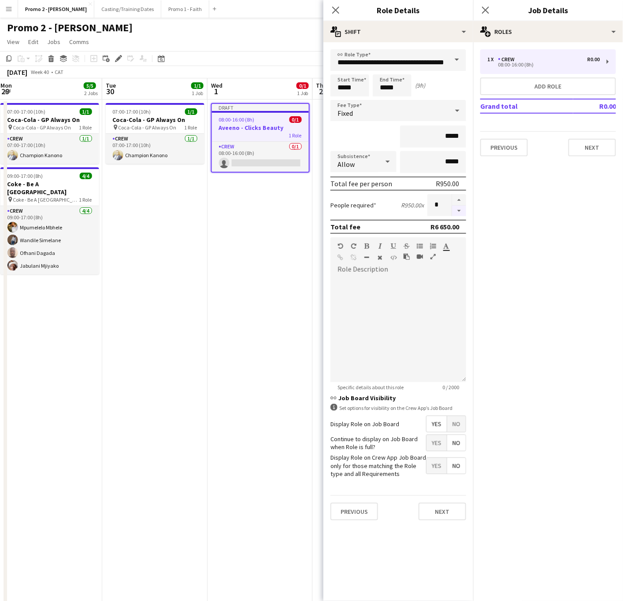
click at [456, 209] on button "button" at bounding box center [459, 211] width 14 height 11
type input "*"
click at [440, 458] on button "Next" at bounding box center [442, 512] width 48 height 18
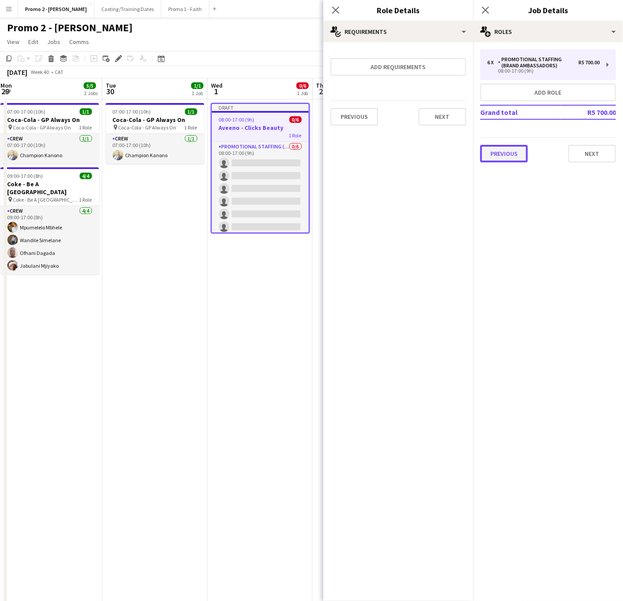
click at [506, 153] on button "Previous" at bounding box center [504, 154] width 48 height 18
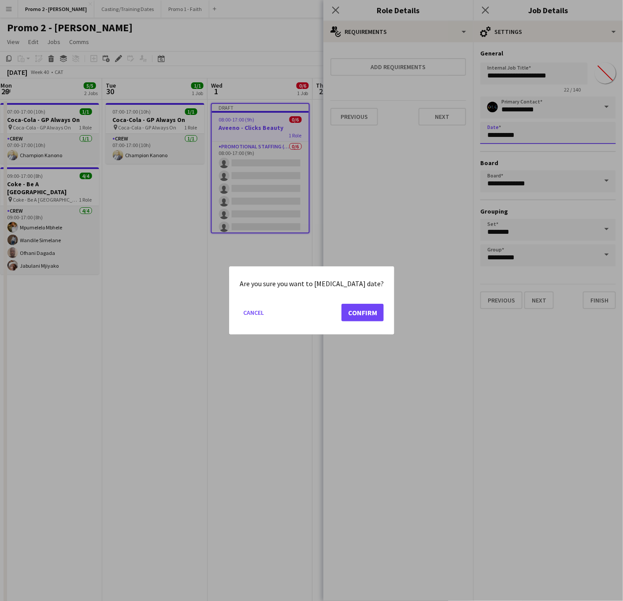
click at [358, 315] on button "Confirm" at bounding box center [362, 313] width 42 height 18
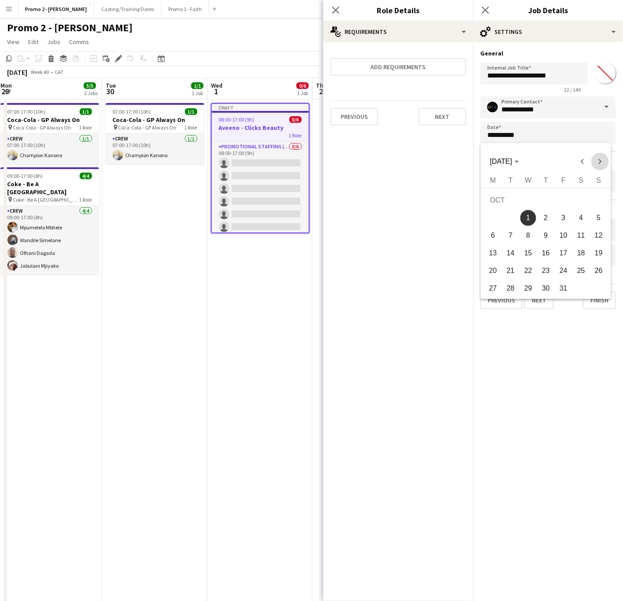
click at [506, 163] on span "Next month" at bounding box center [600, 162] width 18 height 18
click at [506, 209] on span "1" at bounding box center [581, 202] width 16 height 18
type input "**********"
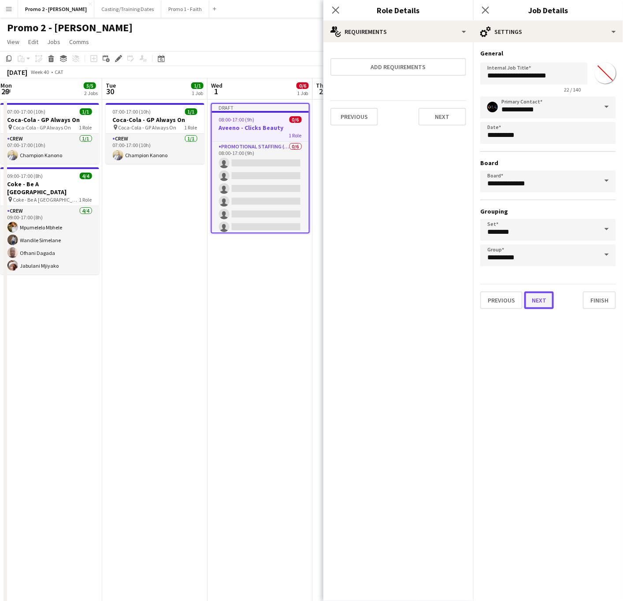
click at [506, 298] on button "Next" at bounding box center [539, 301] width 30 height 18
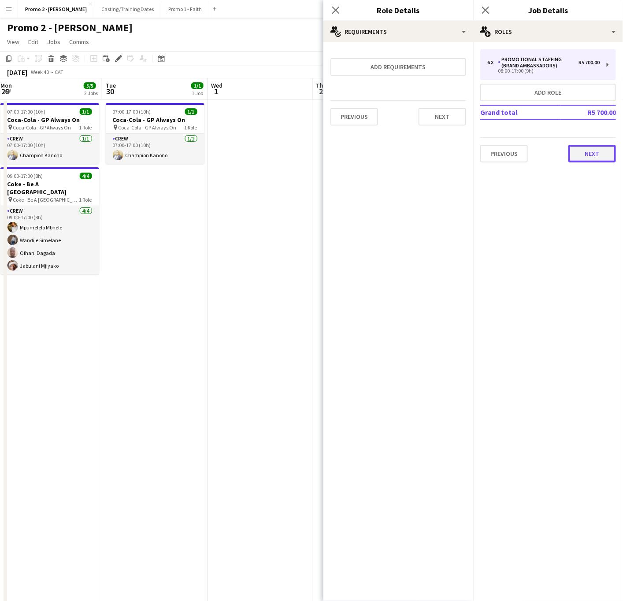
click at [506, 152] on button "Next" at bounding box center [592, 154] width 48 height 18
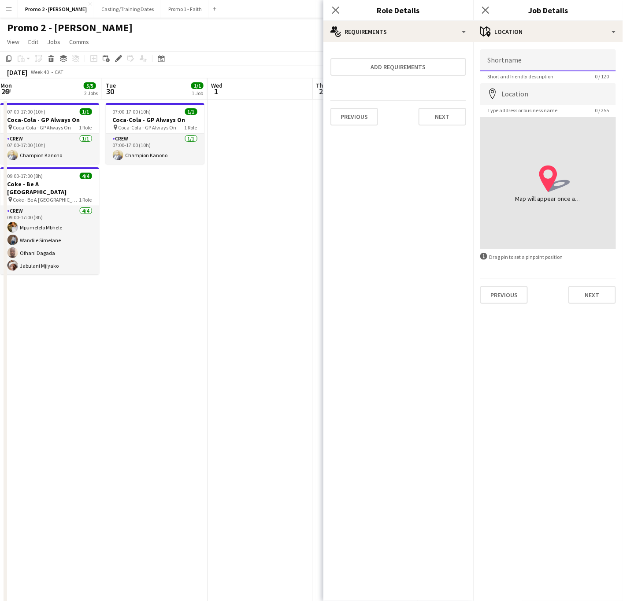
click at [506, 63] on input "Shortname" at bounding box center [548, 60] width 136 height 22
paste input "**********"
type input "**********"
click at [506, 90] on input "Location" at bounding box center [548, 94] width 136 height 22
type input "**********"
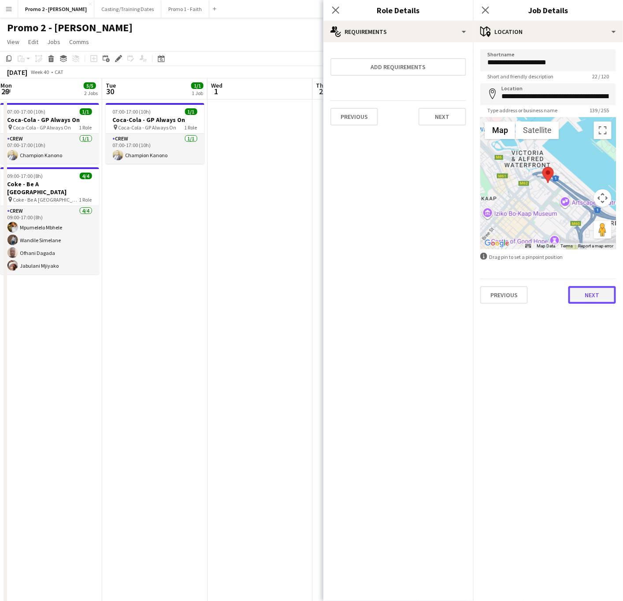
click at [506, 296] on button "Next" at bounding box center [592, 295] width 48 height 18
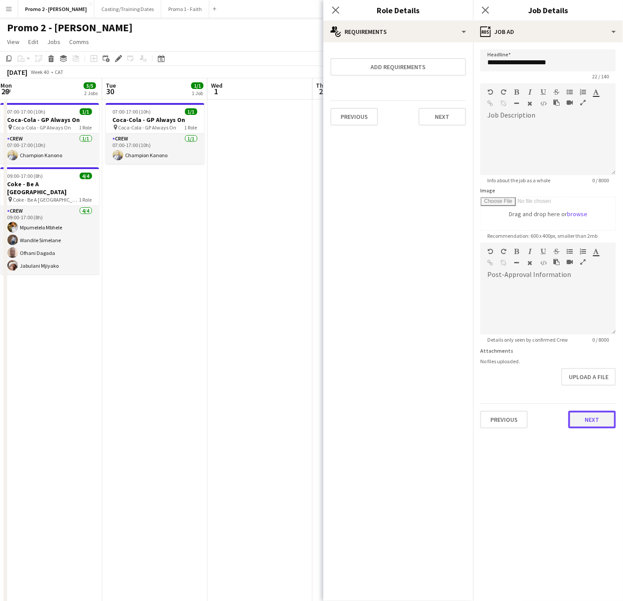
click at [506, 420] on button "Next" at bounding box center [592, 420] width 48 height 18
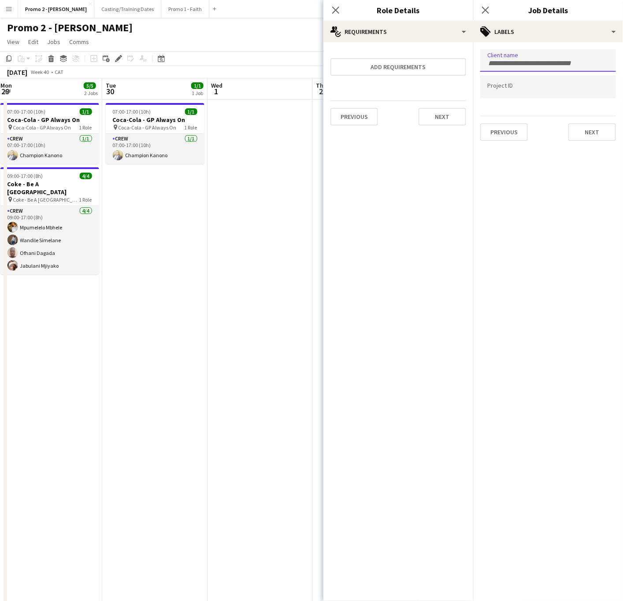
click at [506, 53] on div at bounding box center [548, 60] width 136 height 22
type input "******"
click at [499, 86] on div "Aveeno" at bounding box center [548, 87] width 136 height 21
click at [506, 133] on button "Next" at bounding box center [592, 132] width 48 height 18
type input "*******"
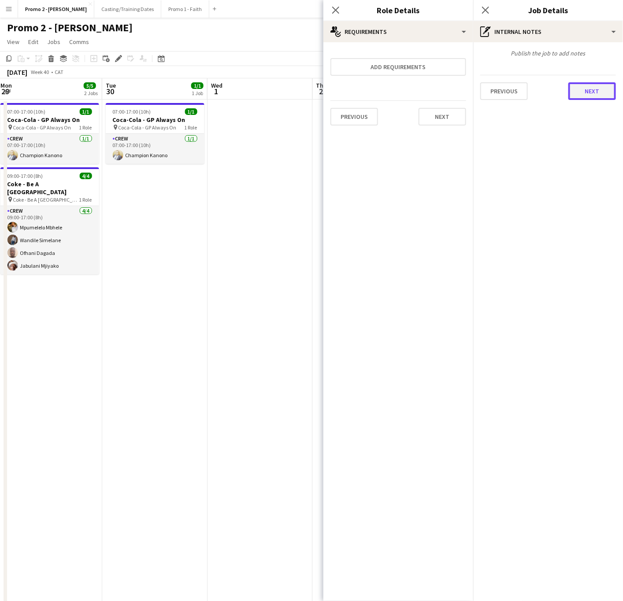
click at [506, 94] on button "Next" at bounding box center [592, 91] width 48 height 18
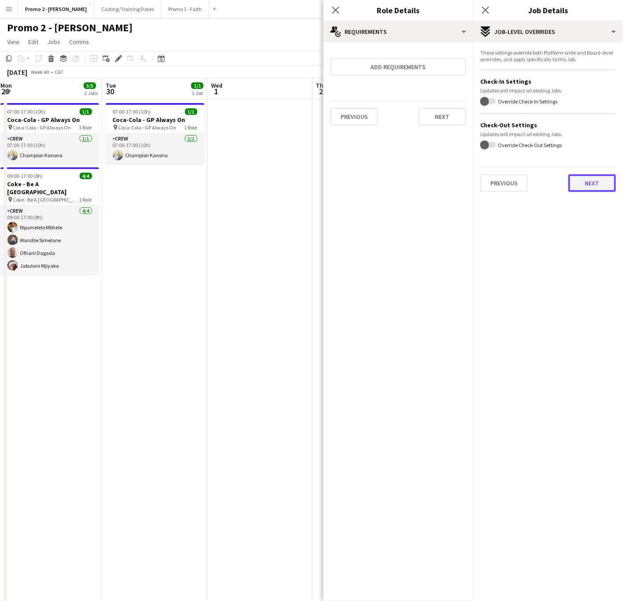
click at [506, 181] on button "Next" at bounding box center [592, 183] width 48 height 18
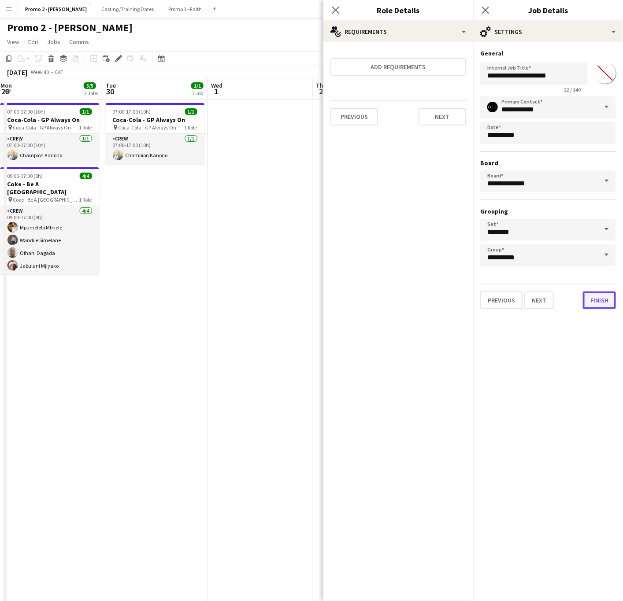
click at [506, 301] on button "Finish" at bounding box center [599, 301] width 33 height 18
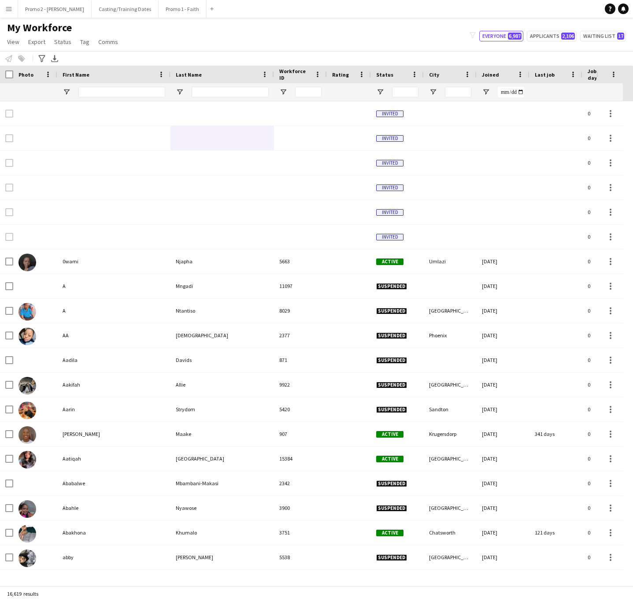
scroll to position [0, 66]
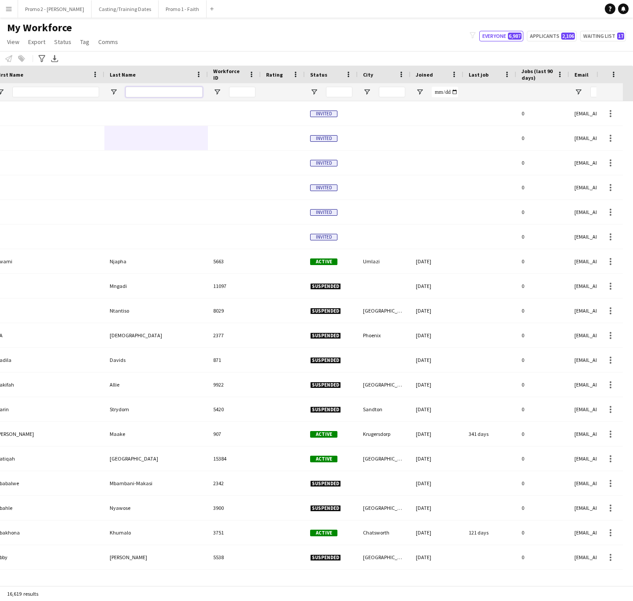
click at [139, 89] on input "Last Name Filter Input" at bounding box center [164, 92] width 77 height 11
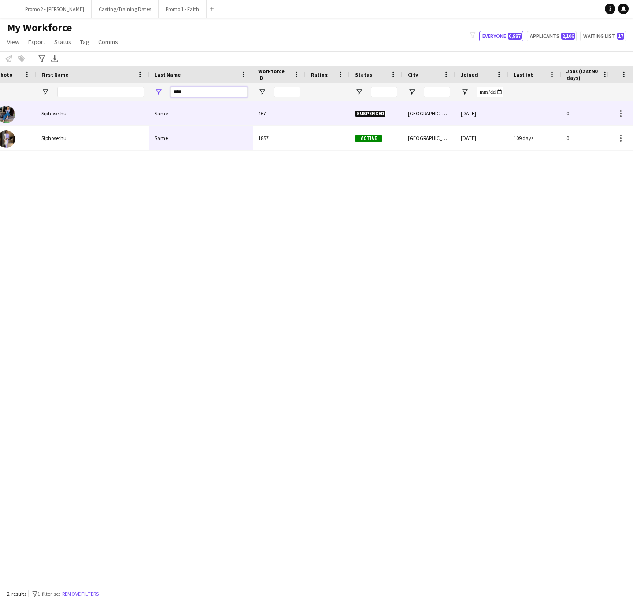
scroll to position [0, 0]
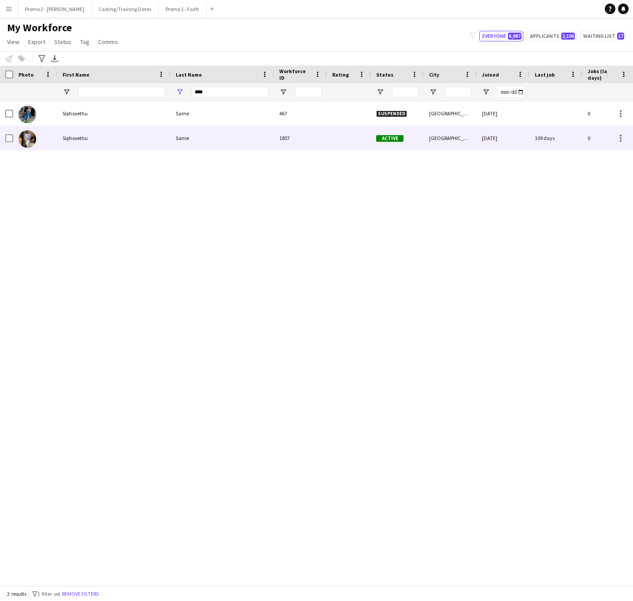
click at [87, 138] on div "Siphosethu" at bounding box center [113, 138] width 113 height 24
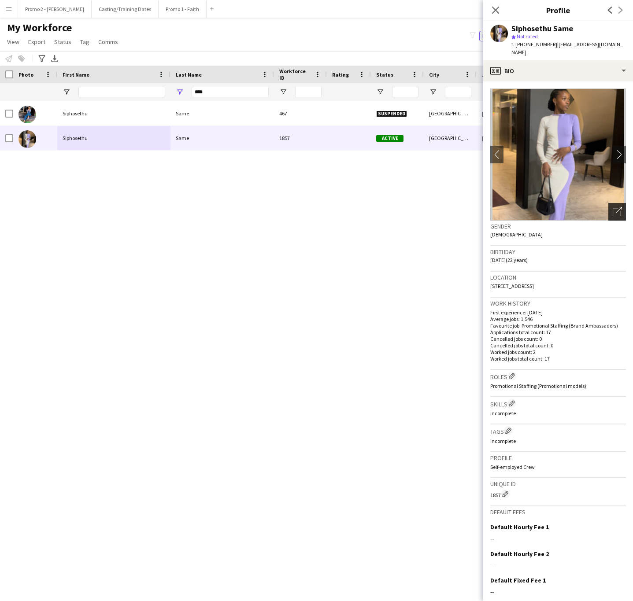
click at [613, 208] on icon at bounding box center [617, 212] width 8 height 8
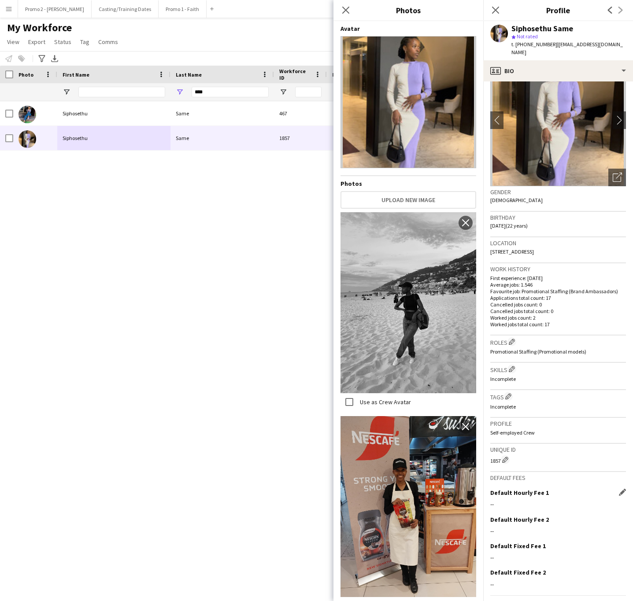
scroll to position [51, 0]
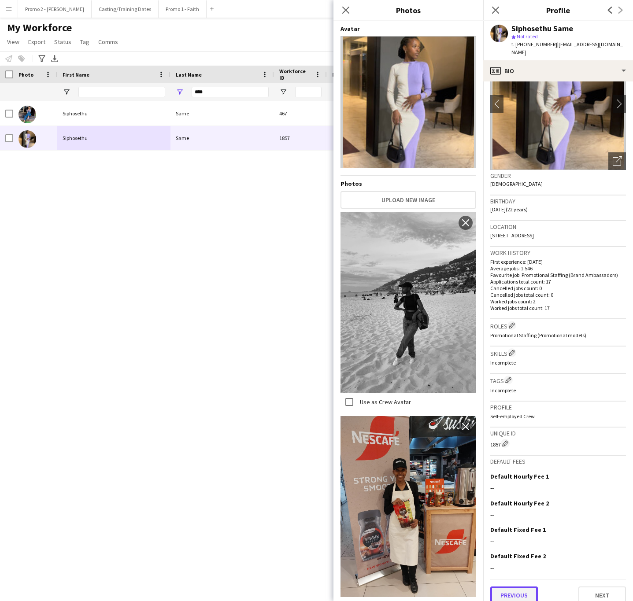
click at [527, 587] on button "Previous" at bounding box center [514, 596] width 48 height 18
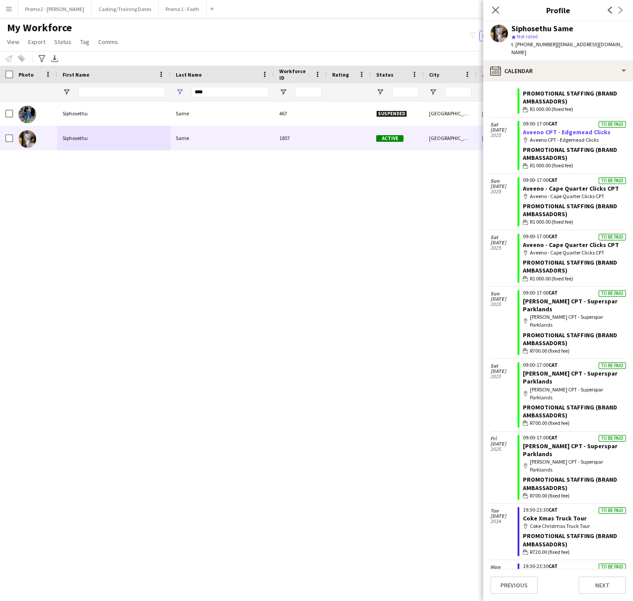
scroll to position [0, 0]
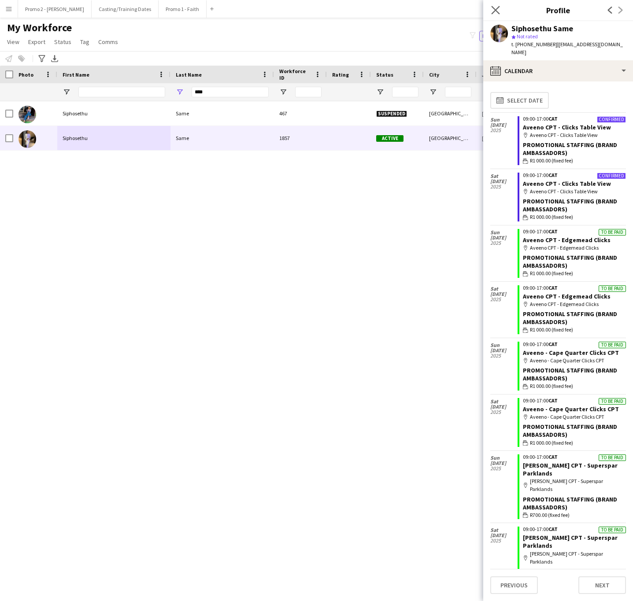
click at [494, 10] on icon at bounding box center [495, 10] width 8 height 8
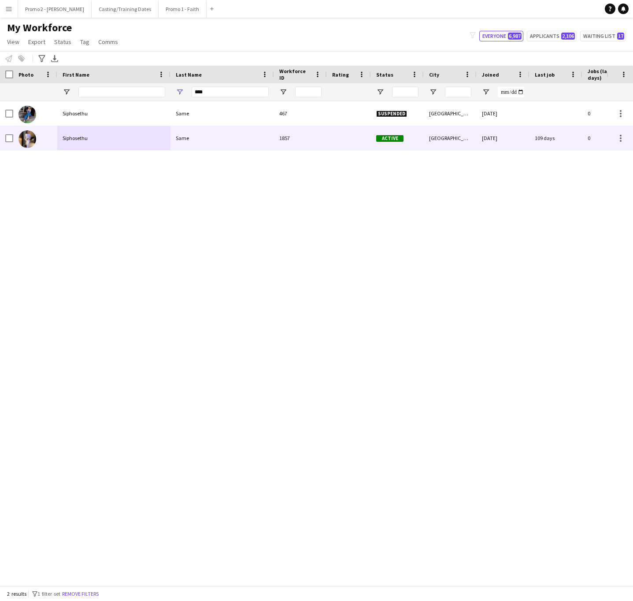
click at [213, 138] on div "Same" at bounding box center [221, 138] width 103 height 24
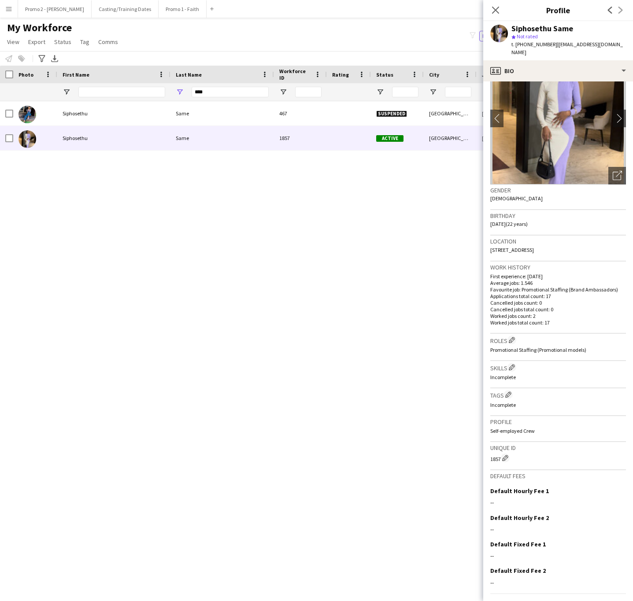
scroll to position [51, 0]
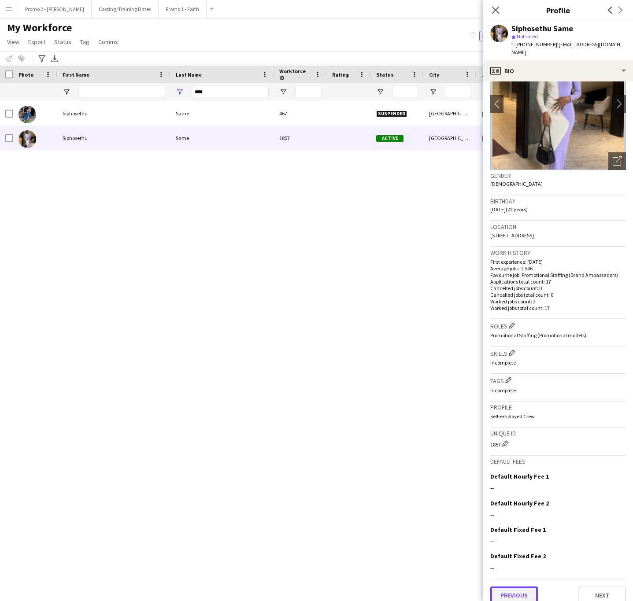
click at [523, 593] on button "Previous" at bounding box center [514, 596] width 48 height 18
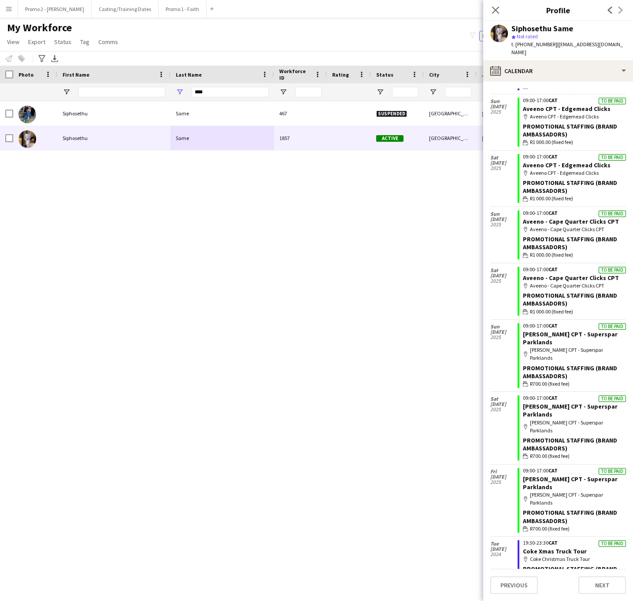
scroll to position [132, 0]
click at [214, 93] on input "****" at bounding box center [230, 92] width 77 height 11
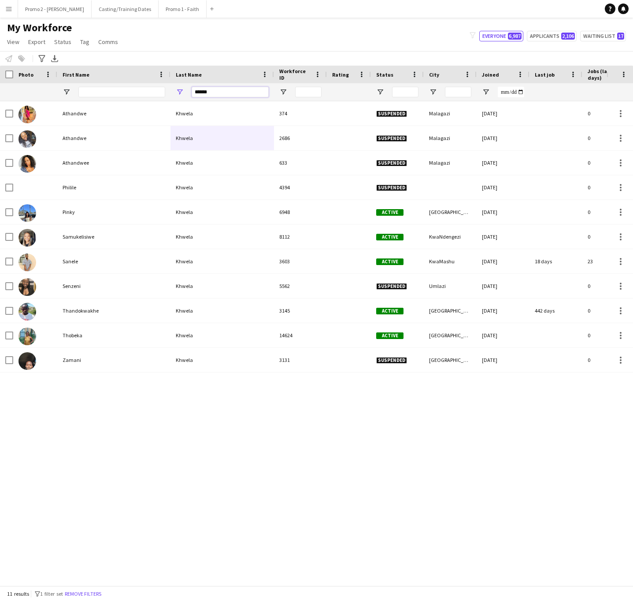
type input "******"
click at [137, 89] on input "First Name Filter Input" at bounding box center [121, 92] width 87 height 11
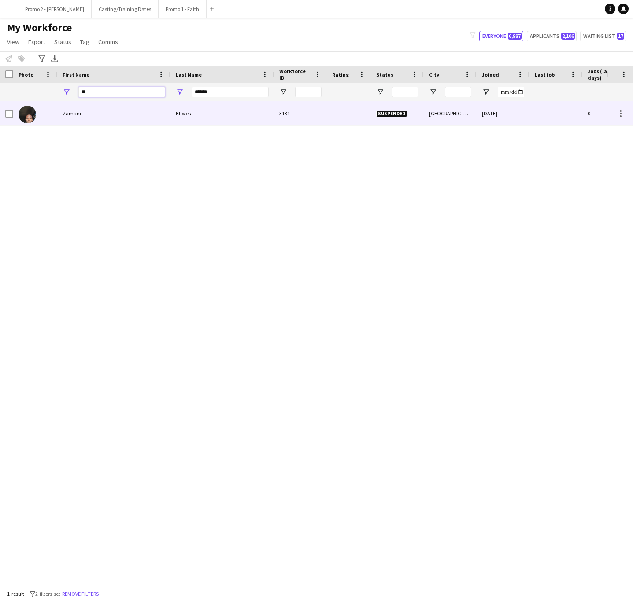
type input "*"
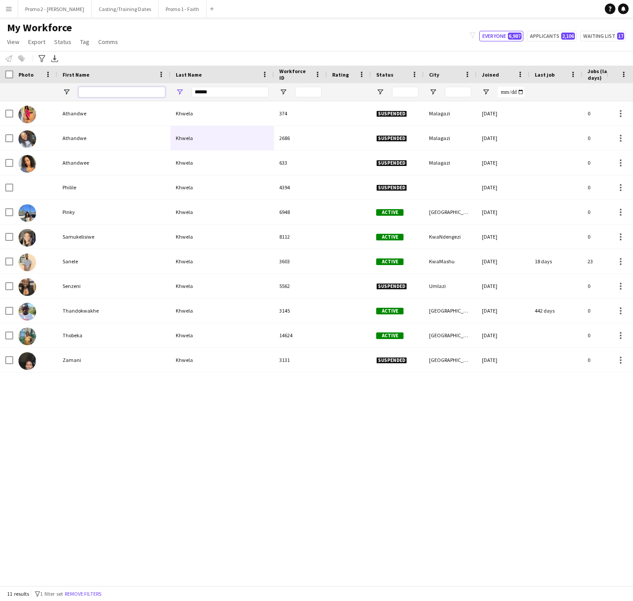
drag, startPoint x: 114, startPoint y: 96, endPoint x: 129, endPoint y: 98, distance: 15.0
click at [114, 96] on input "First Name Filter Input" at bounding box center [121, 92] width 87 height 11
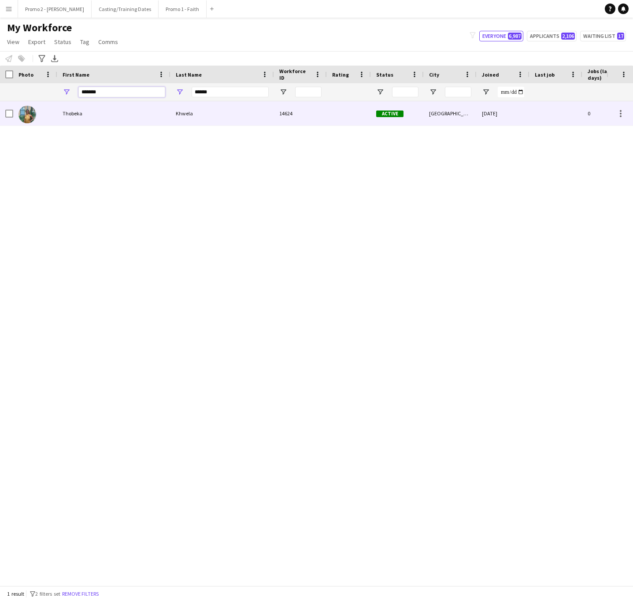
type input "*******"
click at [135, 107] on div "Thobeka" at bounding box center [113, 113] width 113 height 24
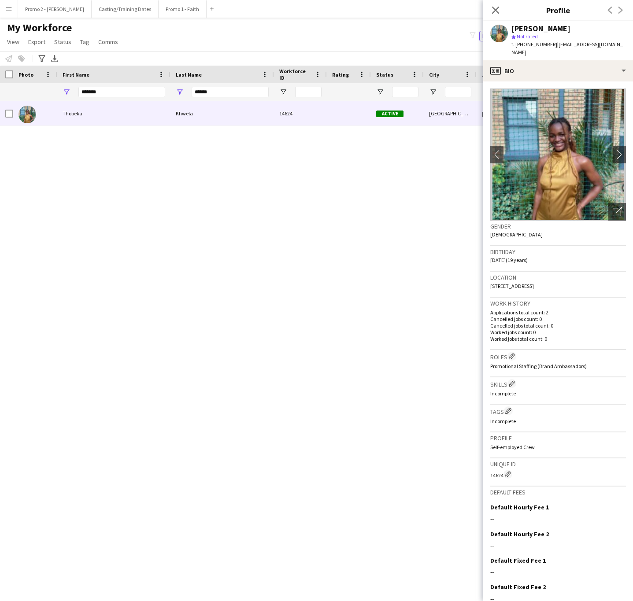
scroll to position [31, 0]
